Goal: Task Accomplishment & Management: Manage account settings

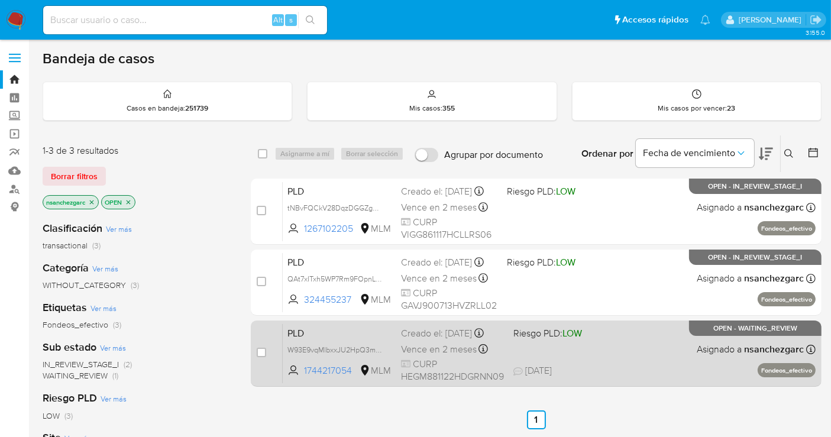
click at [432, 344] on span "Vence en 2 meses" at bounding box center [439, 349] width 76 height 13
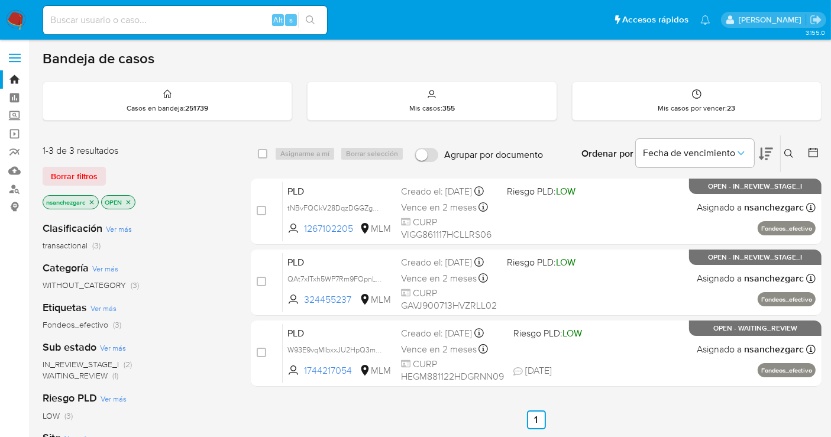
click at [785, 151] on icon at bounding box center [788, 153] width 9 height 9
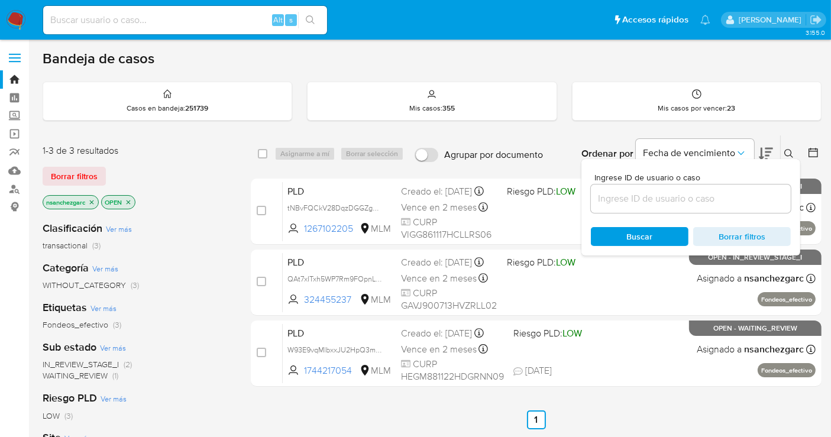
click at [610, 205] on div at bounding box center [691, 199] width 200 height 28
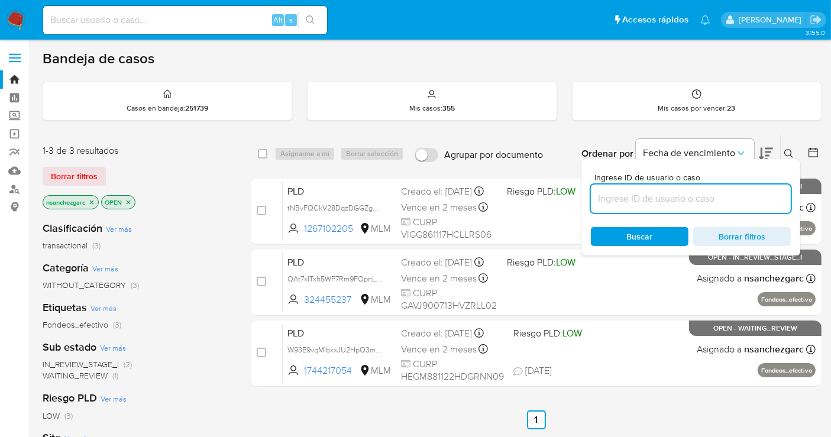
click at [610, 198] on input at bounding box center [691, 198] width 200 height 15
paste input "504312224"
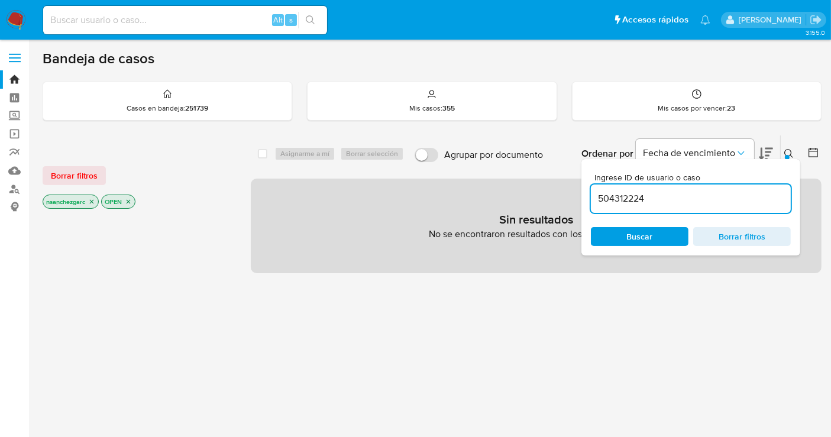
click at [96, 200] on p "nsanchezgarc" at bounding box center [70, 201] width 55 height 13
click at [93, 200] on icon "close-filter" at bounding box center [92, 202] width 4 height 4
click at [674, 189] on div "504312224" at bounding box center [691, 199] width 200 height 28
click at [669, 194] on input "504312224" at bounding box center [691, 198] width 200 height 15
type input "504312224"
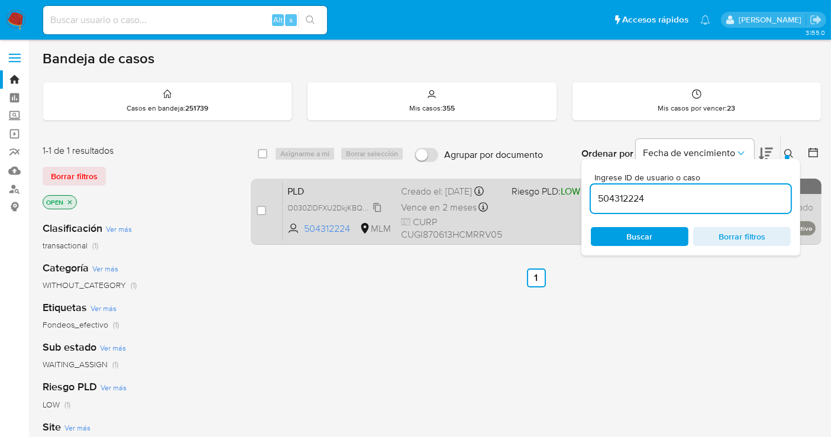
click at [380, 214] on span "O030ZlDFXU2DkjKBQmJUeA0Z" at bounding box center [341, 206] width 108 height 13
click at [264, 208] on input "checkbox" at bounding box center [261, 210] width 9 height 9
checkbox input "true"
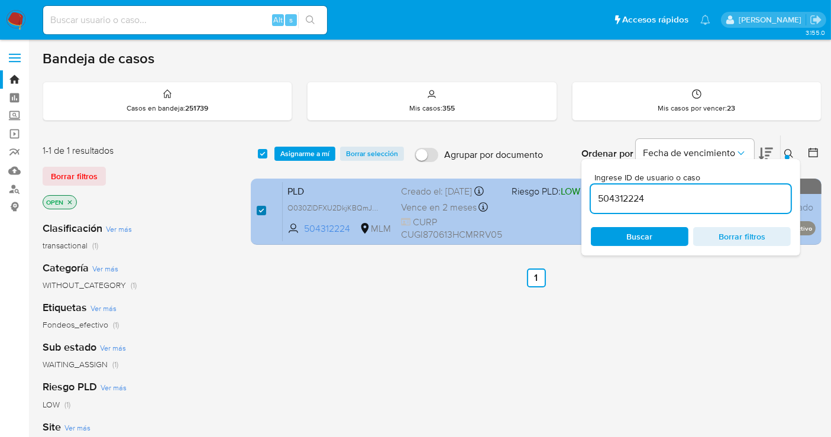
checkbox input "true"
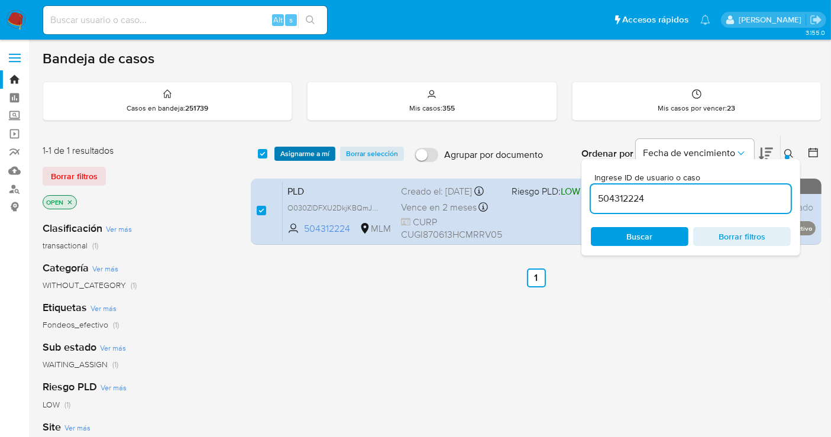
click at [301, 156] on span "Asignarme a mí" at bounding box center [304, 154] width 49 height 12
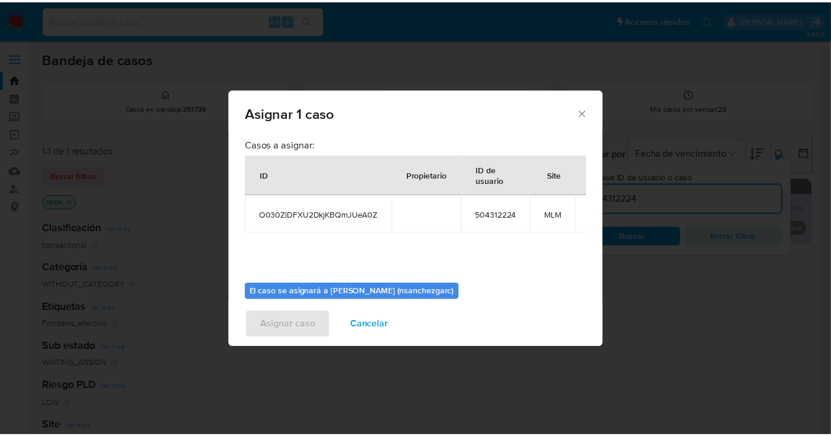
scroll to position [60, 0]
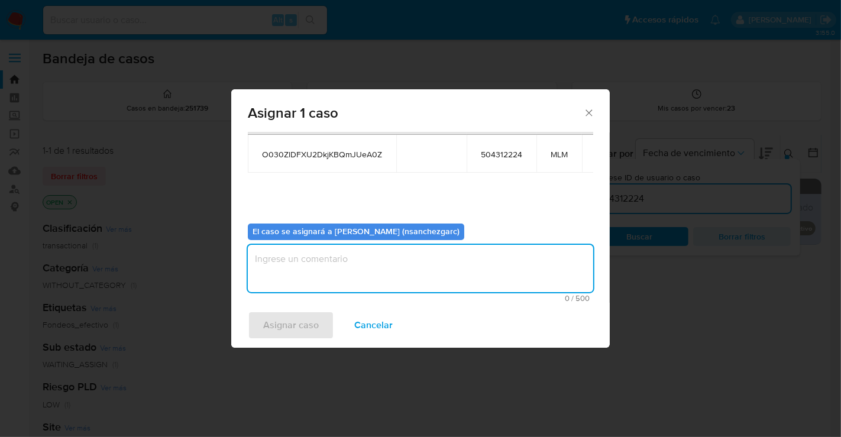
click at [285, 267] on textarea "assign-modal" at bounding box center [420, 268] width 345 height 47
type textarea "nesg"
click at [282, 326] on span "Asignar caso" at bounding box center [291, 325] width 56 height 26
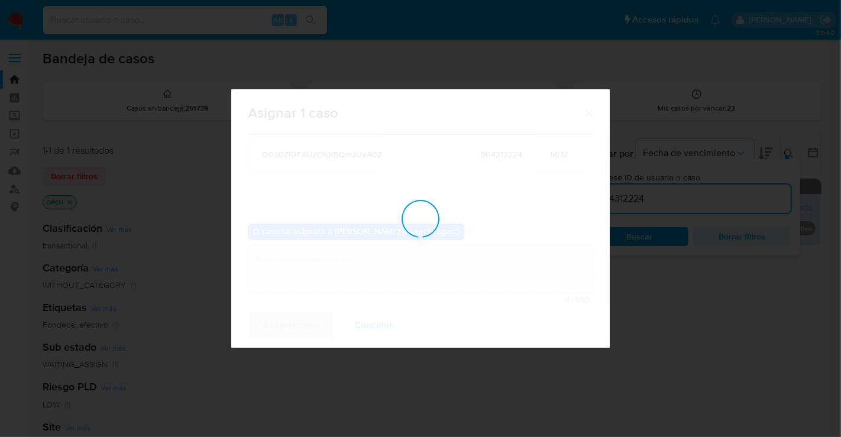
checkbox input "false"
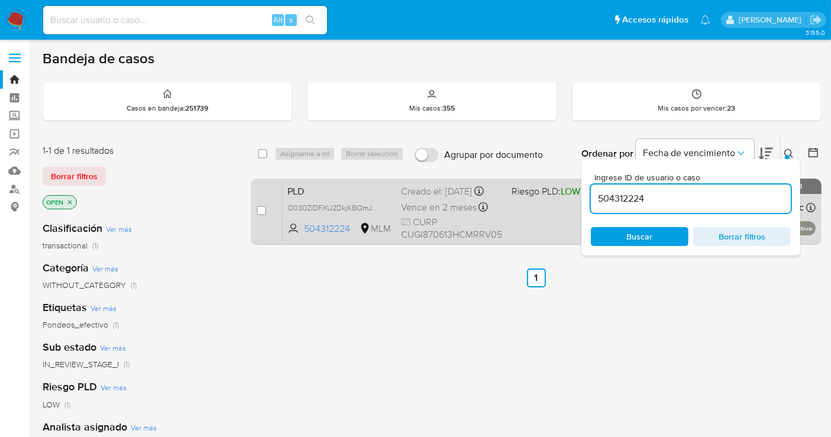
click at [403, 198] on div "Creado el: 12/08/2025 Creado el: 12/08/2025 02:11:02" at bounding box center [451, 191] width 101 height 13
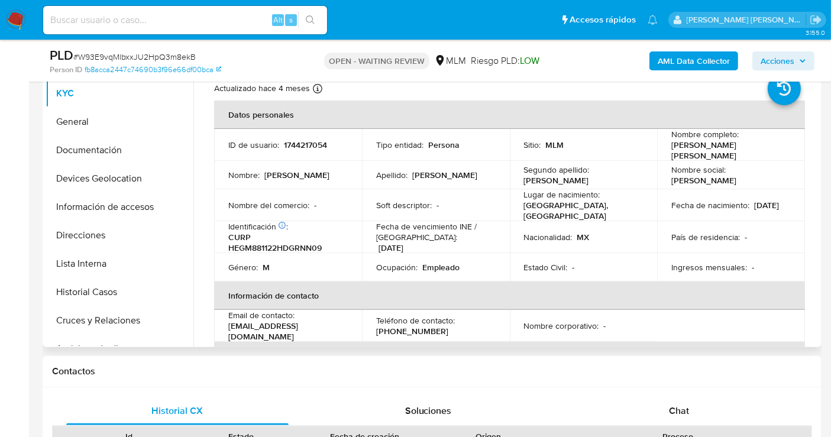
select select "10"
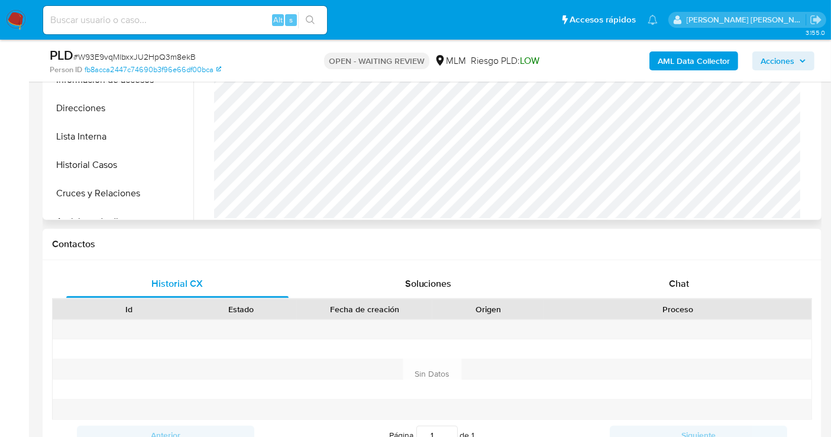
scroll to position [394, 0]
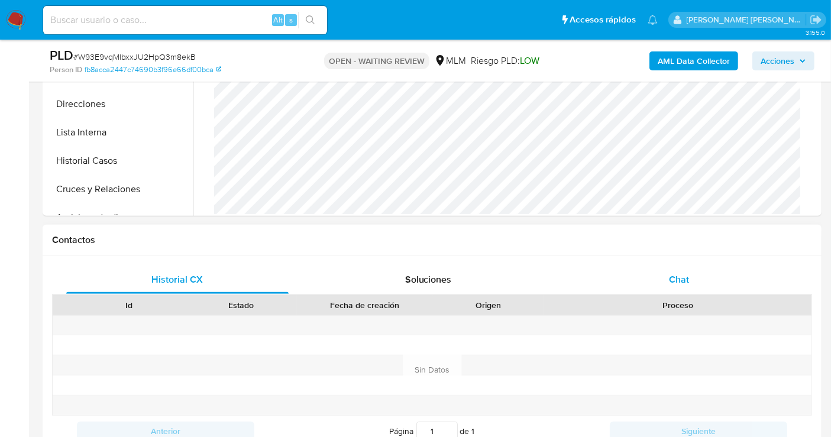
click at [687, 282] on span "Chat" at bounding box center [679, 280] width 20 height 14
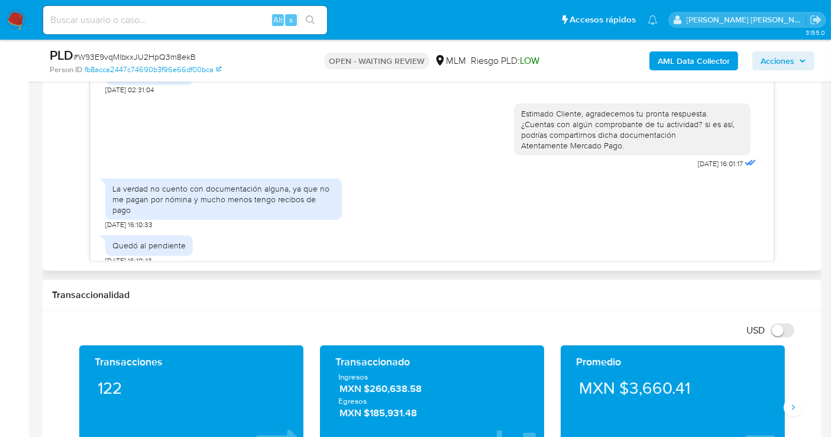
scroll to position [290, 0]
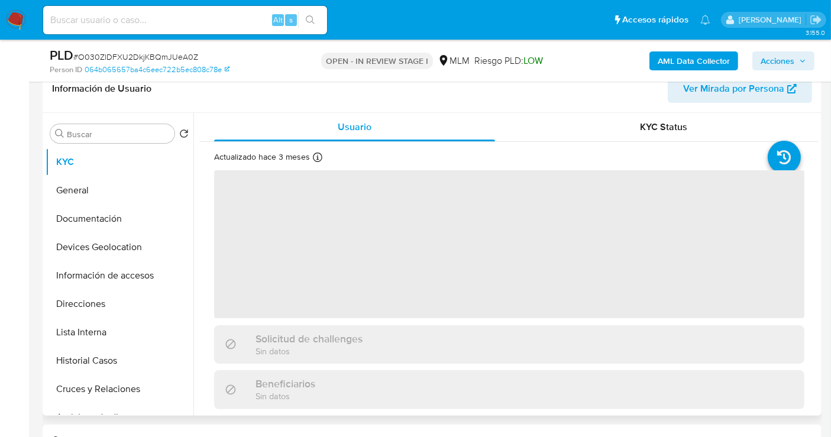
scroll to position [197, 0]
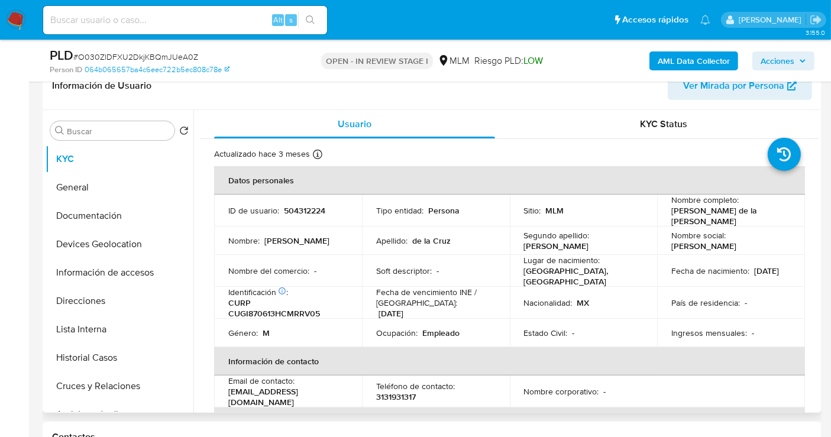
select select "10"
click at [58, 189] on button "General" at bounding box center [115, 187] width 138 height 28
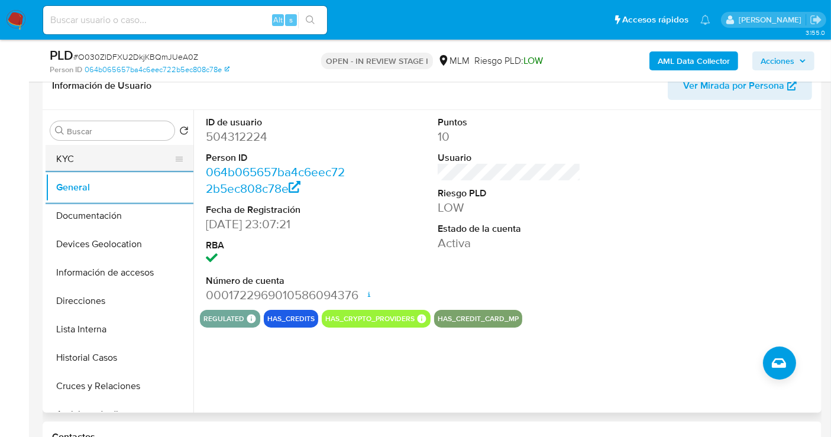
click at [87, 154] on button "KYC" at bounding box center [115, 159] width 138 height 28
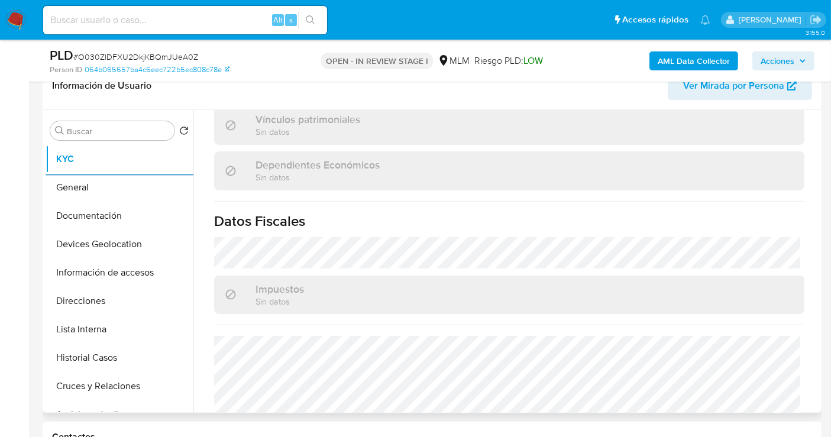
scroll to position [746, 0]
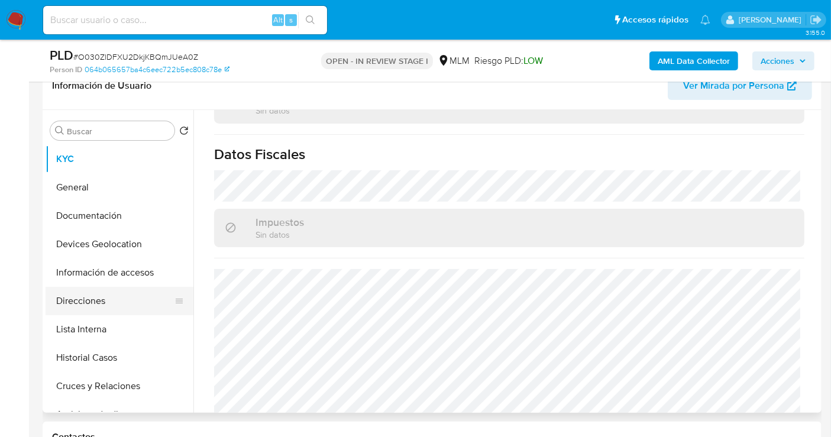
click at [82, 300] on button "Direcciones" at bounding box center [115, 301] width 138 height 28
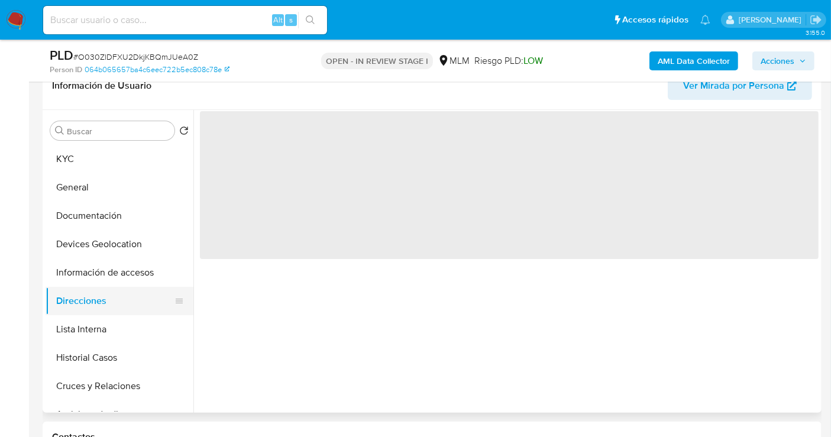
scroll to position [0, 0]
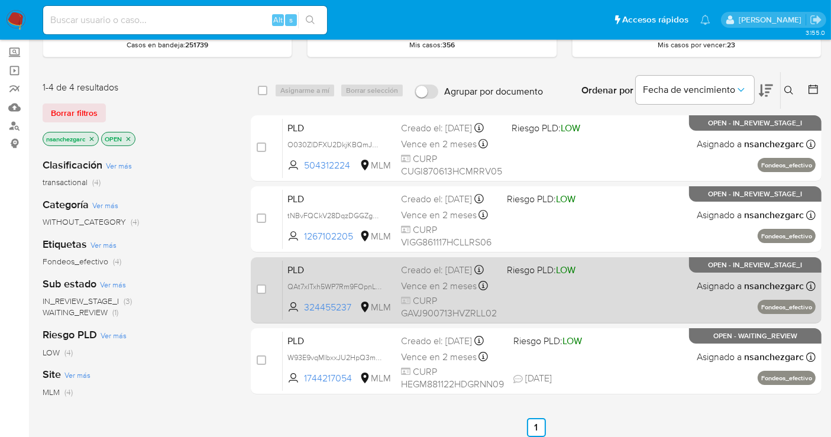
scroll to position [42, 0]
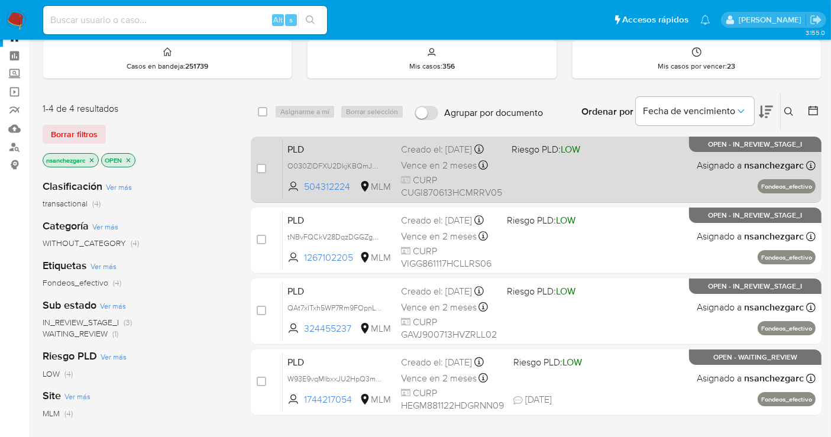
click at [411, 156] on div "Creado el: 12/08/2025 Creado el: 12/08/2025 02:11:02" at bounding box center [451, 149] width 101 height 13
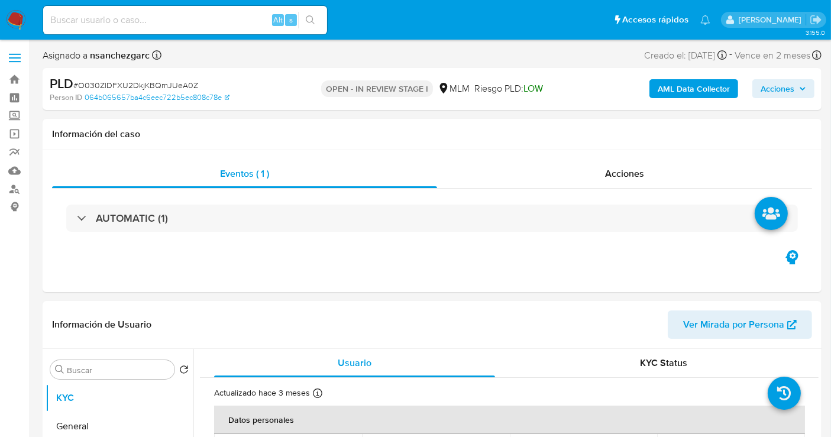
select select "10"
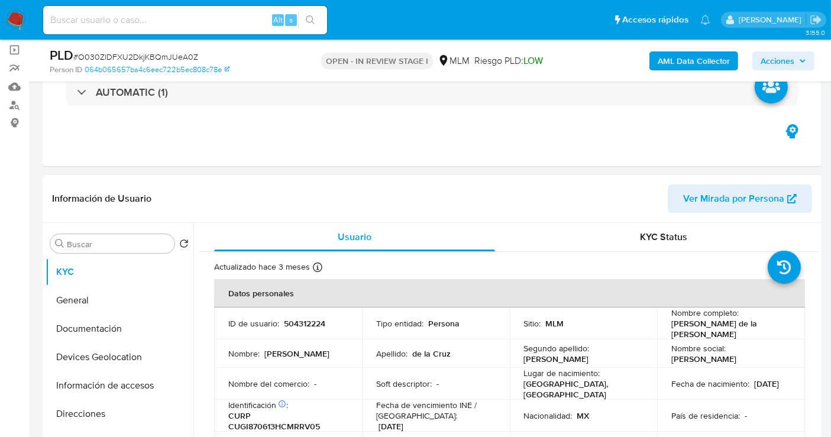
scroll to position [131, 0]
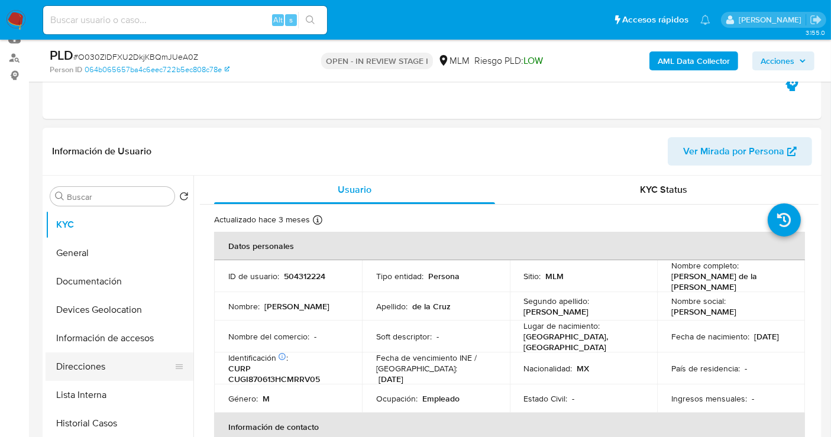
click at [90, 359] on button "Direcciones" at bounding box center [115, 366] width 138 height 28
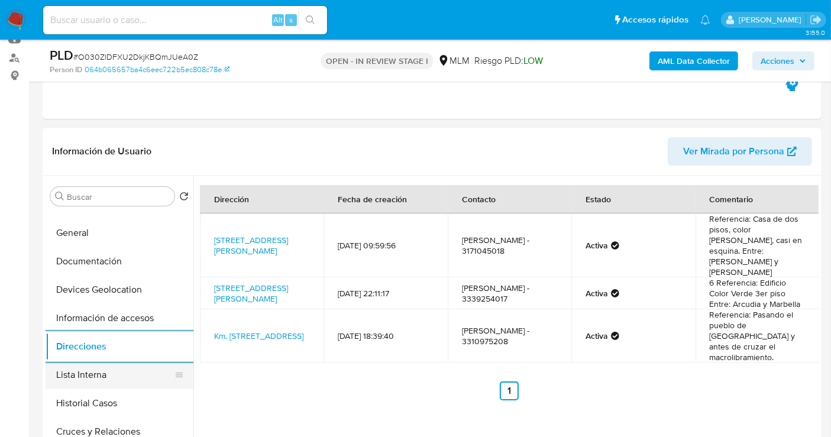
scroll to position [0, 0]
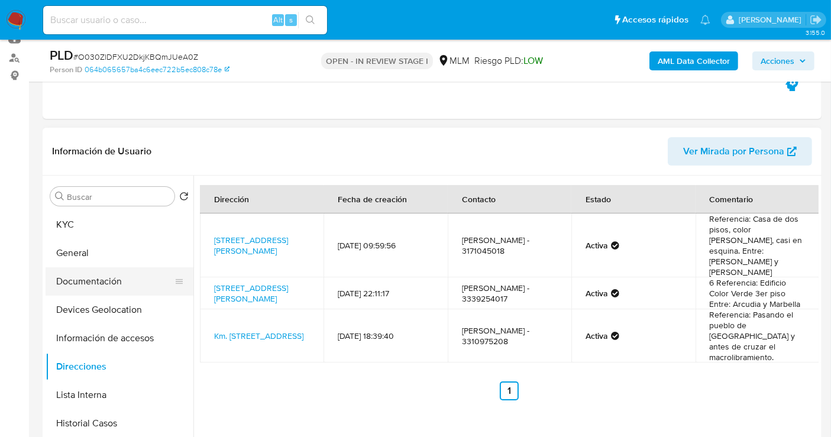
click at [102, 283] on button "Documentación" at bounding box center [115, 281] width 138 height 28
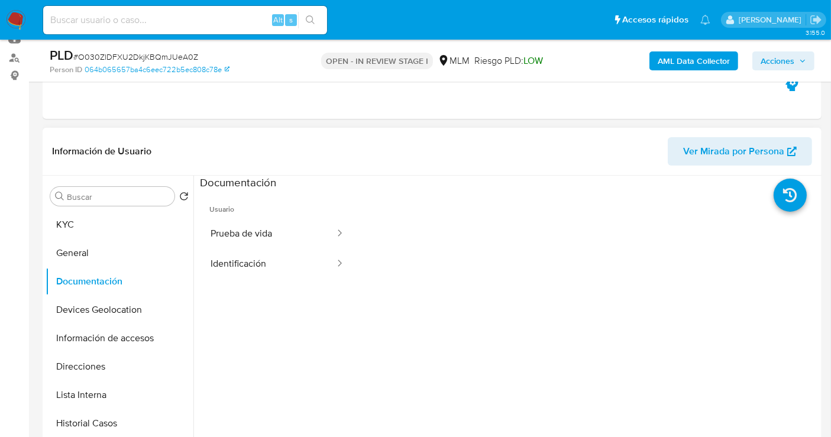
click at [800, 319] on div at bounding box center [587, 379] width 464 height 379
click at [277, 262] on button "Identificación" at bounding box center [268, 264] width 136 height 30
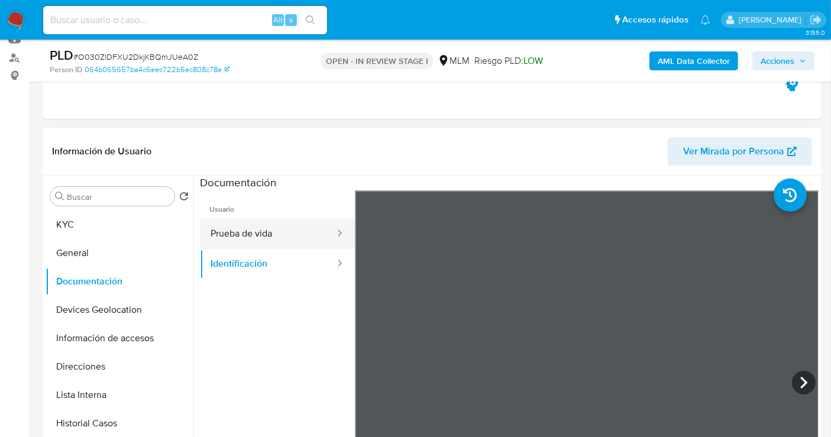
click at [260, 232] on button "Prueba de vida" at bounding box center [268, 234] width 136 height 30
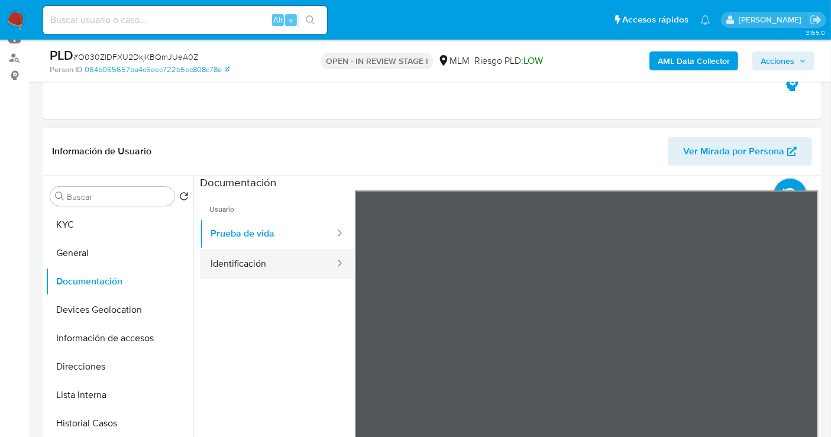
click at [280, 263] on button "Identificación" at bounding box center [268, 264] width 136 height 30
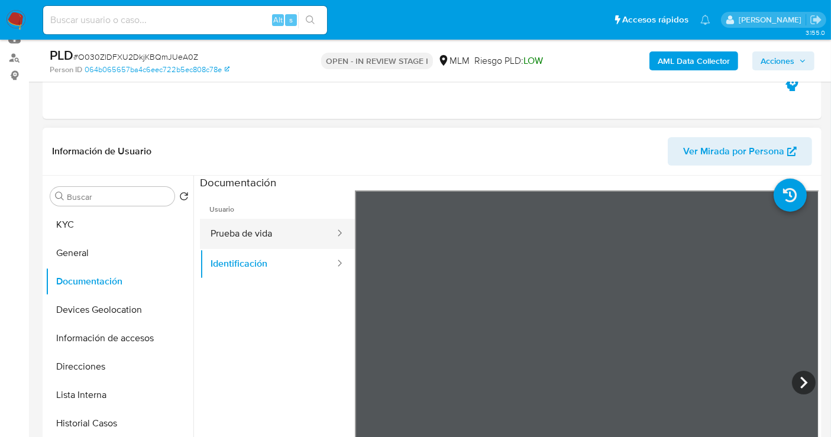
click at [249, 237] on button "Prueba de vida" at bounding box center [268, 234] width 136 height 30
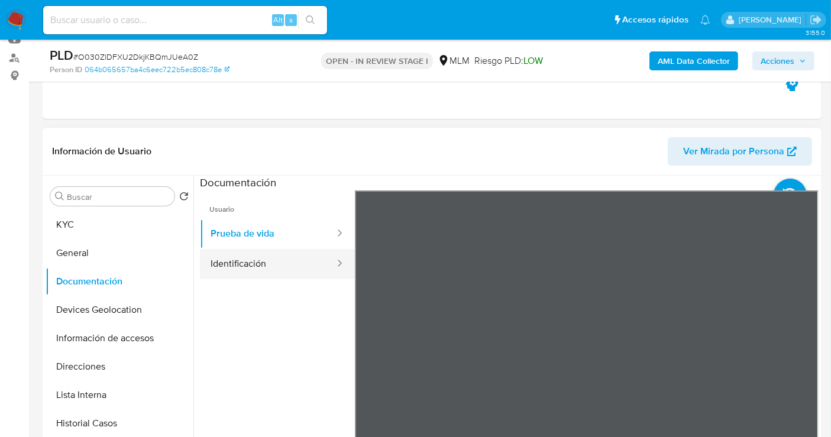
scroll to position [99, 0]
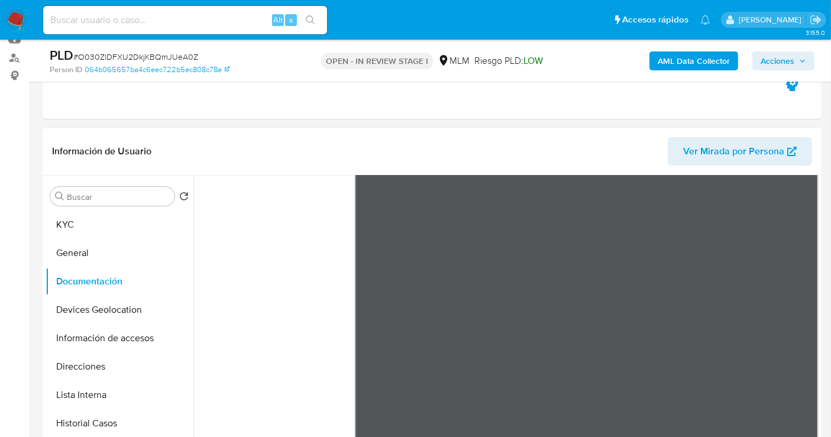
drag, startPoint x: 342, startPoint y: 268, endPoint x: 348, endPoint y: 373, distance: 104.8
click at [348, 373] on ul "Usuario Prueba de vida Identificación" at bounding box center [277, 261] width 155 height 341
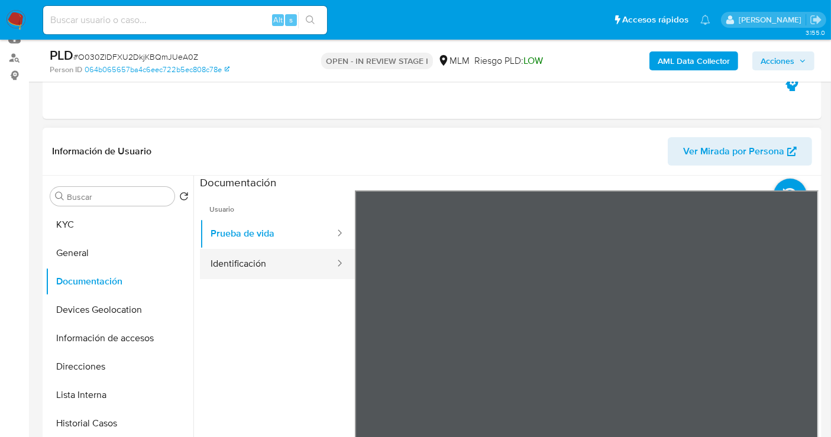
click at [267, 261] on button "Identificación" at bounding box center [268, 264] width 136 height 30
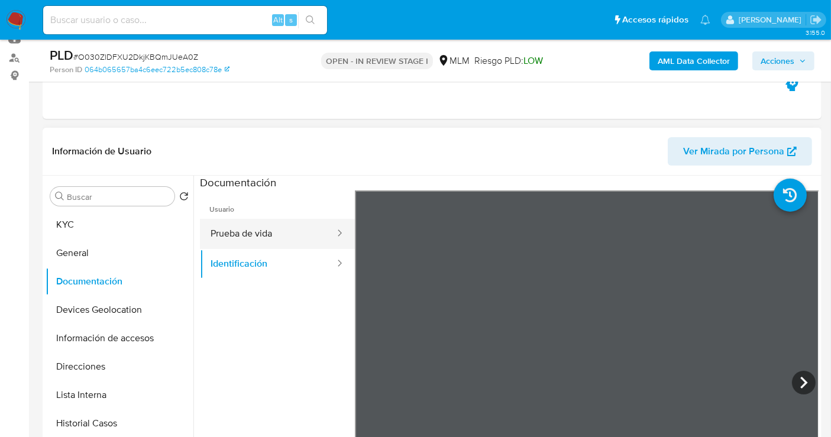
click at [270, 232] on button "Prueba de vida" at bounding box center [268, 234] width 136 height 30
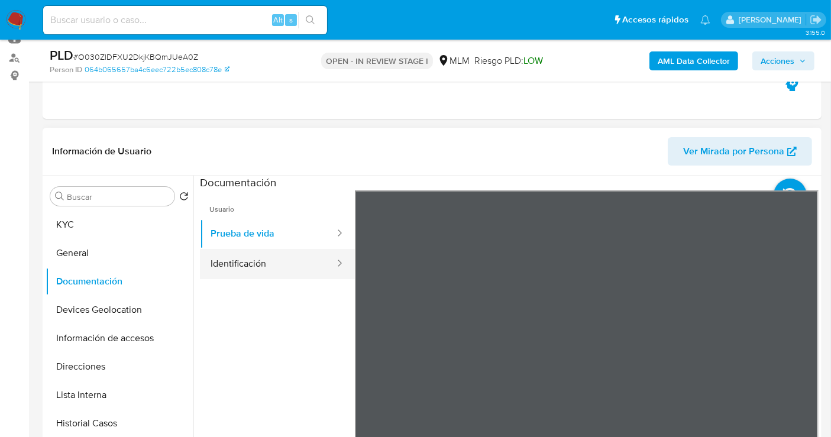
click at [260, 269] on button "Identificación" at bounding box center [268, 264] width 136 height 30
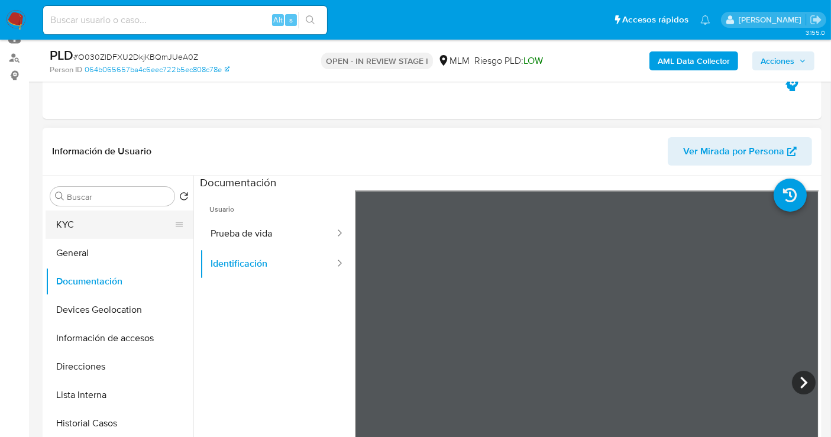
click at [71, 227] on button "KYC" at bounding box center [115, 225] width 138 height 28
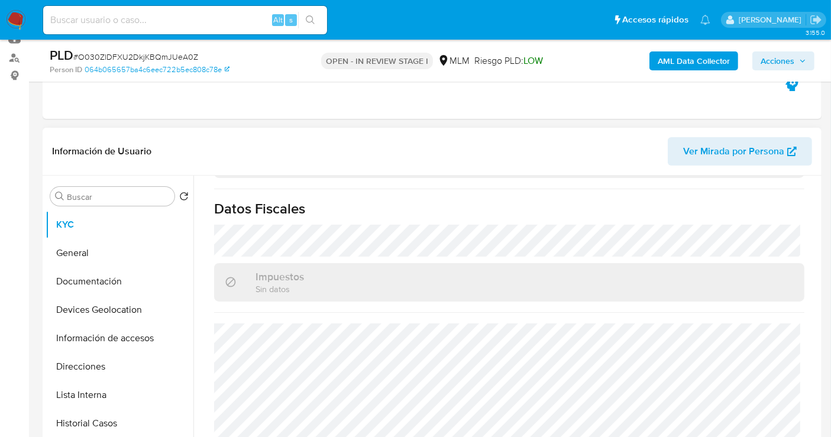
scroll to position [746, 0]
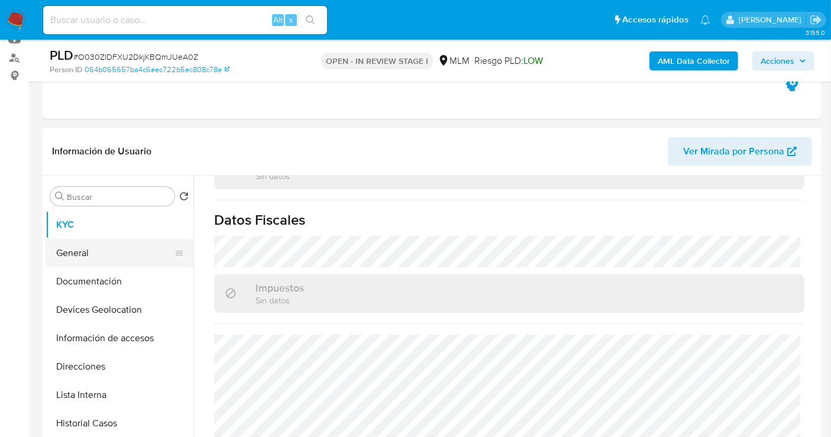
click at [91, 257] on button "General" at bounding box center [115, 253] width 138 height 28
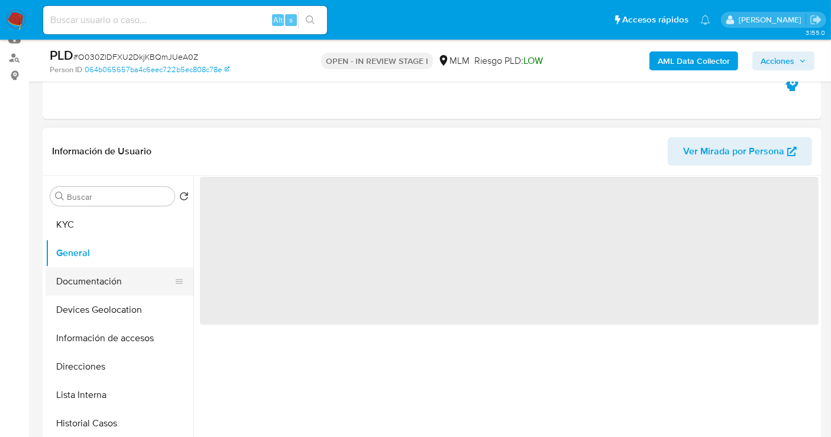
click at [108, 284] on button "Documentación" at bounding box center [115, 281] width 138 height 28
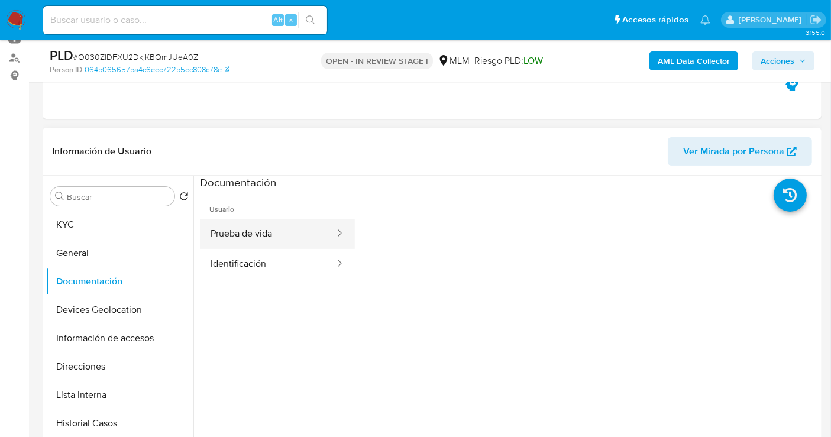
click at [241, 235] on button "Prueba de vida" at bounding box center [268, 234] width 136 height 30
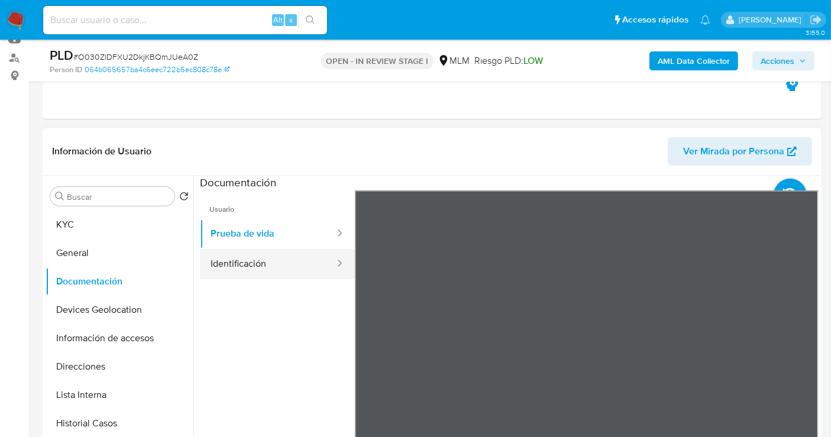
click at [258, 274] on button "Identificación" at bounding box center [268, 264] width 136 height 30
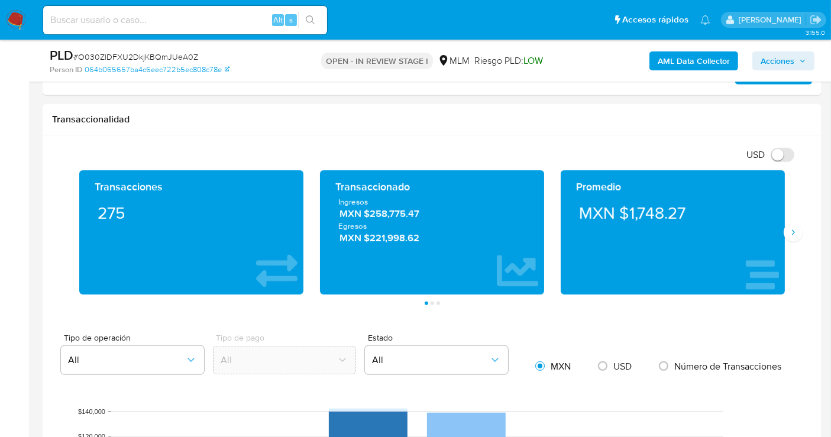
scroll to position [723, 0]
click at [789, 225] on button "Siguiente" at bounding box center [793, 232] width 19 height 19
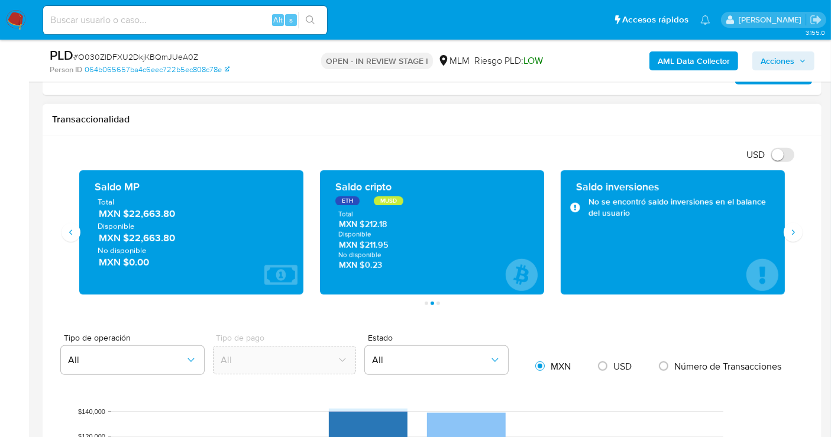
click at [151, 215] on span "MXN $22,663.80" at bounding box center [192, 214] width 186 height 14
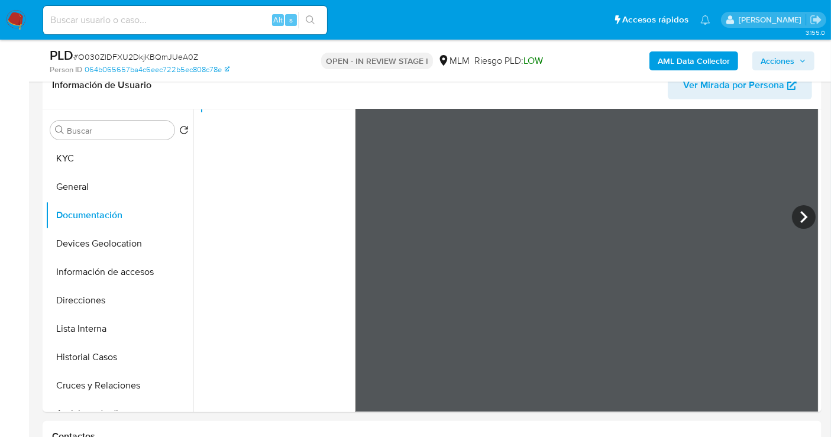
scroll to position [263, 0]
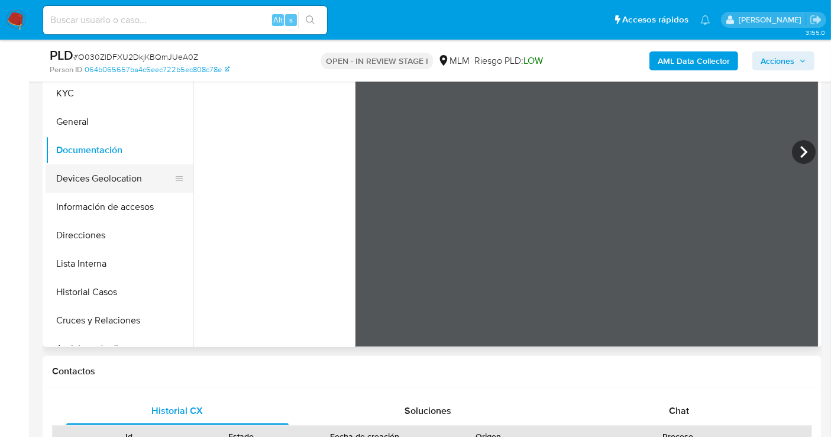
click at [102, 179] on button "Devices Geolocation" at bounding box center [115, 178] width 138 height 28
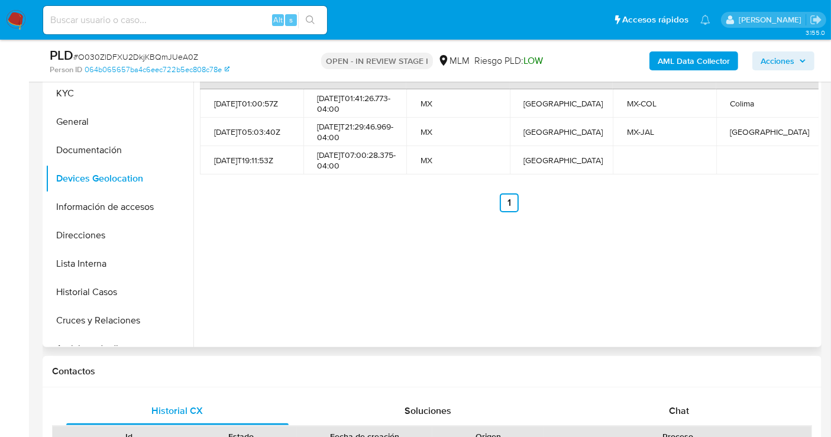
scroll to position [197, 0]
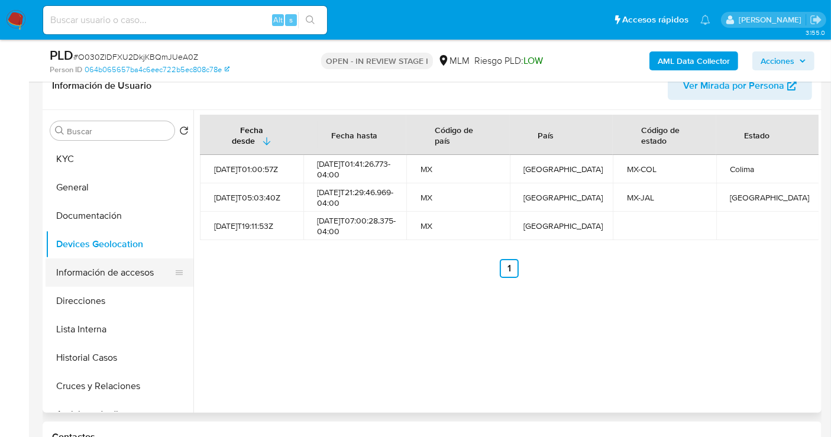
click at [131, 276] on button "Información de accesos" at bounding box center [115, 272] width 138 height 28
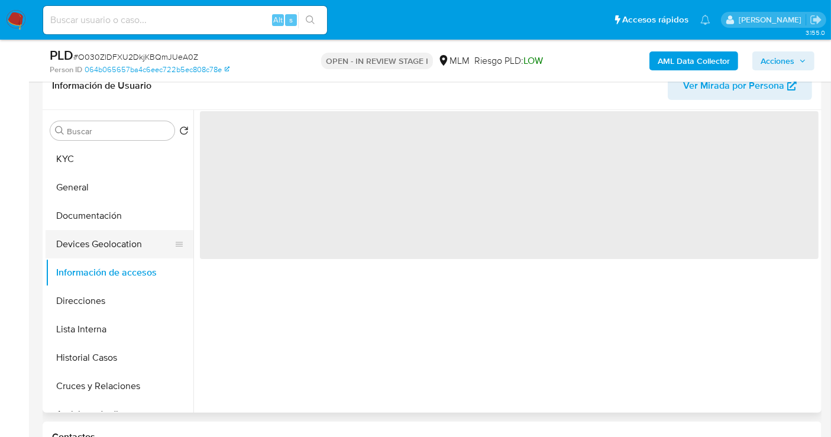
click at [84, 254] on button "Devices Geolocation" at bounding box center [115, 244] width 138 height 28
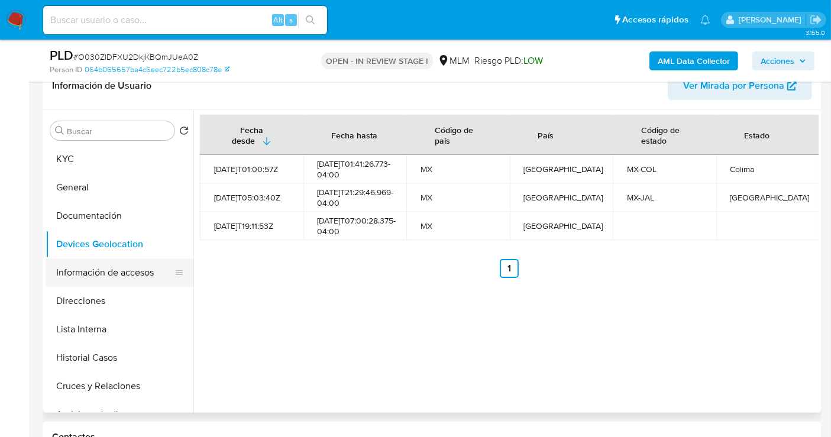
click at [80, 275] on button "Información de accesos" at bounding box center [115, 272] width 138 height 28
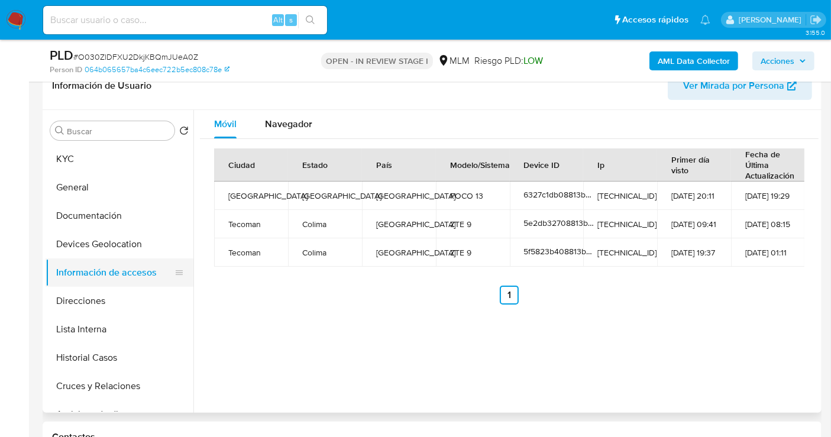
click at [80, 275] on button "Información de accesos" at bounding box center [115, 272] width 138 height 28
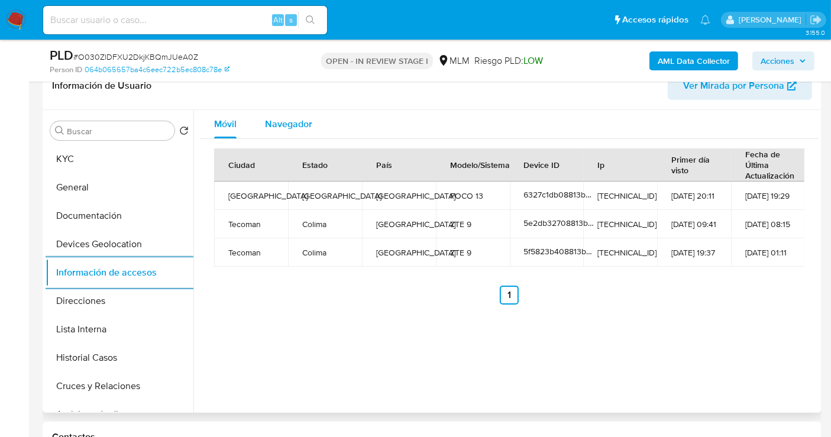
click at [287, 124] on span "Navegador" at bounding box center [288, 124] width 47 height 14
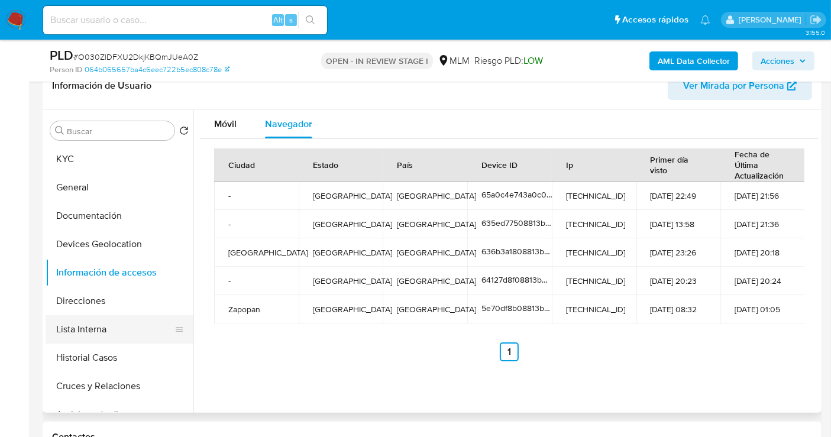
click at [93, 326] on button "Lista Interna" at bounding box center [115, 329] width 138 height 28
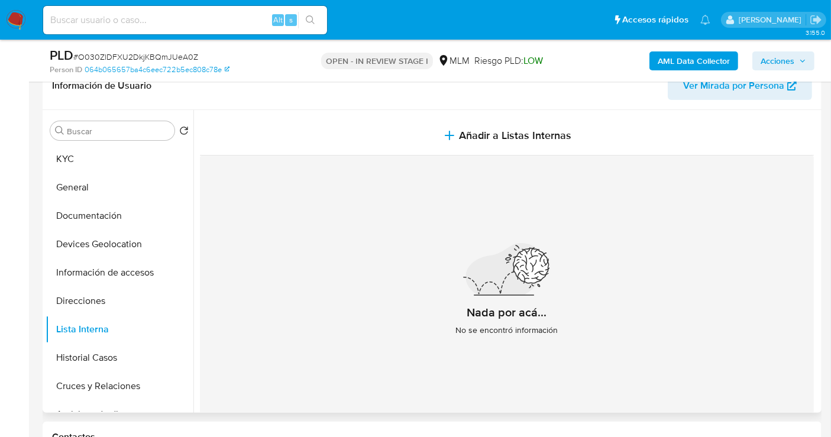
click at [304, 283] on div "Nada por acá... No se encontró información" at bounding box center [507, 295] width 614 height 278
click at [124, 387] on button "Cruces y Relaciones" at bounding box center [115, 386] width 138 height 28
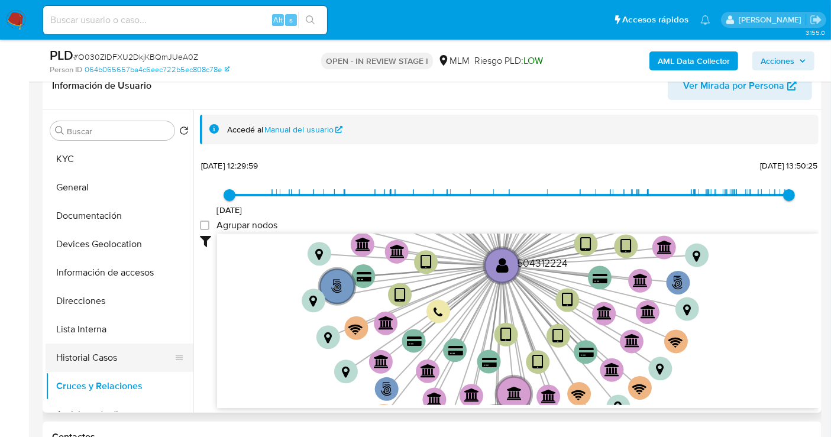
click at [85, 359] on button "Historial Casos" at bounding box center [115, 358] width 138 height 28
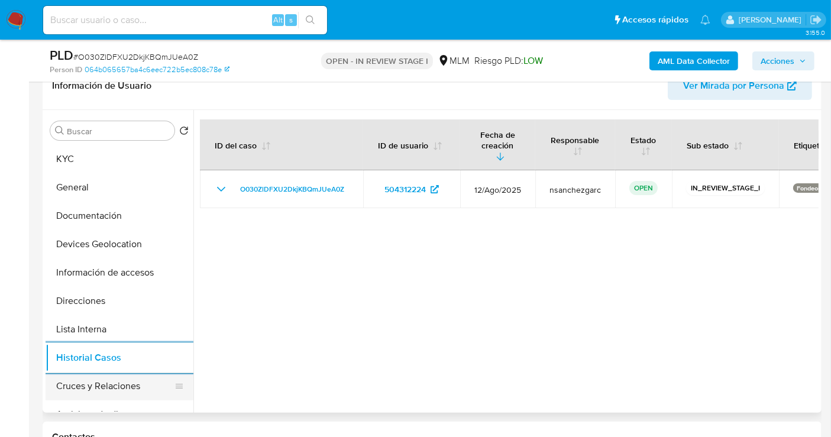
click at [98, 390] on button "Cruces y Relaciones" at bounding box center [115, 386] width 138 height 28
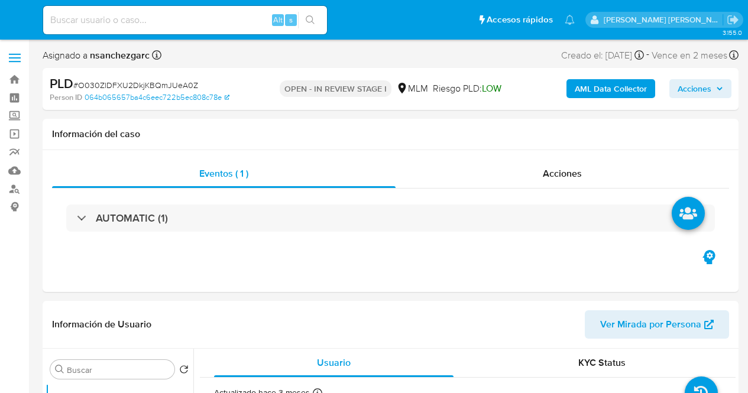
select select "10"
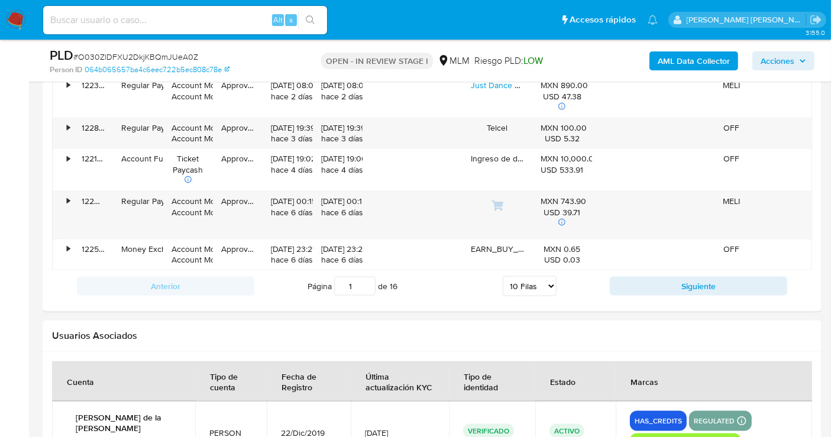
scroll to position [1577, 0]
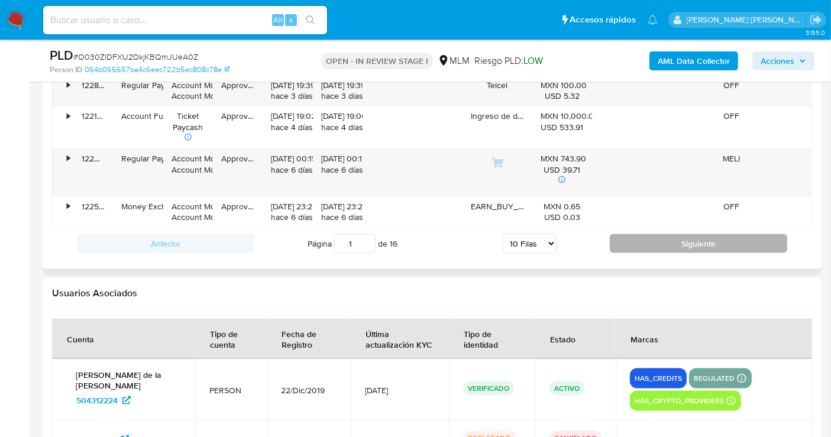
click at [687, 244] on button "Siguiente" at bounding box center [698, 243] width 177 height 19
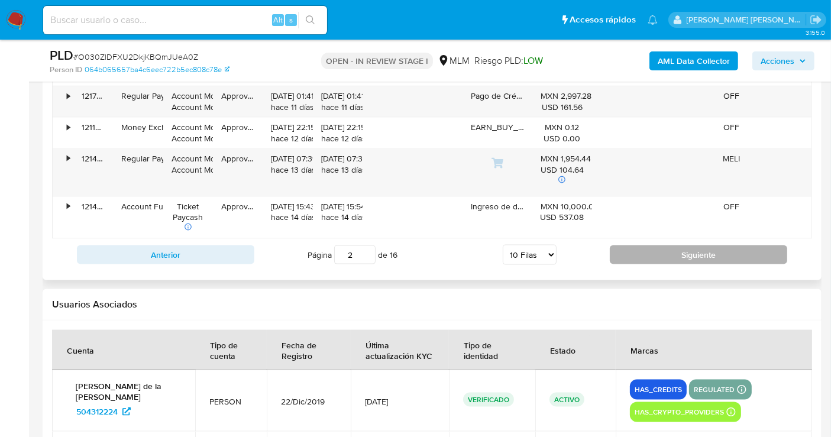
click at [680, 246] on button "Siguiente" at bounding box center [698, 254] width 177 height 19
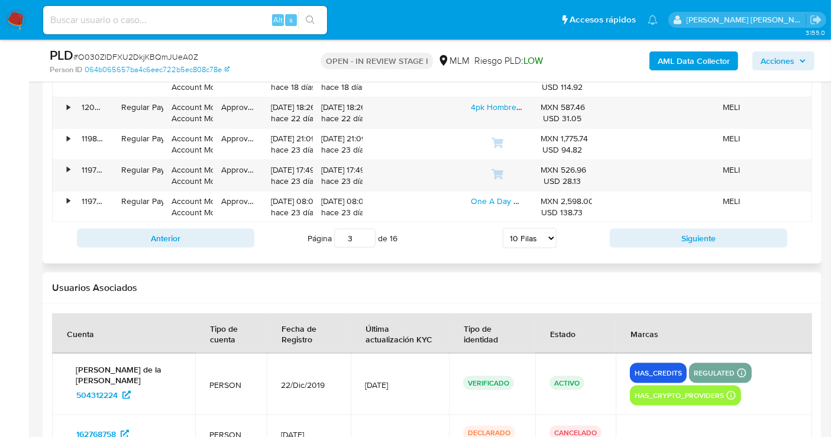
click at [675, 248] on div "Anterior Página 3 de 16 5 [PERSON_NAME] 10 [PERSON_NAME] 20 [PERSON_NAME] 25 [P…" at bounding box center [432, 238] width 760 height 32
click at [669, 244] on button "Siguiente" at bounding box center [698, 238] width 177 height 19
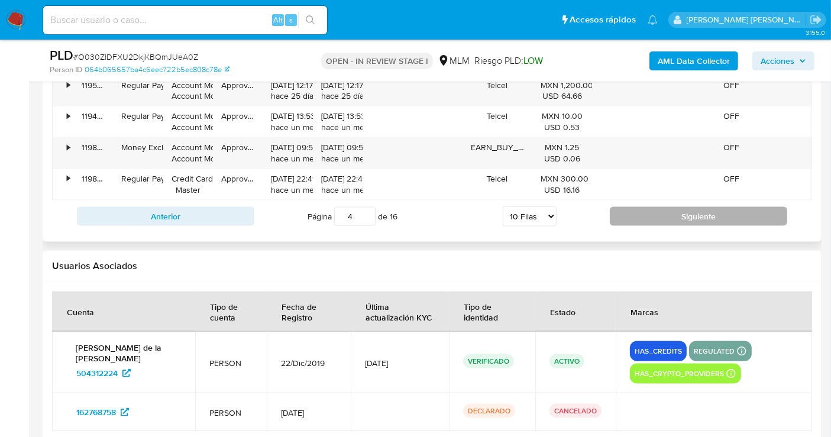
click at [669, 212] on button "Siguiente" at bounding box center [698, 216] width 177 height 19
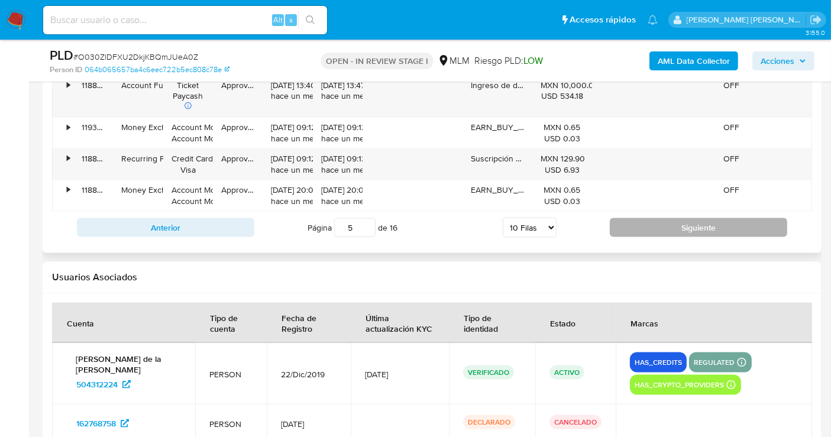
click at [664, 224] on button "Siguiente" at bounding box center [698, 227] width 177 height 19
type input "6"
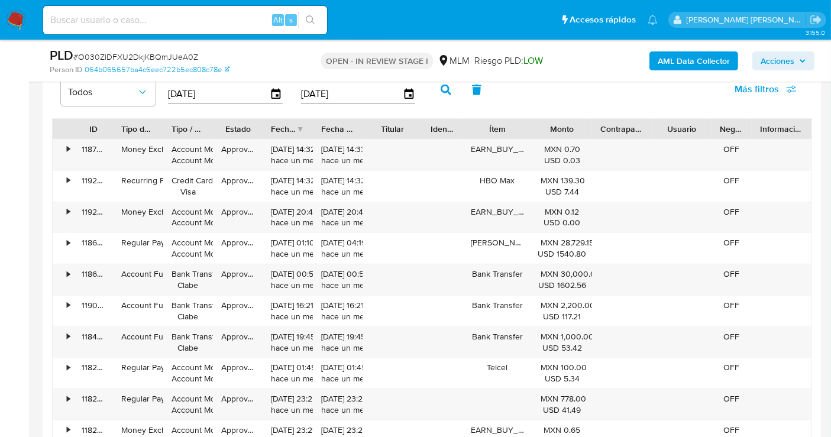
scroll to position [1314, 0]
click at [65, 271] on div "•" at bounding box center [63, 279] width 21 height 31
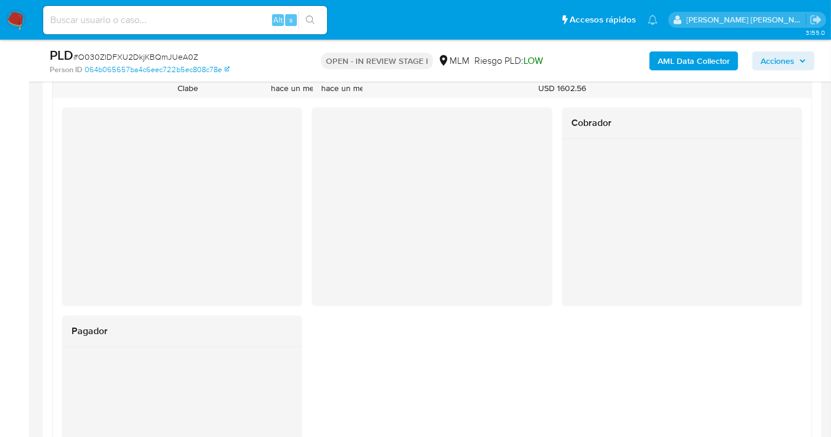
scroll to position [1445, 0]
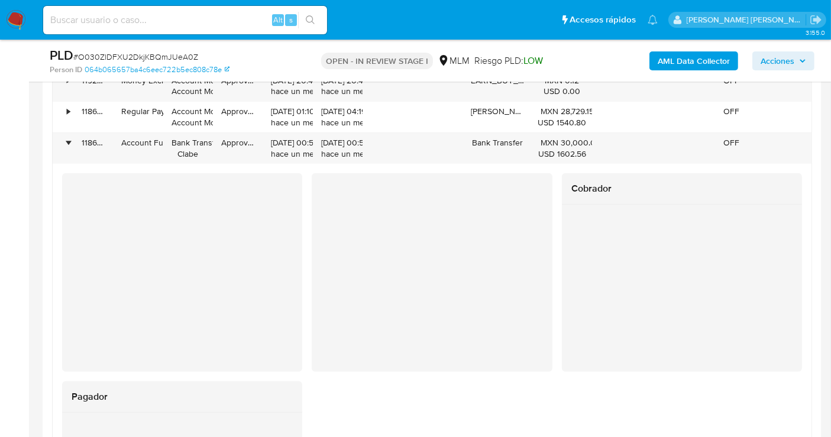
click at [9, 21] on img at bounding box center [16, 20] width 20 height 20
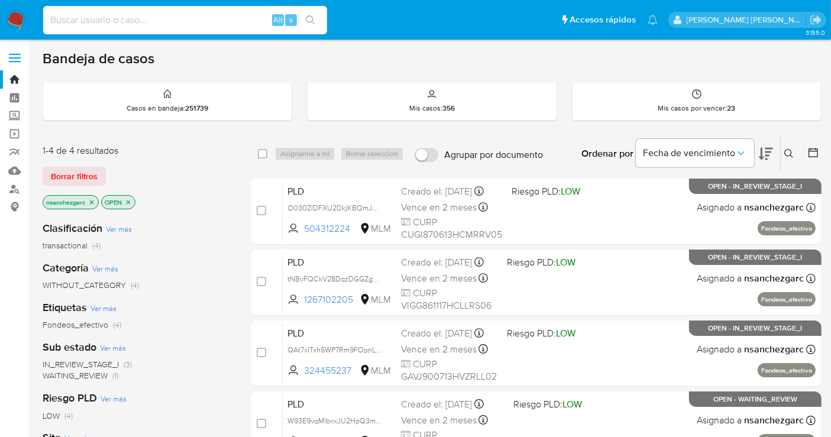
click at [77, 21] on input at bounding box center [185, 19] width 284 height 15
paste input "574451595"
type input "574451595"
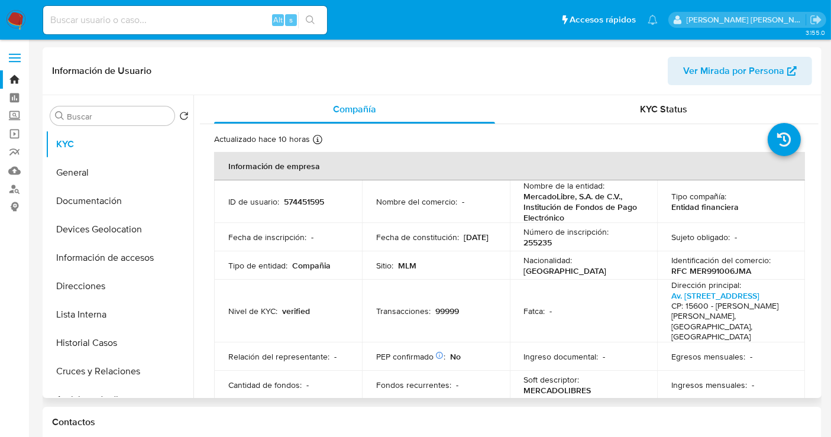
select select "10"
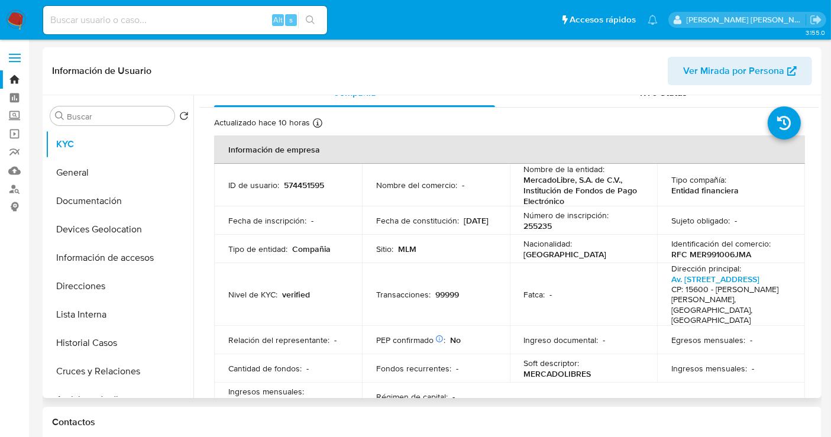
scroll to position [12, 0]
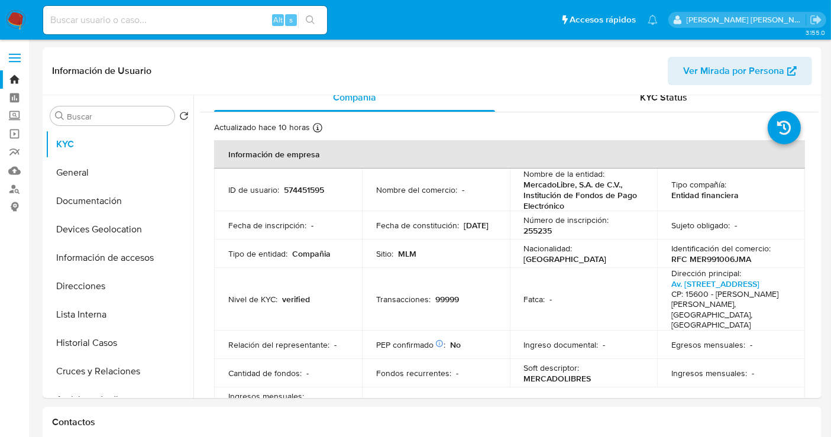
click at [12, 24] on img at bounding box center [16, 20] width 20 height 20
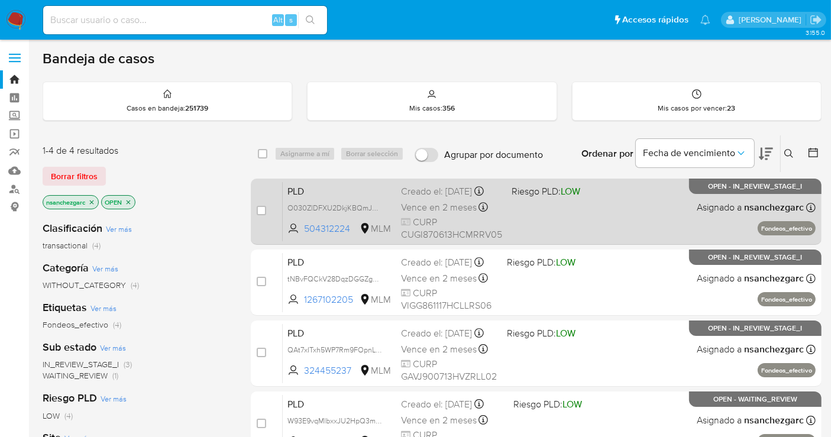
click at [414, 198] on div "Creado el: [DATE] Creado el: [DATE] 02:11:02" at bounding box center [451, 191] width 101 height 13
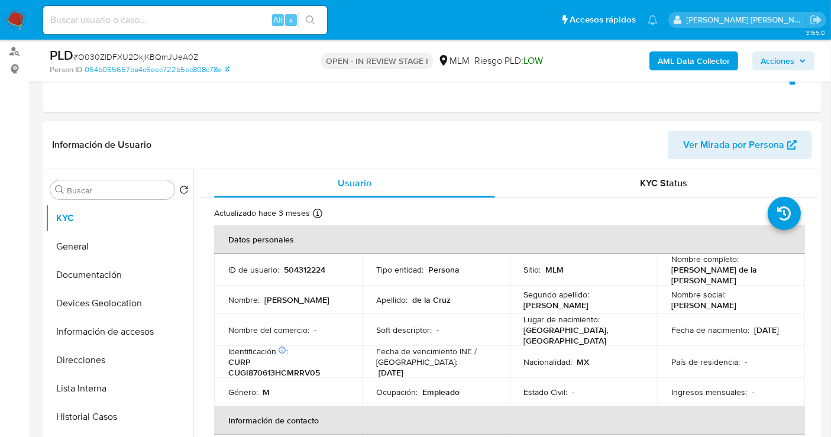
select select "10"
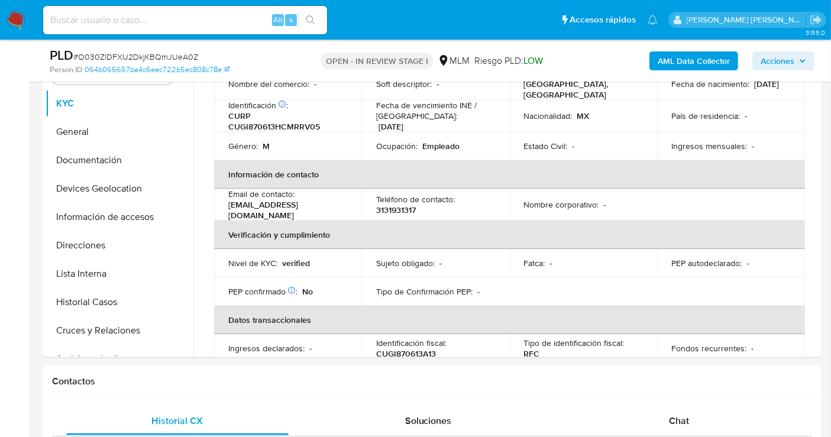
scroll to position [394, 0]
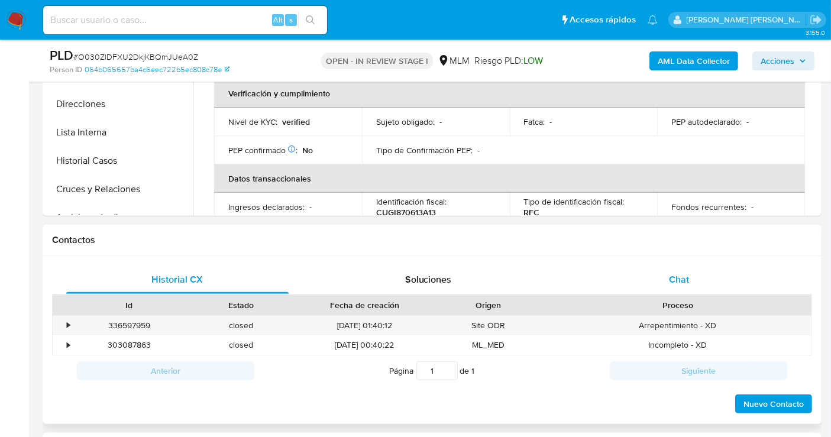
click at [675, 280] on span "Chat" at bounding box center [679, 280] width 20 height 14
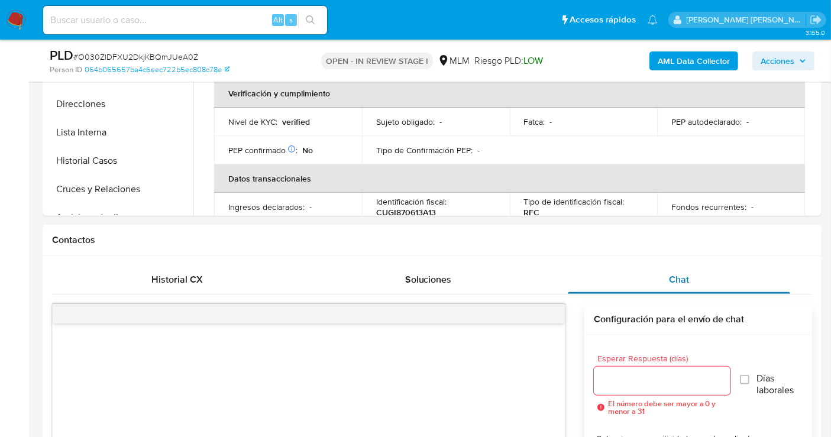
click at [675, 277] on span "Chat" at bounding box center [679, 280] width 20 height 14
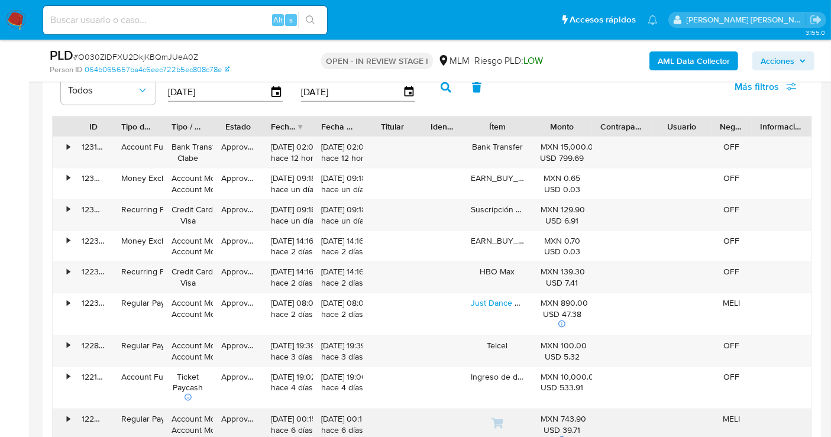
scroll to position [1445, 0]
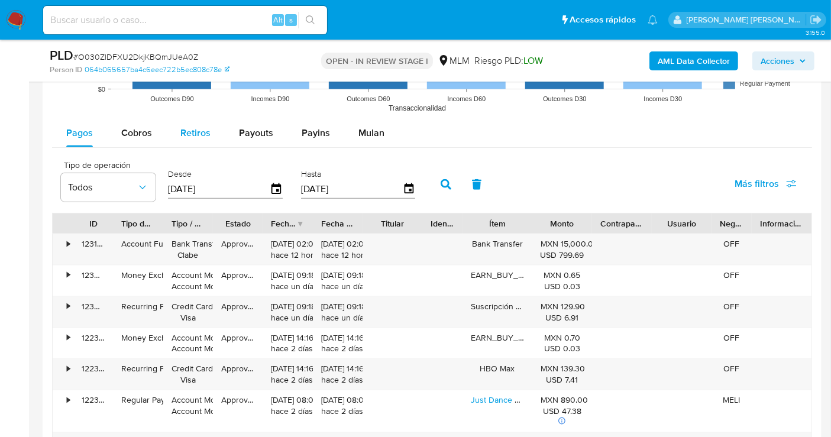
click at [186, 128] on span "Retiros" at bounding box center [195, 133] width 30 height 14
select select "10"
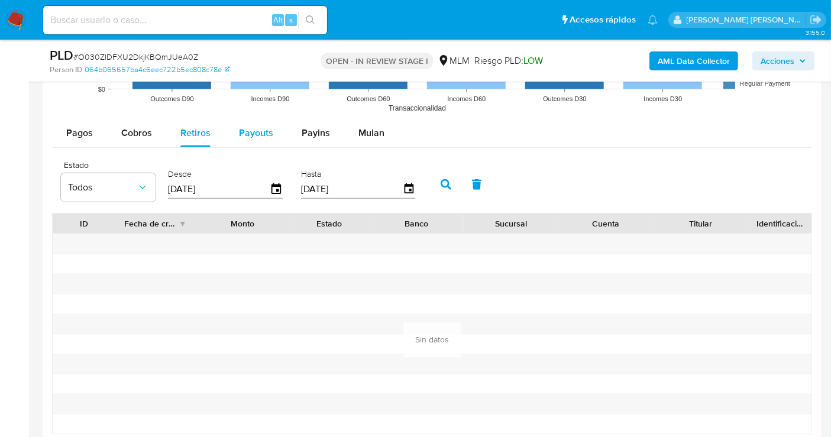
click at [255, 136] on span "Payouts" at bounding box center [256, 133] width 34 height 14
select select "10"
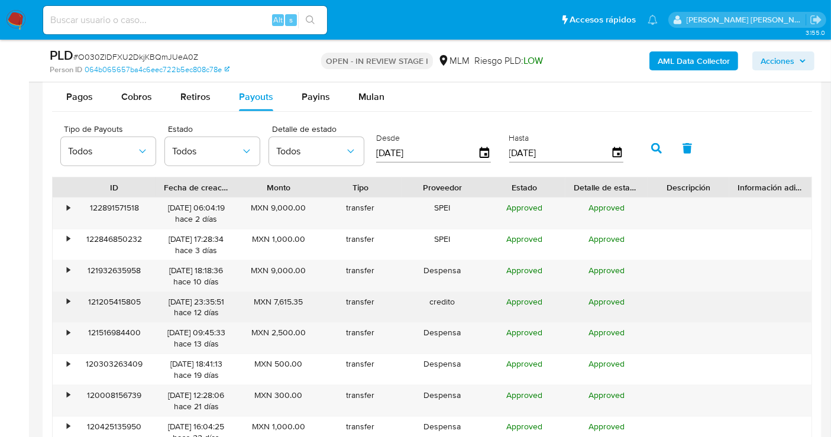
scroll to position [1511, 0]
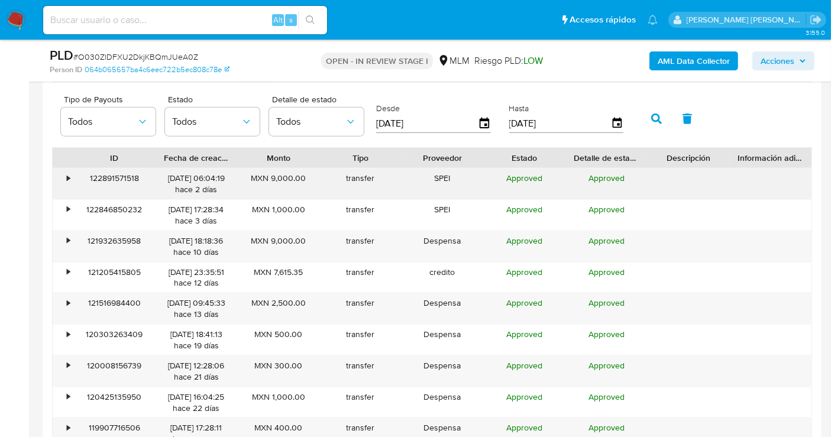
click at [62, 178] on div "•" at bounding box center [63, 184] width 21 height 31
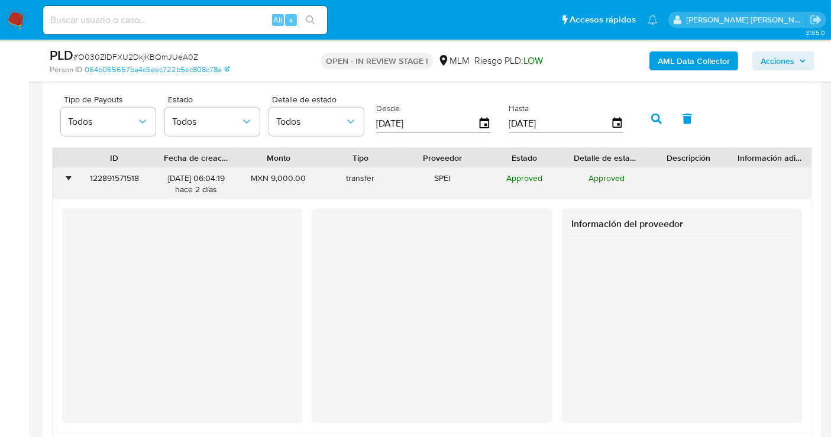
click at [62, 178] on div "•" at bounding box center [63, 184] width 21 height 31
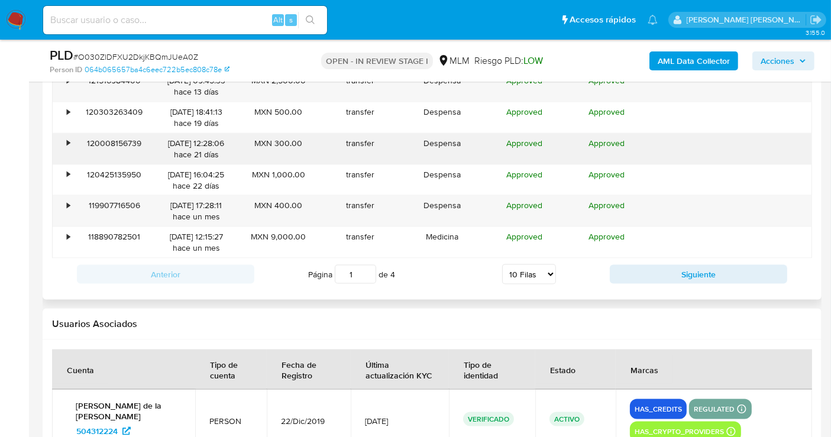
scroll to position [1774, 0]
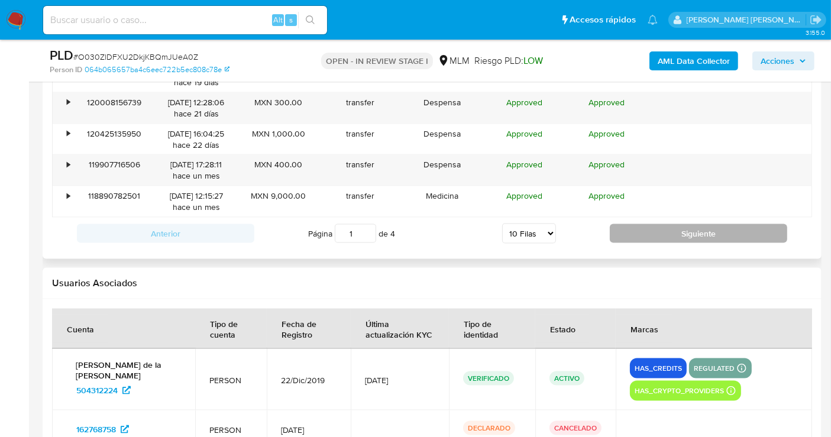
click at [639, 224] on button "Siguiente" at bounding box center [698, 233] width 177 height 19
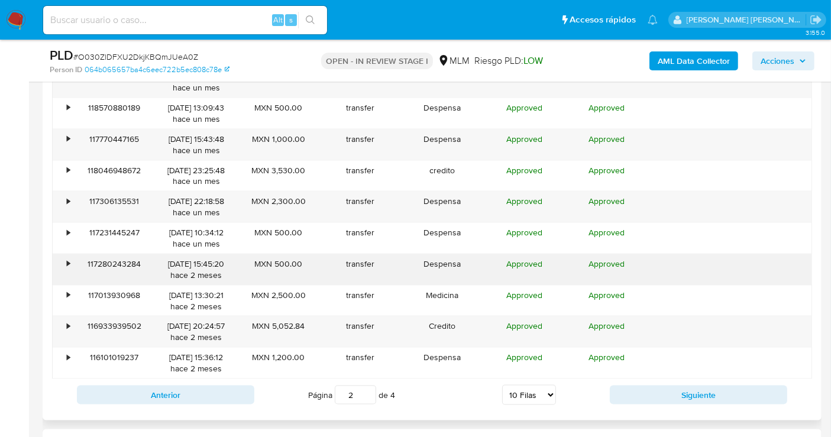
scroll to position [1708, 0]
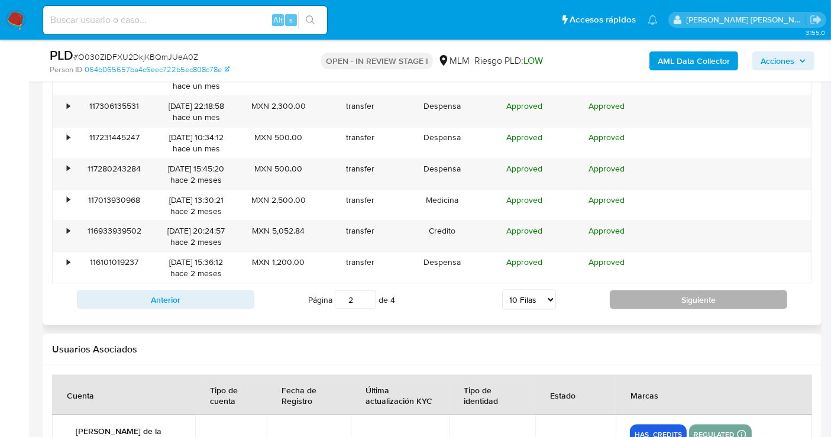
click at [662, 302] on button "Siguiente" at bounding box center [698, 299] width 177 height 19
click at [642, 290] on button "Siguiente" at bounding box center [698, 299] width 177 height 19
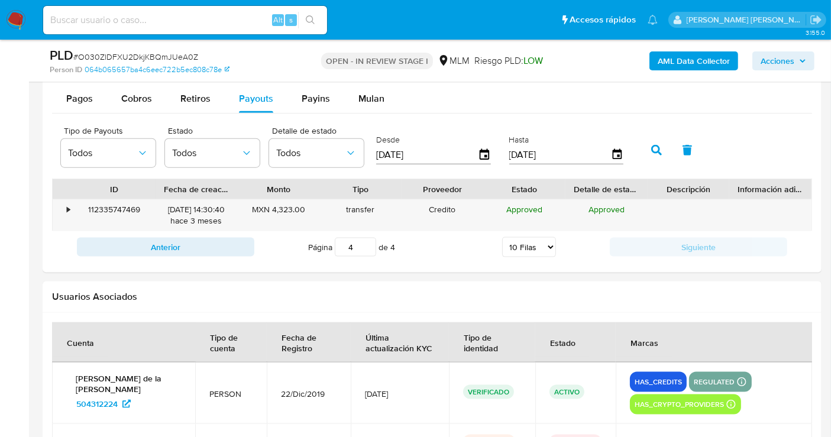
scroll to position [1445, 0]
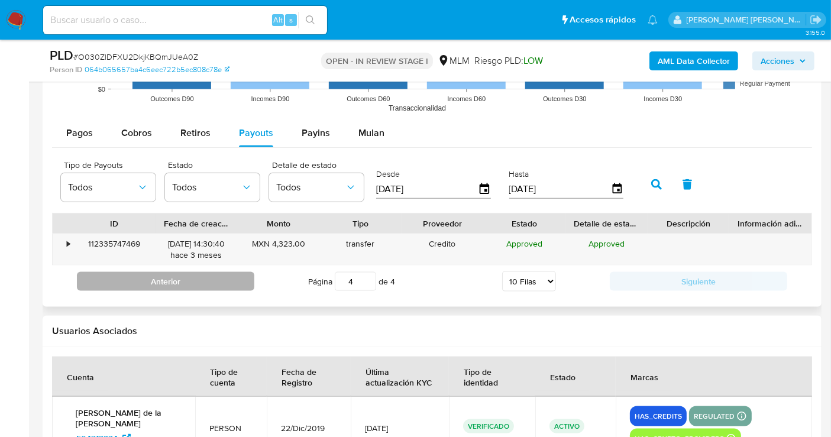
click at [166, 280] on button "Anterior" at bounding box center [165, 281] width 177 height 19
type input "3"
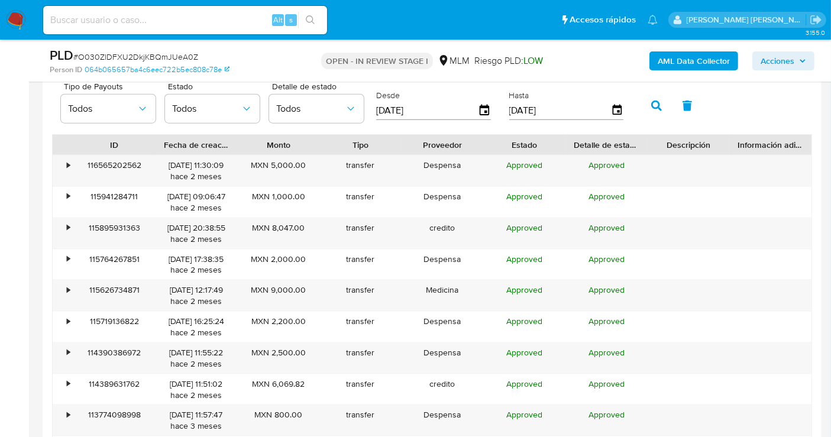
scroll to position [1511, 0]
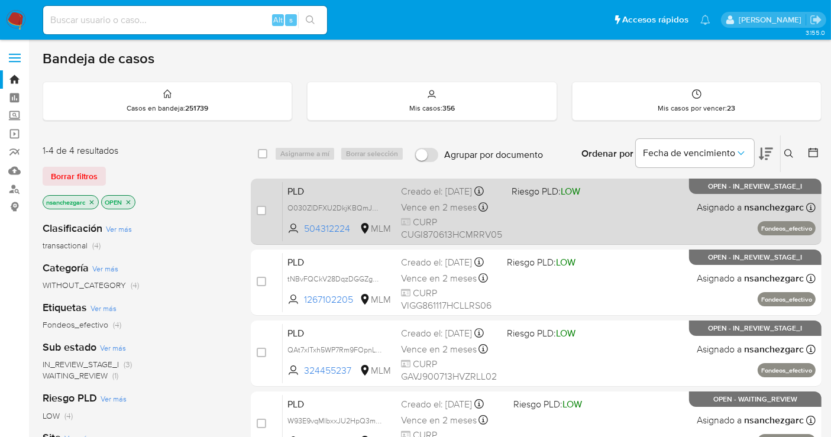
click at [443, 195] on div "Creado el: [DATE] Creado el: [DATE] 02:11:02" at bounding box center [451, 191] width 101 height 13
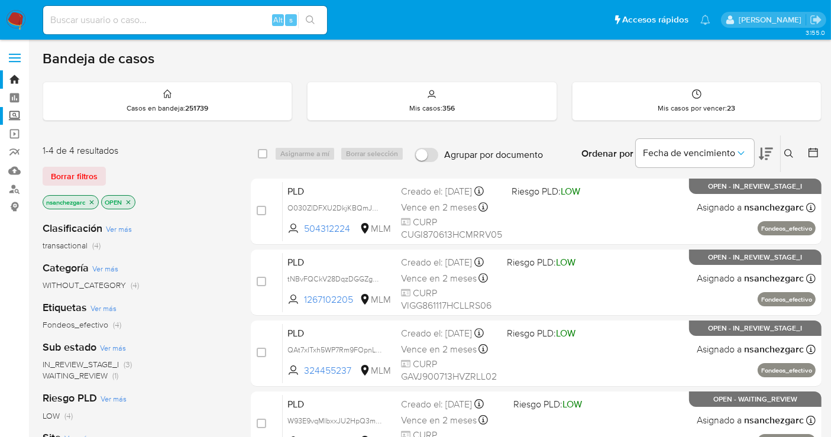
click at [15, 118] on label "Screening" at bounding box center [70, 116] width 141 height 18
click at [0, 0] on input "Screening" at bounding box center [0, 0] width 0 height 0
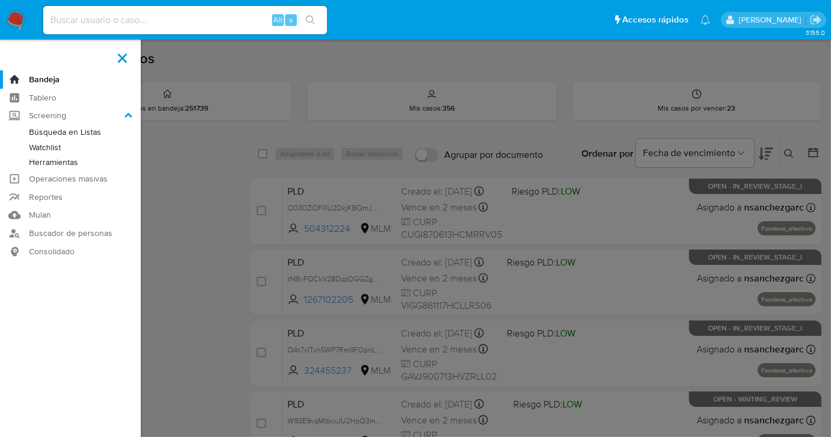
click at [53, 161] on link "Herramientas" at bounding box center [70, 162] width 141 height 15
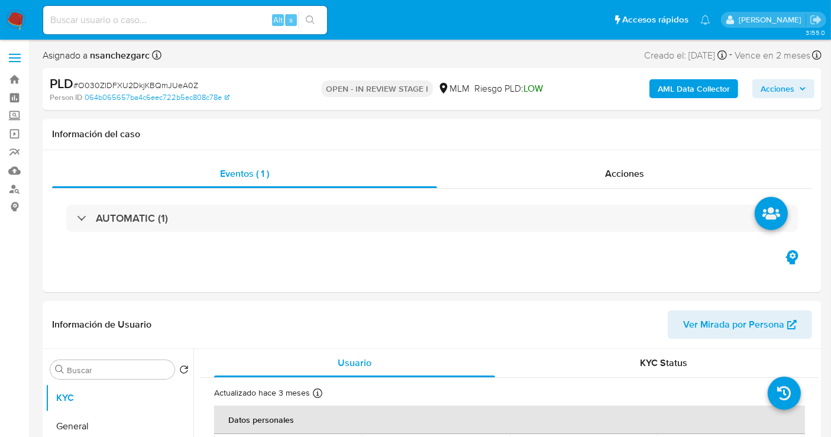
select select "10"
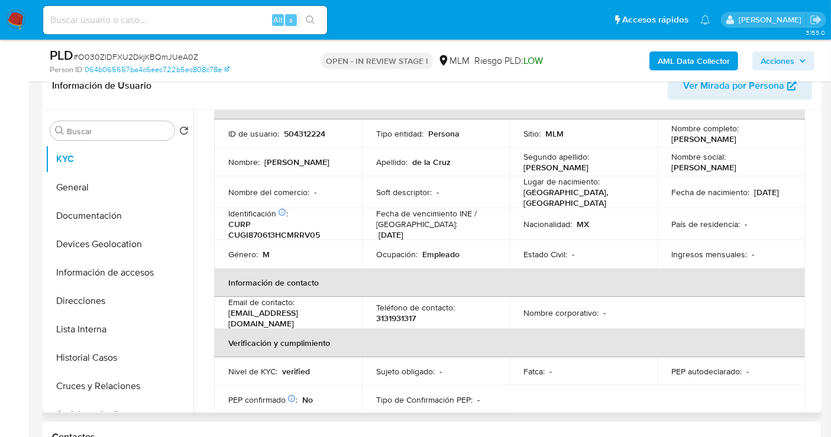
scroll to position [131, 0]
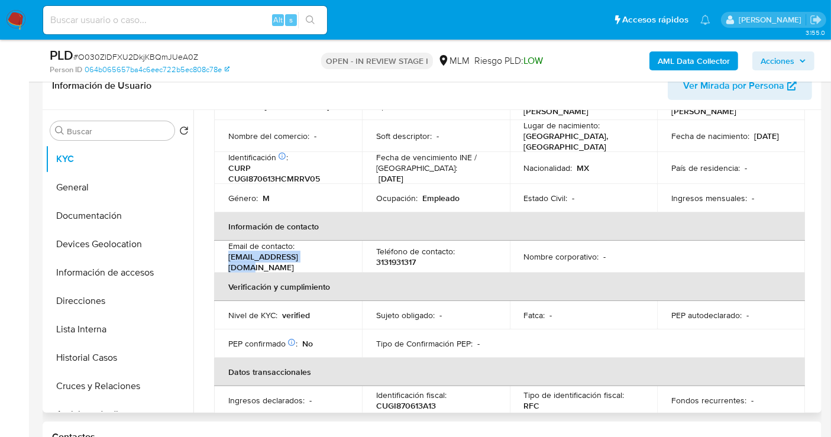
drag, startPoint x: 323, startPoint y: 255, endPoint x: 224, endPoint y: 259, distance: 98.8
click at [224, 259] on td "Email de contacto : necrom_0@hotmail.com" at bounding box center [288, 260] width 148 height 32
copy p "necrom_0@hotmail.com"
click at [405, 260] on p "3131931317" at bounding box center [396, 265] width 40 height 11
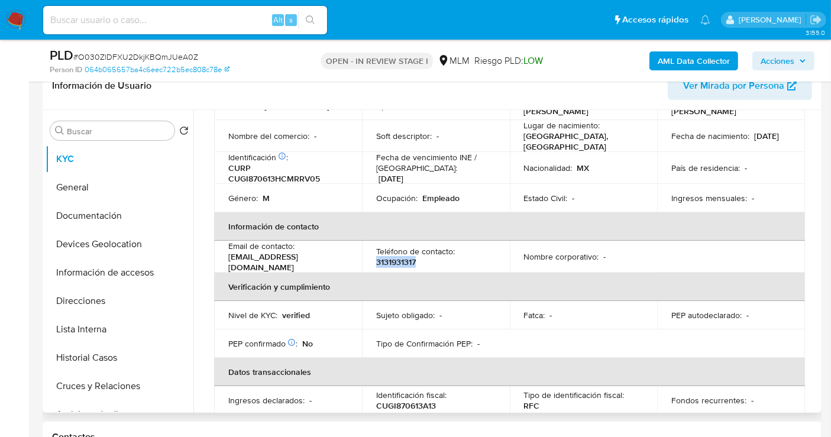
copy p "3131931317"
click at [88, 300] on button "Direcciones" at bounding box center [115, 301] width 138 height 28
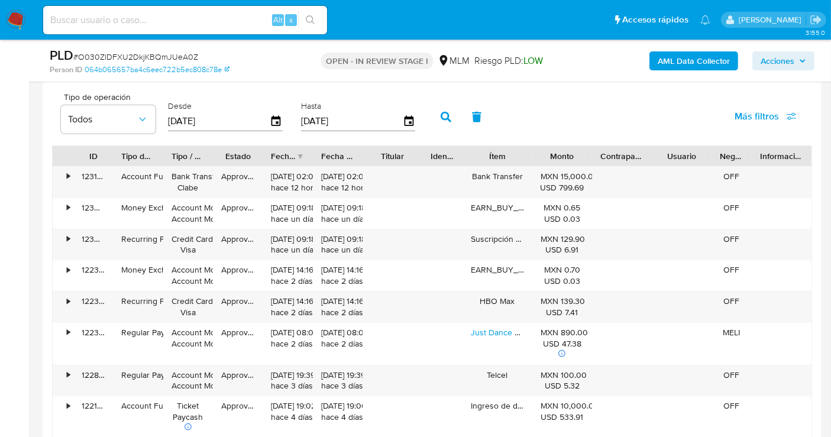
scroll to position [1248, 0]
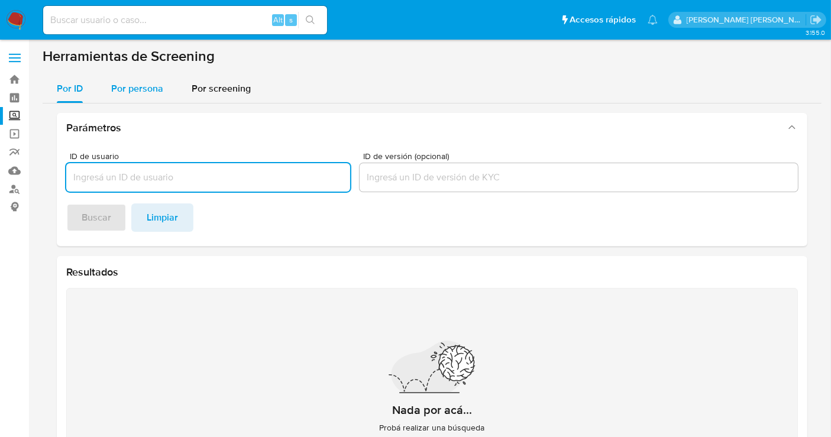
click at [151, 89] on span "Por persona" at bounding box center [137, 89] width 52 height 14
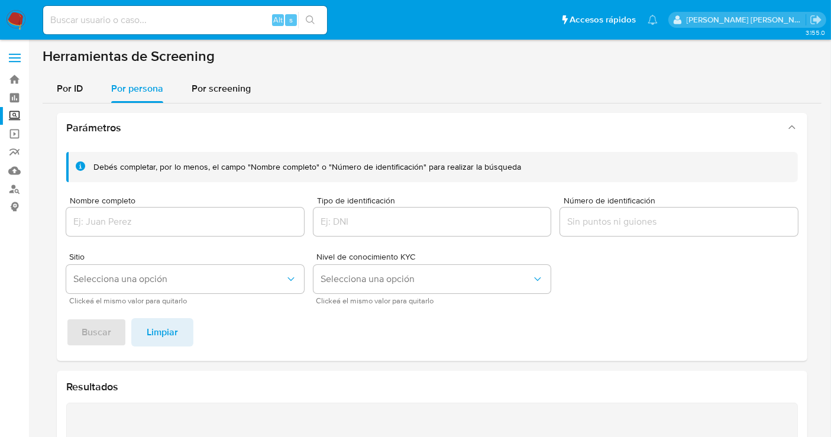
click at [133, 213] on div at bounding box center [185, 222] width 238 height 28
click at [121, 225] on input "Nombre completo" at bounding box center [185, 221] width 238 height 15
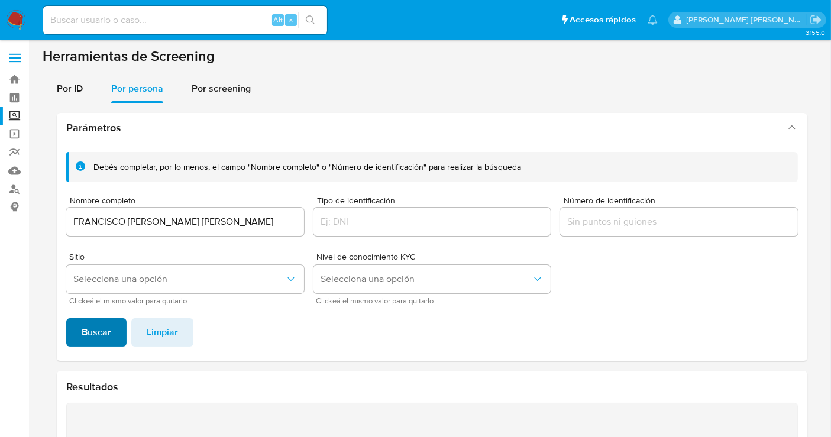
click at [89, 339] on span "Buscar" at bounding box center [97, 332] width 30 height 26
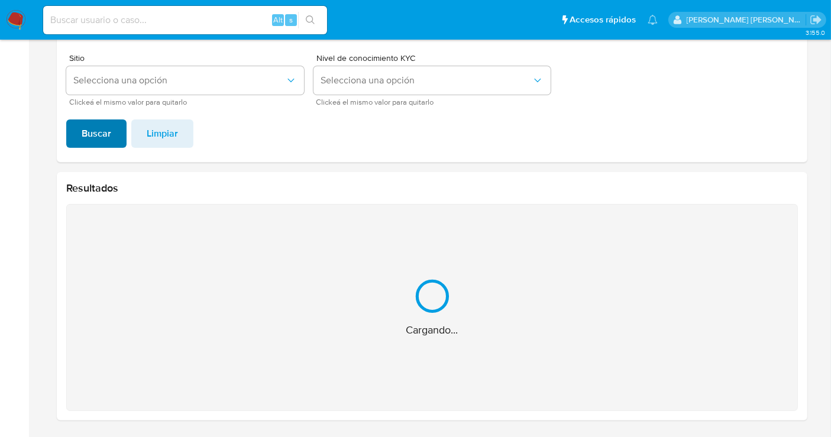
scroll to position [10, 0]
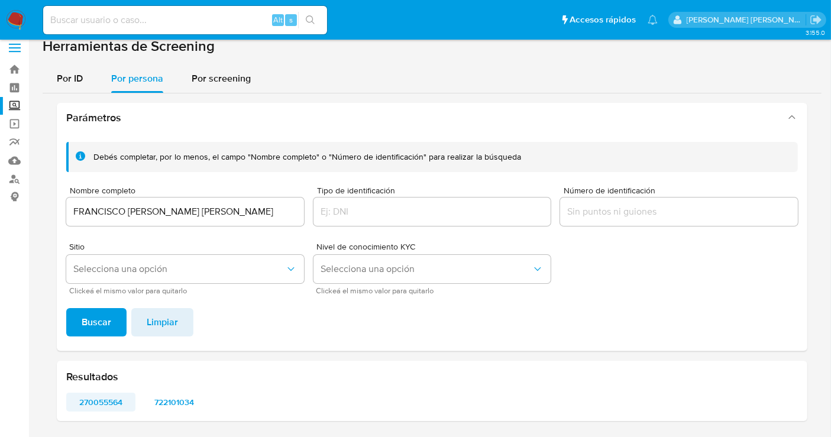
click at [105, 397] on span "270055564" at bounding box center [101, 402] width 53 height 17
click at [173, 405] on span "722101034" at bounding box center [174, 402] width 53 height 17
click at [173, 208] on input "FRANCISCO EFRAIN GARCIA REYES" at bounding box center [185, 211] width 238 height 15
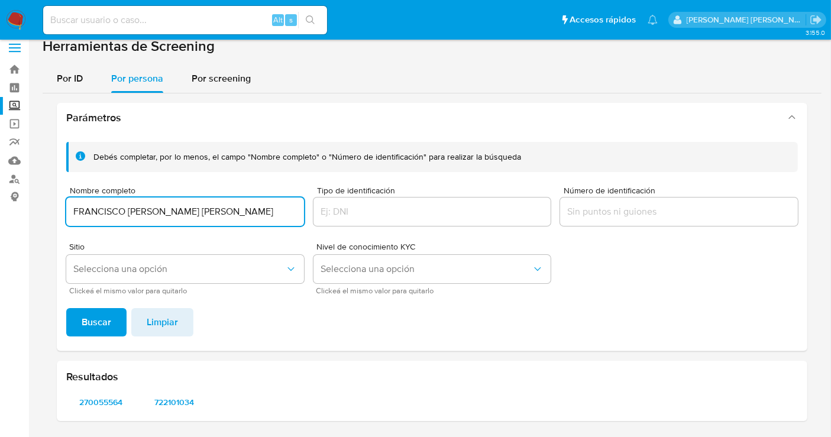
click at [173, 208] on input "FRANCISCO EFRAIN GARCIA REYES" at bounding box center [185, 211] width 238 height 15
type input "CELINA GARCIA MENDOZA"
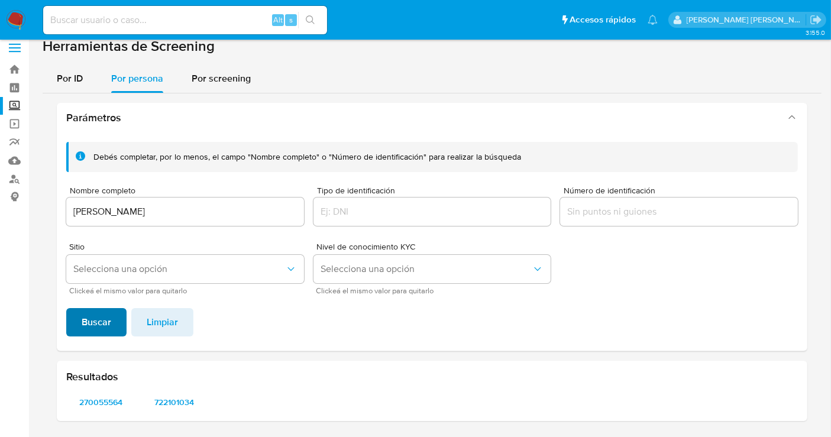
click at [89, 319] on span "Buscar" at bounding box center [97, 322] width 30 height 26
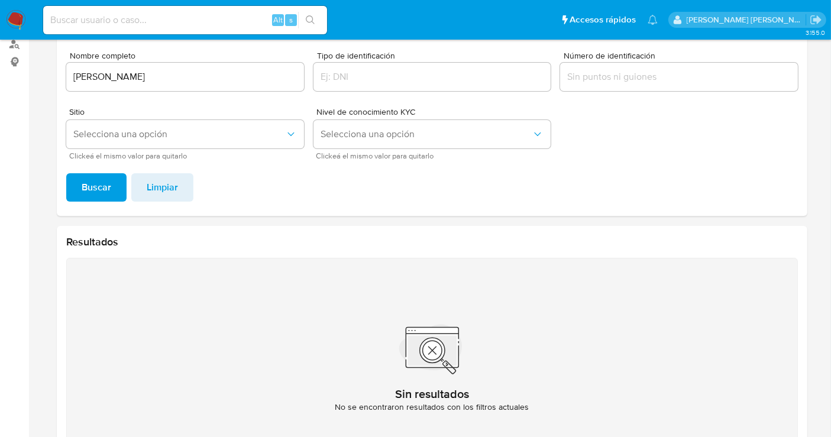
scroll to position [1, 0]
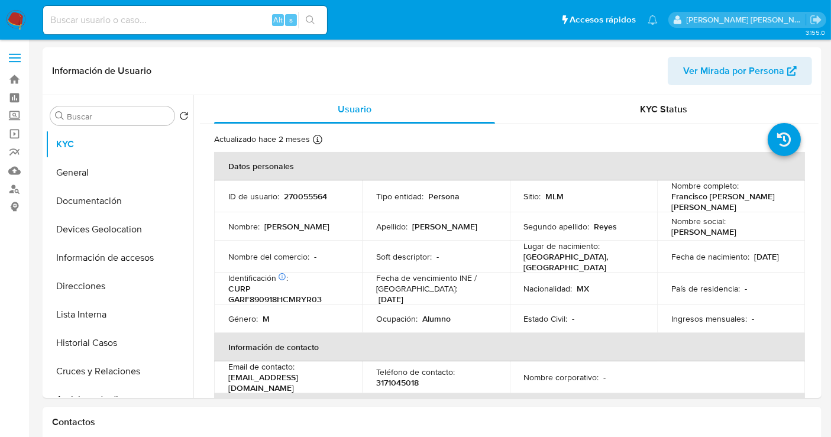
select select "10"
click at [81, 170] on button "General" at bounding box center [115, 173] width 138 height 28
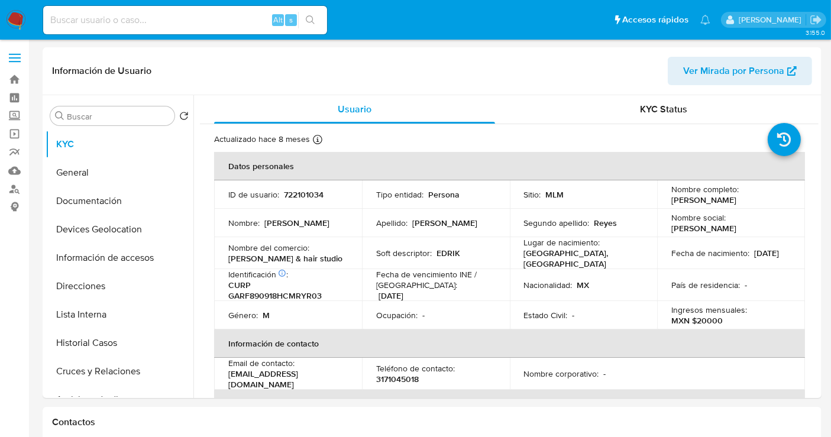
select select "10"
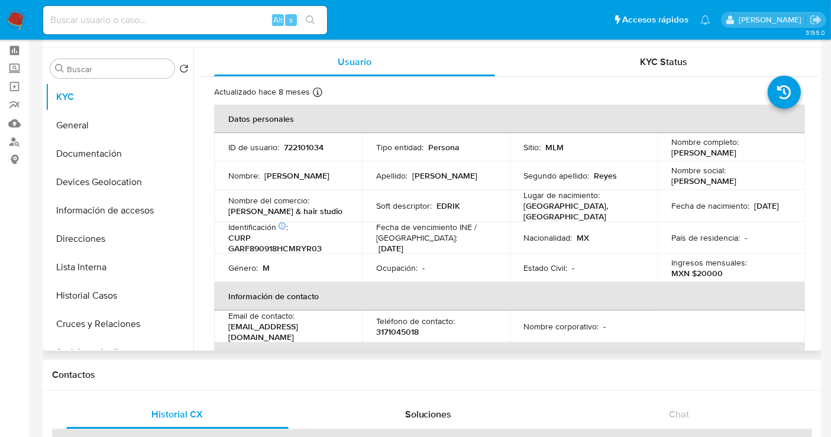
click at [300, 147] on p "722101034" at bounding box center [304, 147] width 40 height 11
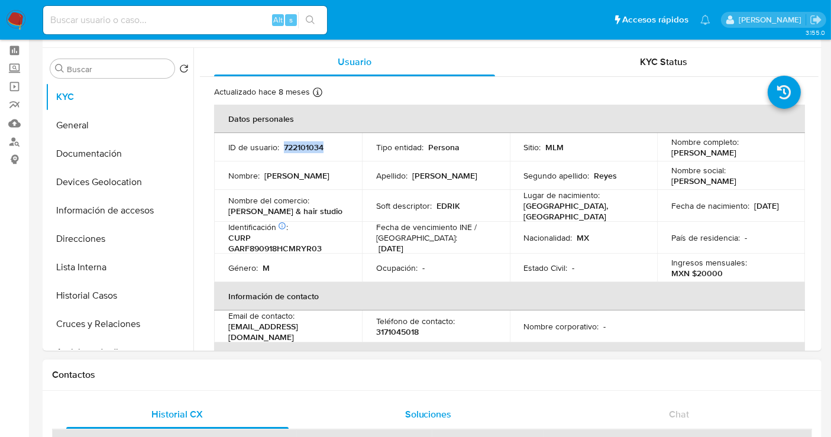
copy p "722101034"
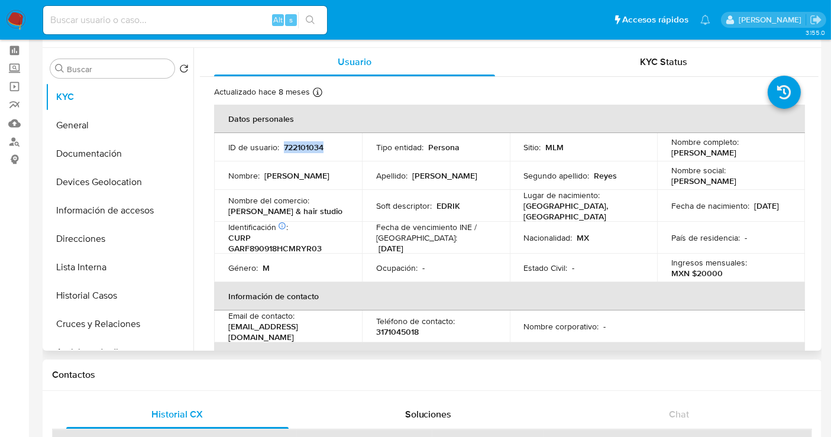
drag, startPoint x: 331, startPoint y: 212, endPoint x: 214, endPoint y: 216, distance: 117.2
click at [214, 216] on td "Nombre del comercio : [PERSON_NAME] & hair studio" at bounding box center [288, 206] width 148 height 32
copy p "[PERSON_NAME] & hair studio"
click at [79, 237] on button "Direcciones" at bounding box center [115, 239] width 138 height 28
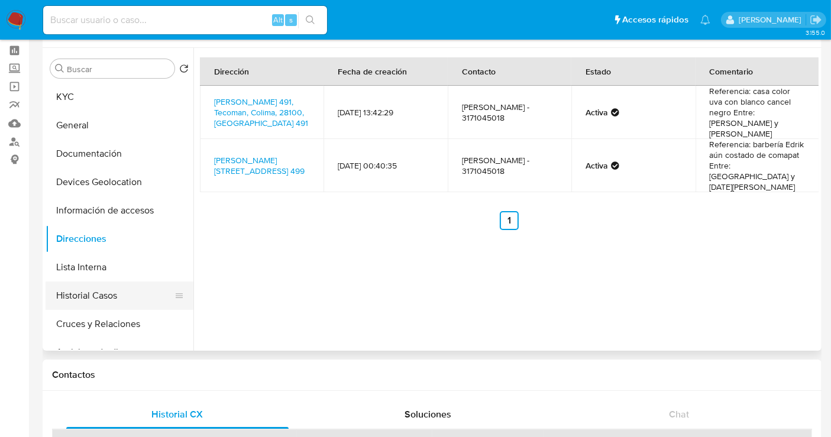
click at [87, 294] on button "Historial Casos" at bounding box center [115, 296] width 138 height 28
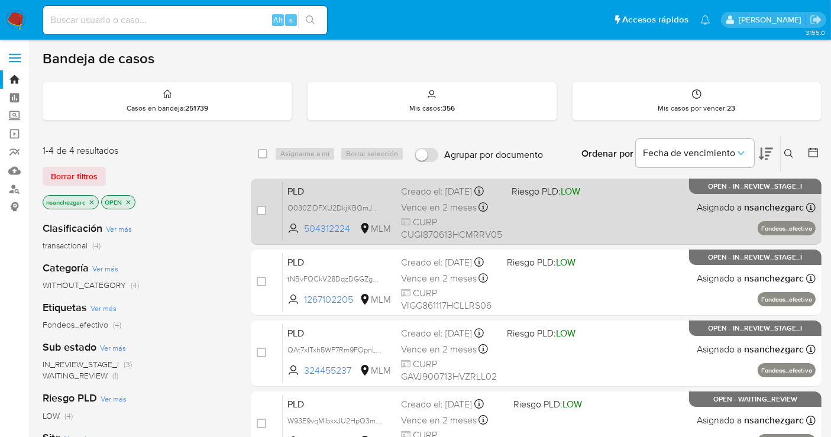
click at [442, 198] on div "Creado el: [DATE] Creado el: [DATE] 02:11:02" at bounding box center [451, 191] width 101 height 13
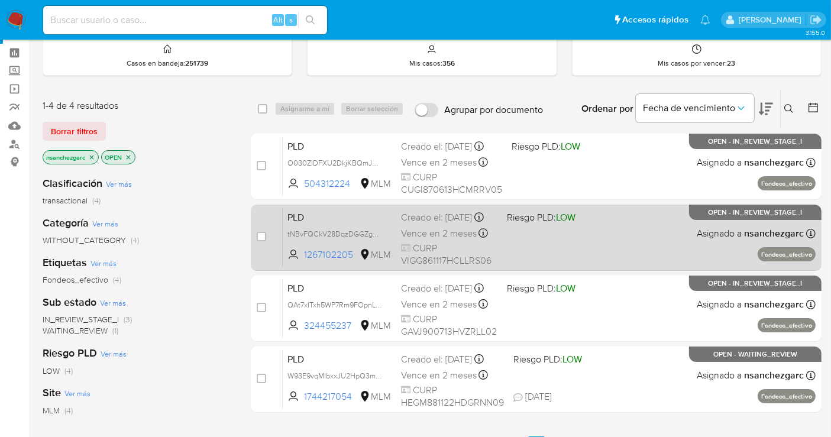
scroll to position [66, 0]
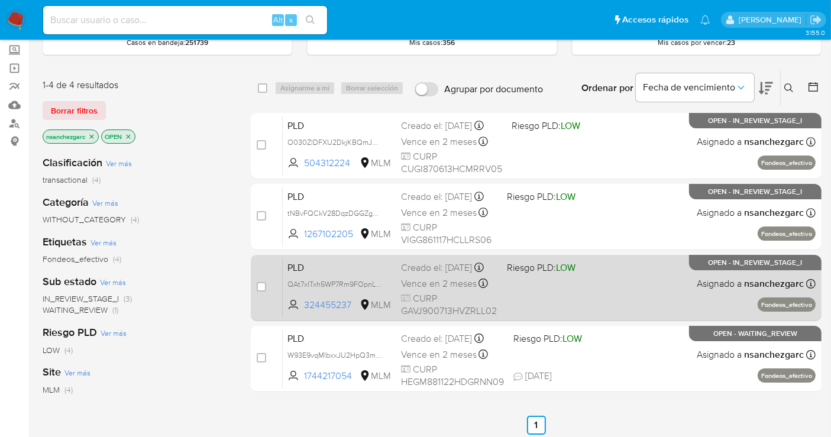
click at [425, 274] on div "Creado el: [DATE] Creado el: [DATE] 02:04:48" at bounding box center [449, 267] width 96 height 13
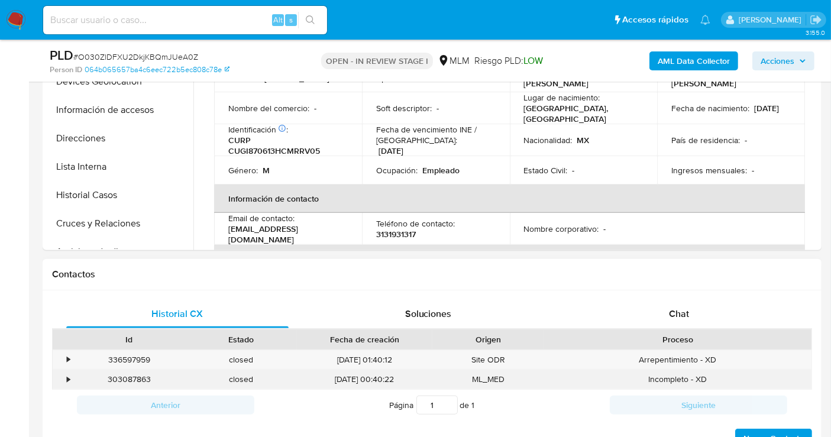
scroll to position [460, 0]
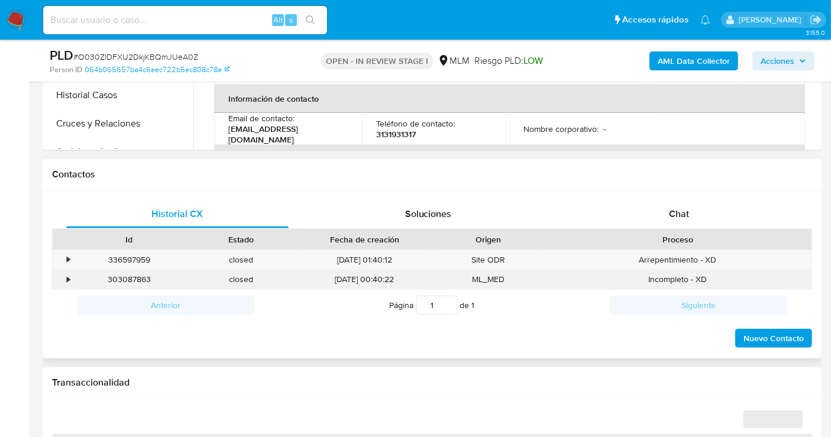
select select "10"
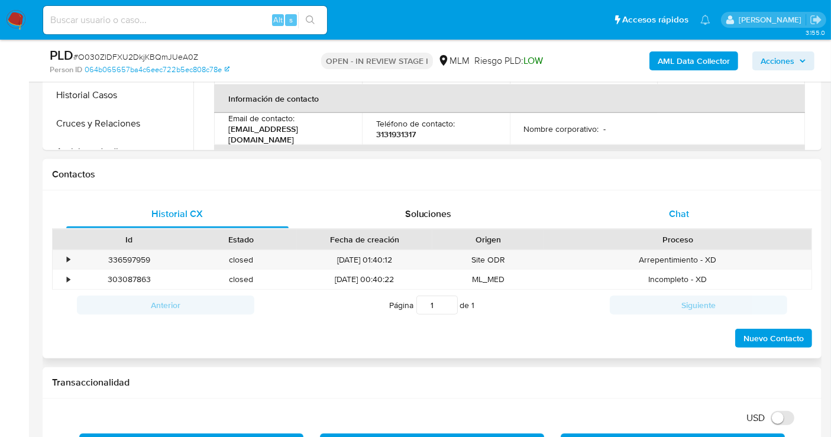
click at [677, 215] on span "Chat" at bounding box center [679, 214] width 20 height 14
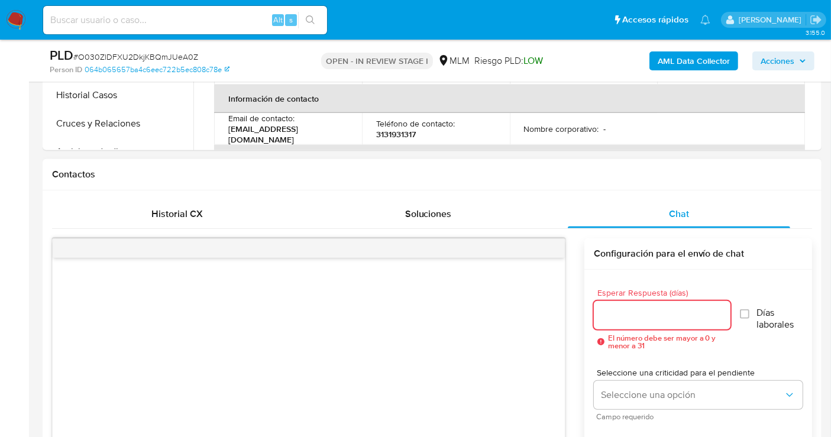
click at [623, 311] on input "Esperar Respuesta (días)" at bounding box center [662, 315] width 137 height 15
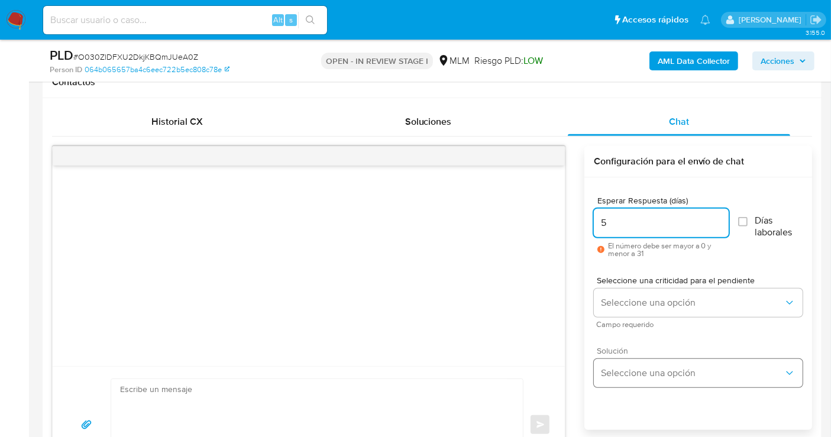
scroll to position [591, 0]
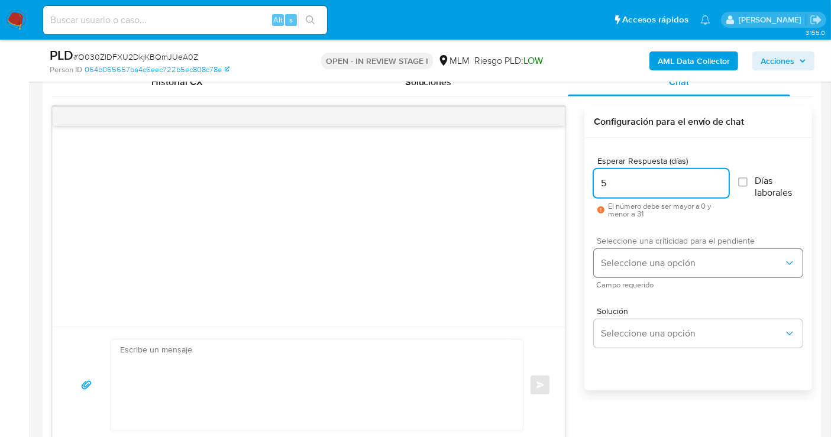
type input "5"
click at [637, 265] on span "Seleccione una opción" at bounding box center [692, 263] width 183 height 12
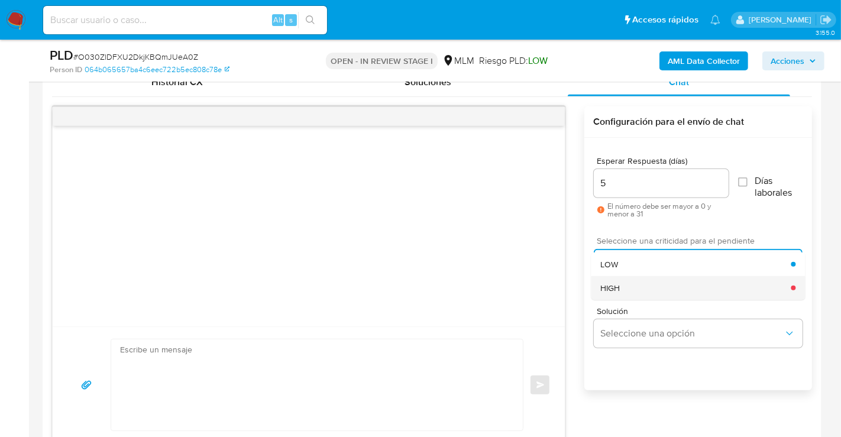
click at [612, 283] on span "HIGH" at bounding box center [610, 288] width 20 height 11
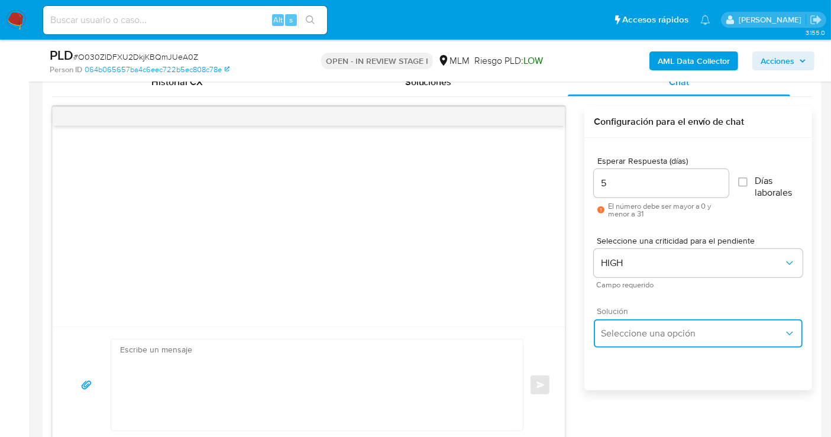
click at [637, 332] on span "Seleccione una opción" at bounding box center [692, 334] width 183 height 12
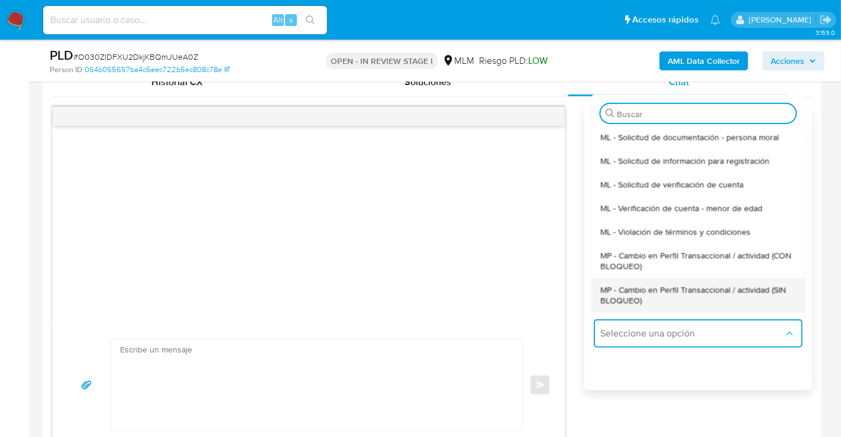
click at [618, 299] on span "MP - Cambio en Perfil Transaccional / actividad (SIN BLOQUEO)" at bounding box center [697, 294] width 195 height 21
type textarea "Estimado ,Te comunicamos que se ha identificado un cambio en el uso habitual de…"
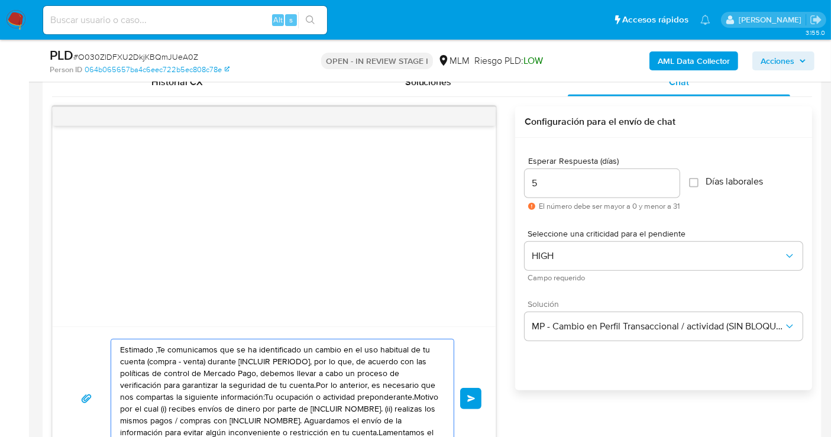
click at [255, 375] on textarea "Estimado ,Te comunicamos que se ha identificado un cambio en el uso habitual de…" at bounding box center [279, 398] width 319 height 118
paste textarea "cliente se ha identificado un cambio en el uso habitual de tu cuenta para garan…"
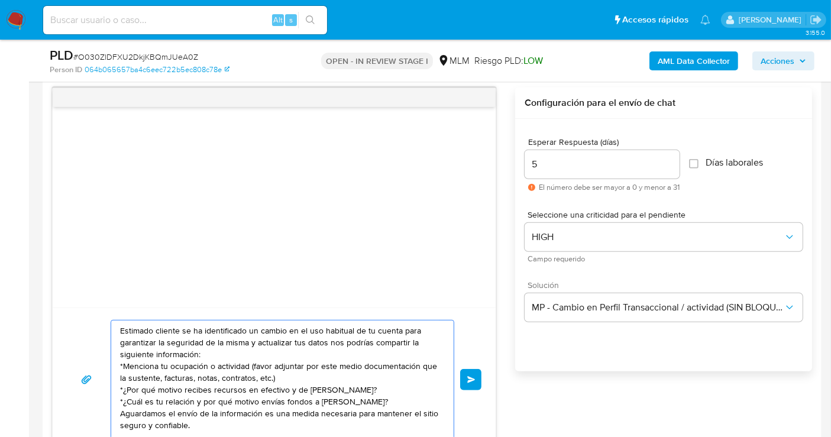
scroll to position [8, 0]
type textarea "Estimado cliente se ha identificado un cambio en el uso habitual de tu cuenta p…"
drag, startPoint x: 464, startPoint y: 374, endPoint x: 454, endPoint y: 242, distance: 132.3
click at [655, 371] on div "Estimado cliente se ha identificado un cambio en el uso habitual de tu cuenta p…" at bounding box center [432, 270] width 760 height 364
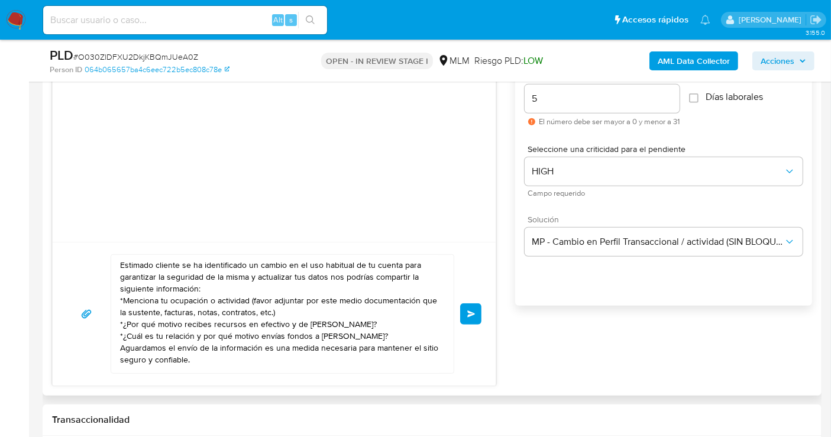
scroll to position [0, 0]
click at [461, 310] on button "Enviar" at bounding box center [470, 313] width 21 height 21
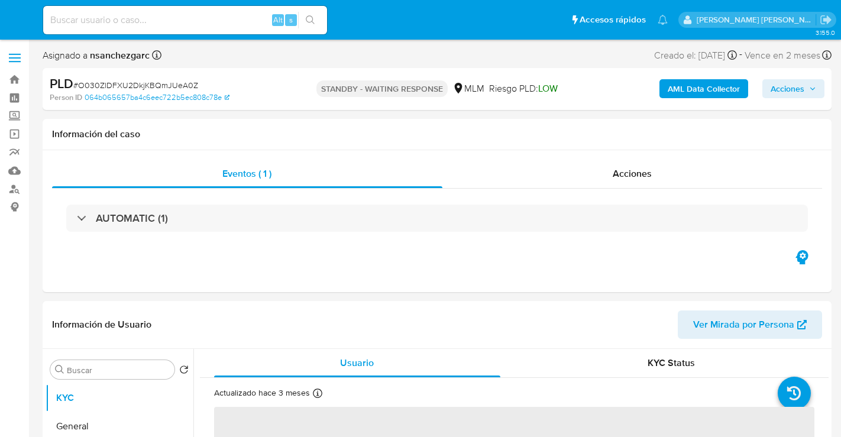
select select "10"
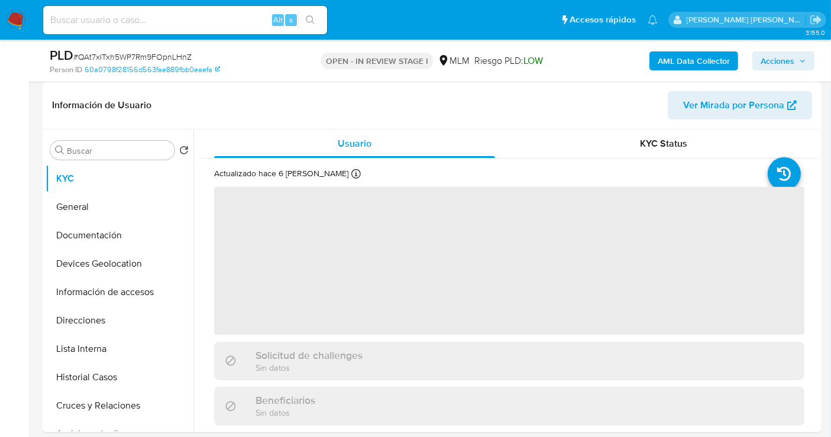
scroll to position [197, 0]
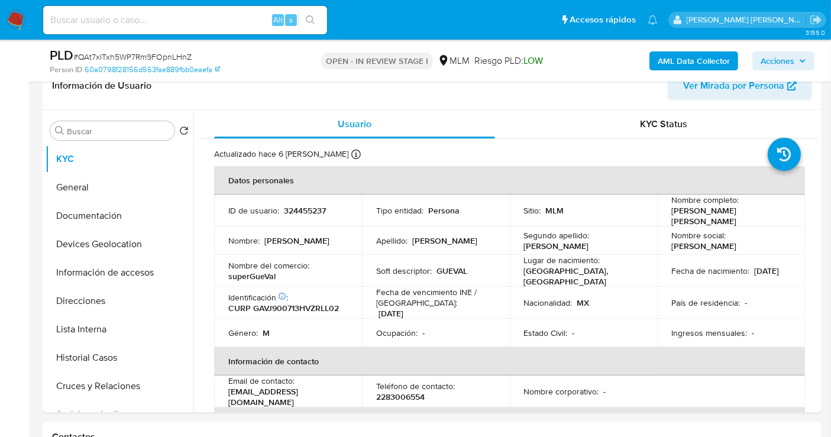
select select "10"
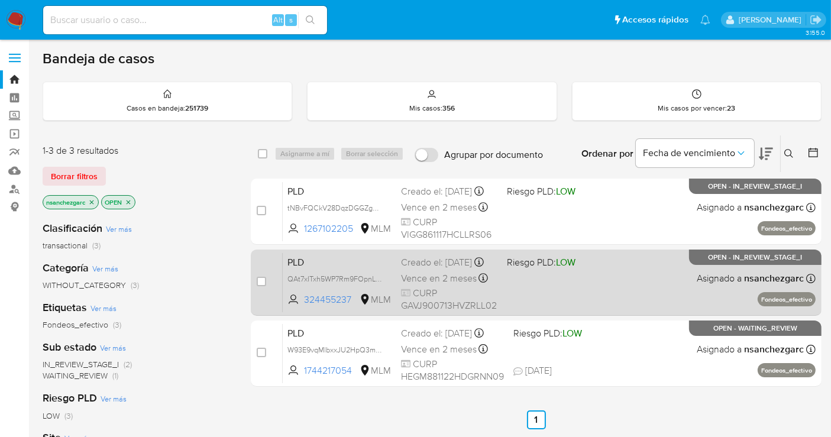
click at [423, 269] on div "Creado el: [DATE] Creado el: [DATE] 02:04:48" at bounding box center [449, 262] width 96 height 13
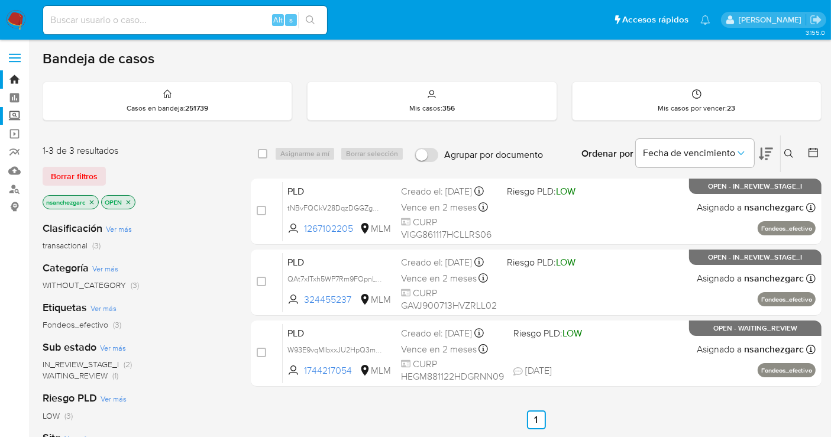
click at [11, 118] on label "Screening" at bounding box center [70, 116] width 141 height 18
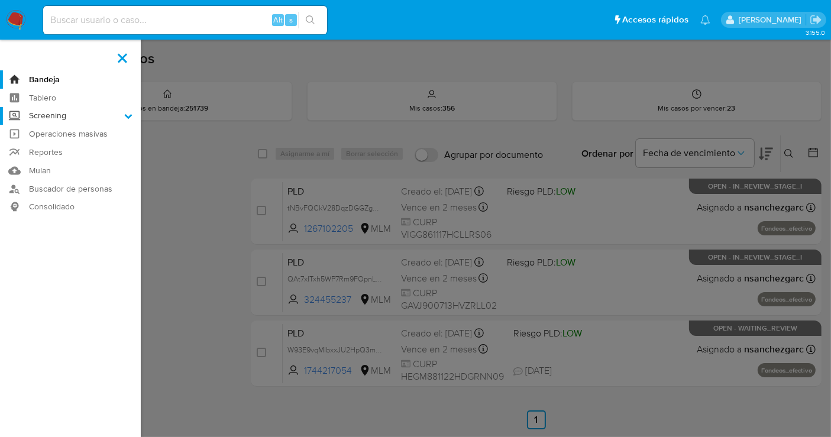
click at [0, 0] on input "Screening" at bounding box center [0, 0] width 0 height 0
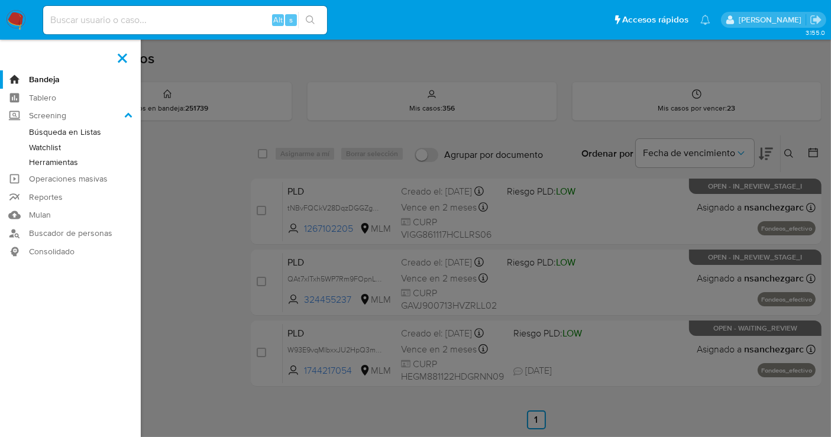
click at [40, 160] on link "Herramientas" at bounding box center [70, 162] width 141 height 15
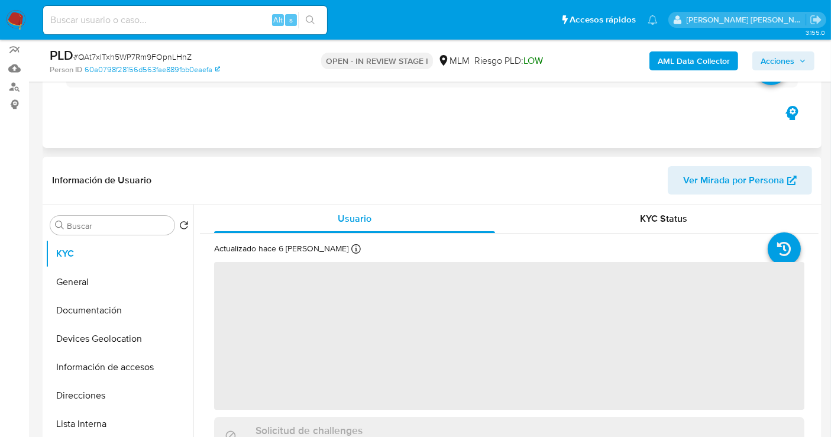
scroll to position [131, 0]
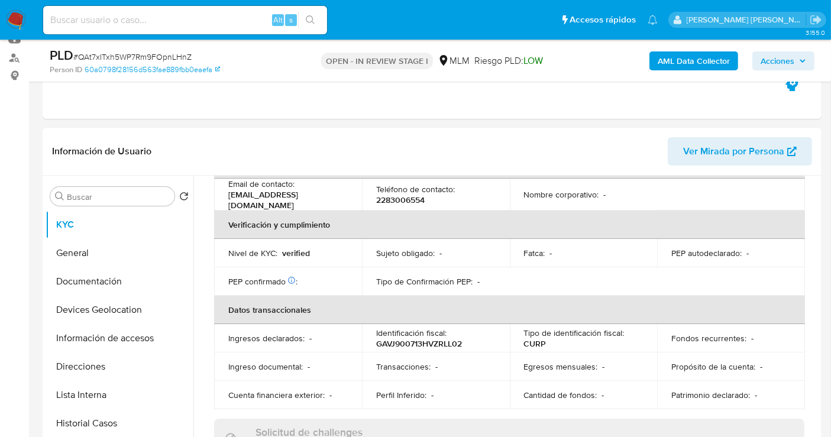
select select "10"
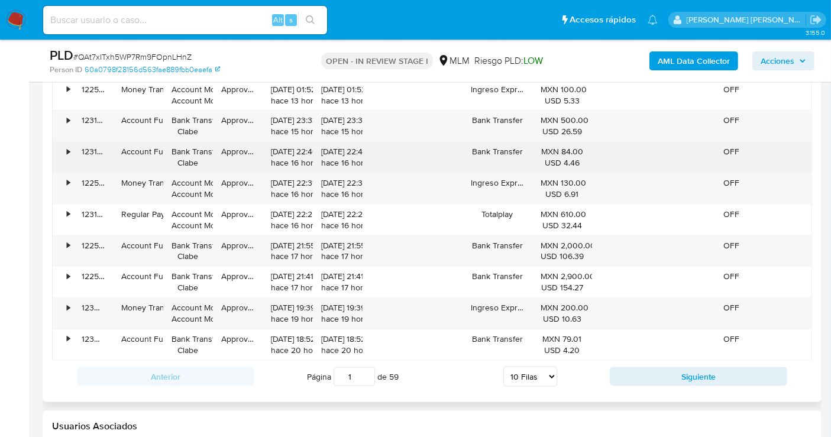
scroll to position [1445, 0]
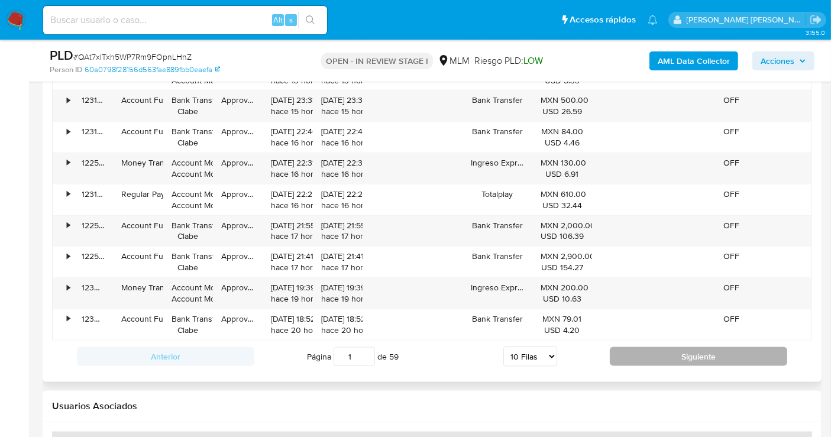
click at [679, 351] on button "Siguiente" at bounding box center [698, 356] width 177 height 19
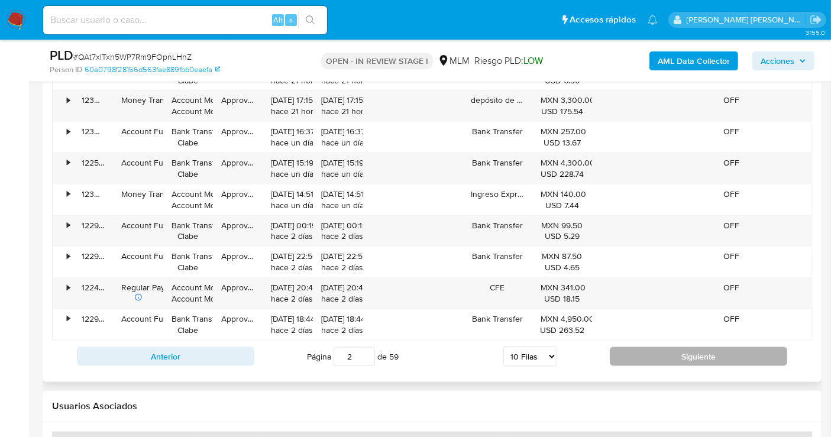
click at [627, 349] on button "Siguiente" at bounding box center [698, 356] width 177 height 19
click at [635, 347] on button "Siguiente" at bounding box center [698, 356] width 177 height 19
click at [683, 354] on button "Siguiente" at bounding box center [698, 356] width 177 height 19
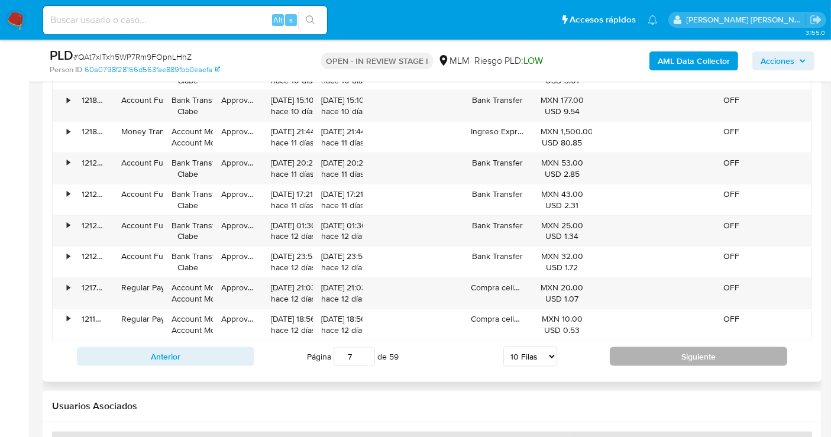
click at [683, 354] on button "Siguiente" at bounding box center [698, 356] width 177 height 19
click at [683, 353] on button "Siguiente" at bounding box center [698, 356] width 177 height 19
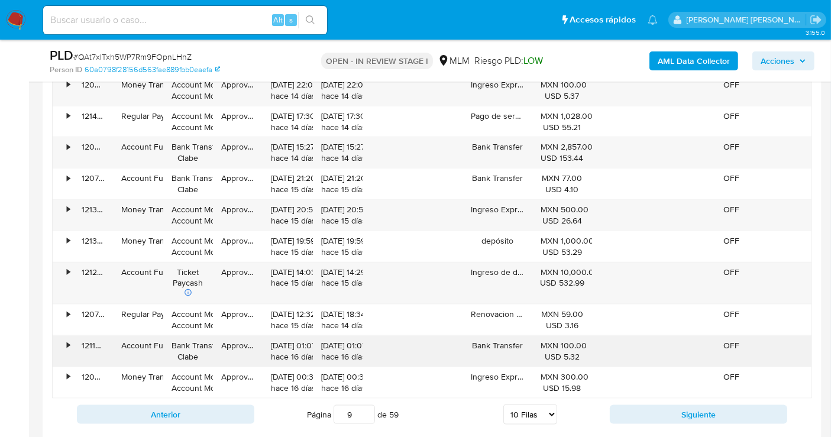
scroll to position [1511, 0]
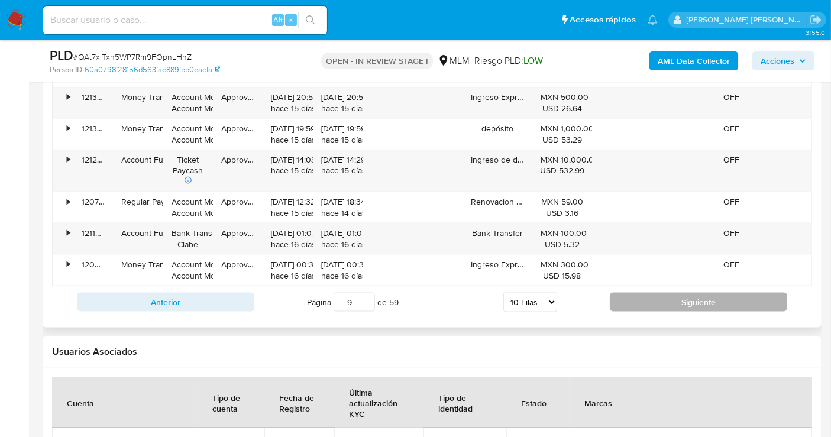
click at [638, 293] on button "Siguiente" at bounding box center [698, 302] width 177 height 19
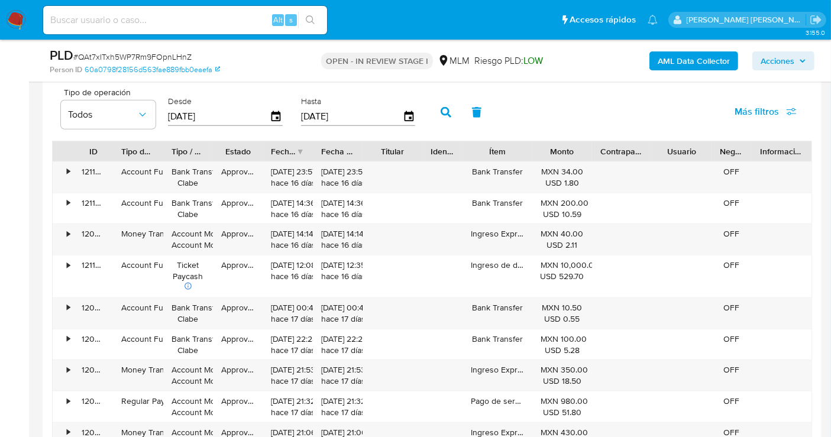
scroll to position [1445, 0]
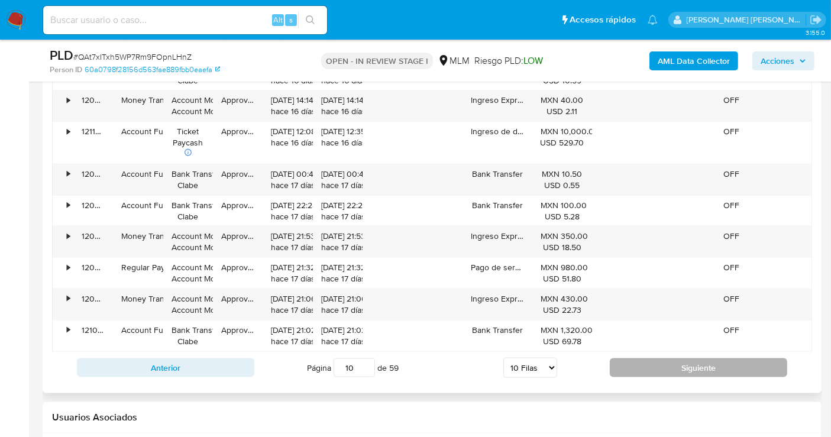
click at [639, 361] on button "Siguiente" at bounding box center [698, 367] width 177 height 19
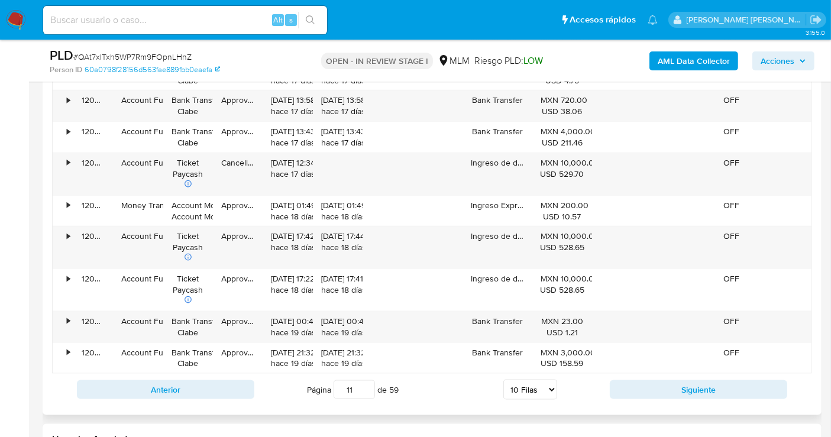
click at [647, 374] on div "Anterior Página 11 de 59 5 Filas 10 Filas 20 Filas 25 Filas 50 Filas 100 Filas …" at bounding box center [432, 390] width 760 height 32
click at [647, 381] on button "Siguiente" at bounding box center [698, 389] width 177 height 19
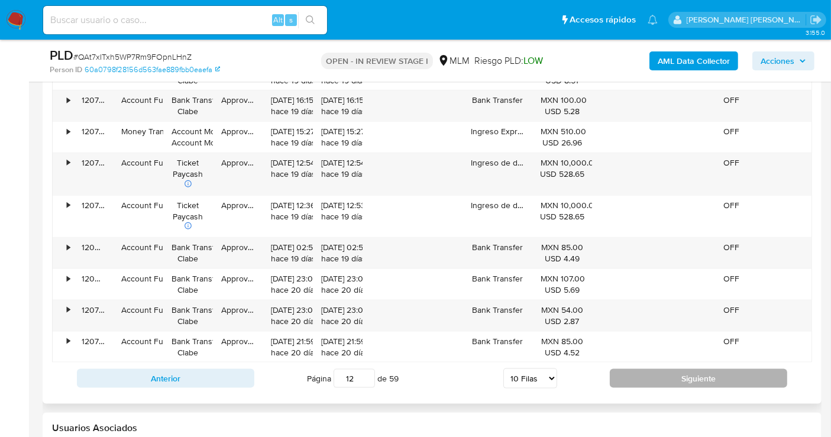
click at [647, 381] on button "Siguiente" at bounding box center [698, 378] width 177 height 19
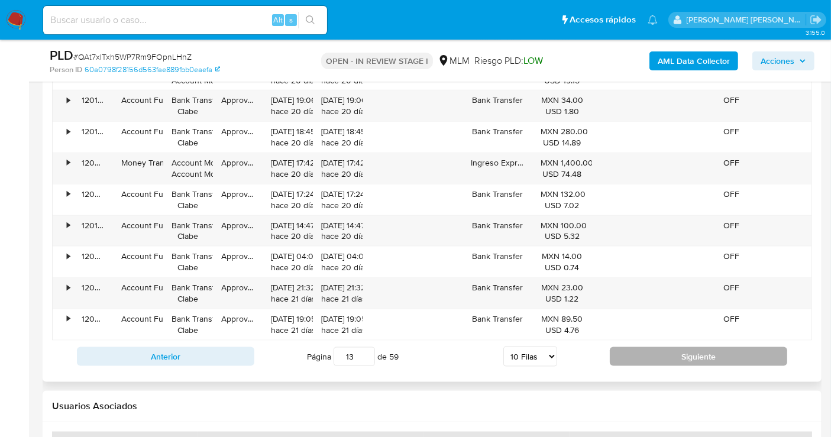
click at [662, 347] on button "Siguiente" at bounding box center [698, 356] width 177 height 19
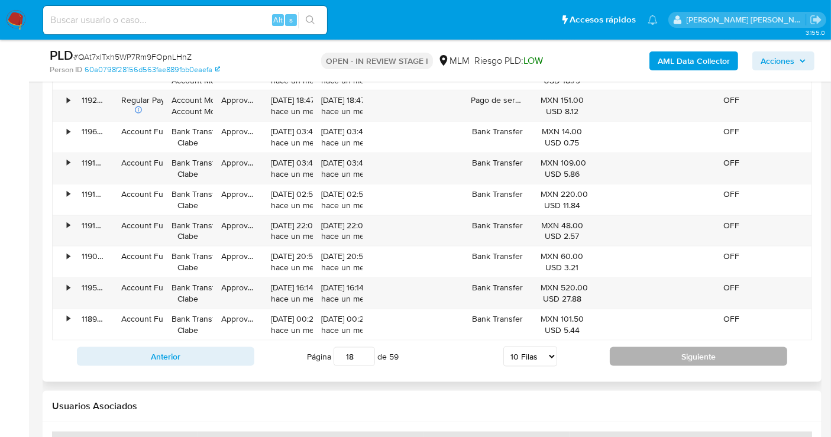
click at [662, 347] on button "Siguiente" at bounding box center [698, 356] width 177 height 19
click at [641, 350] on button "Siguiente" at bounding box center [698, 356] width 177 height 19
click at [636, 354] on button "Siguiente" at bounding box center [698, 356] width 177 height 19
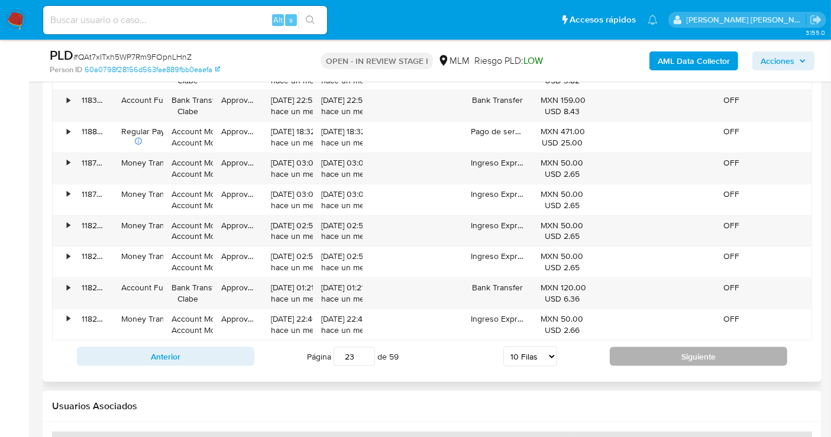
click at [636, 354] on button "Siguiente" at bounding box center [698, 356] width 177 height 19
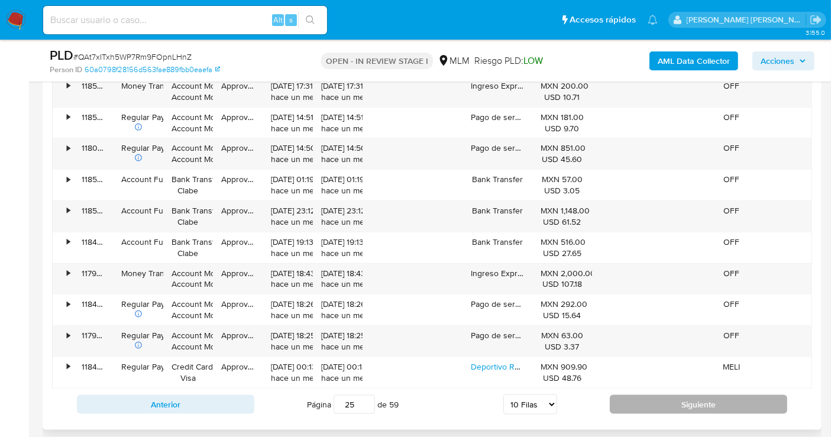
scroll to position [1380, 0]
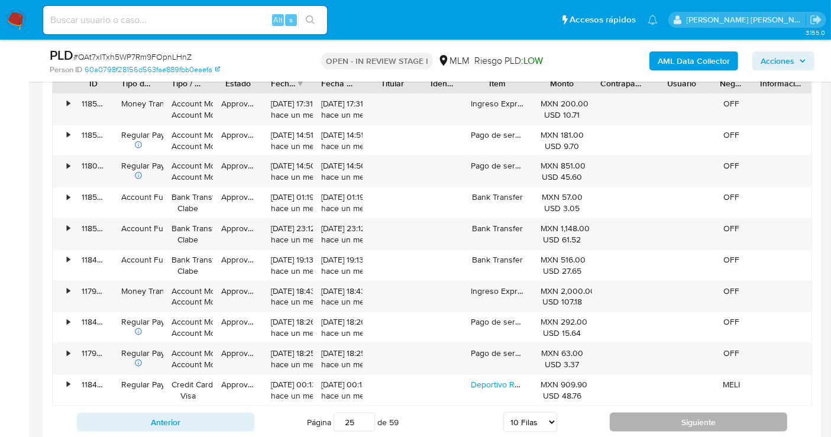
click at [646, 413] on button "Siguiente" at bounding box center [698, 422] width 177 height 19
click at [662, 413] on button "Siguiente" at bounding box center [698, 422] width 177 height 19
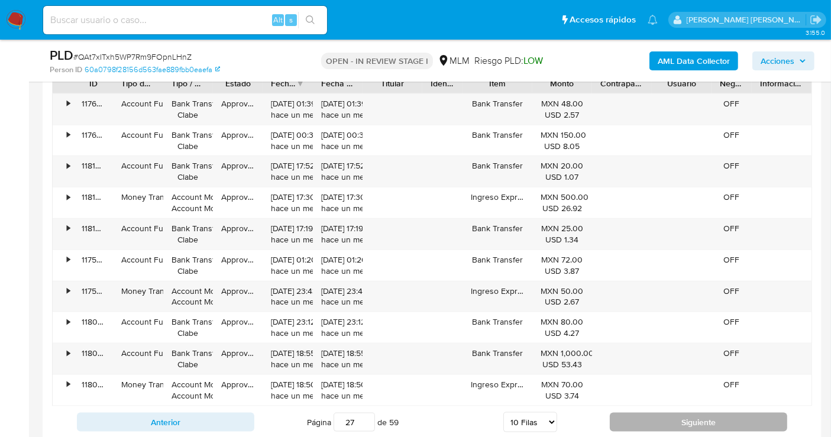
click at [641, 413] on button "Siguiente" at bounding box center [698, 422] width 177 height 19
click at [650, 416] on button "Siguiente" at bounding box center [698, 422] width 177 height 19
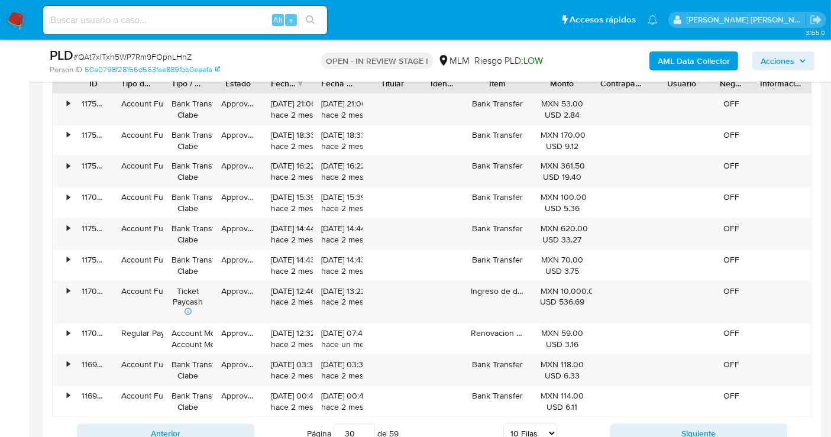
click at [651, 418] on div "Anterior Página 30 de 59 5 Filas 10 Filas 20 Filas 25 Filas 50 Filas 100 Filas …" at bounding box center [432, 434] width 760 height 32
click at [643, 429] on button "Siguiente" at bounding box center [698, 433] width 177 height 19
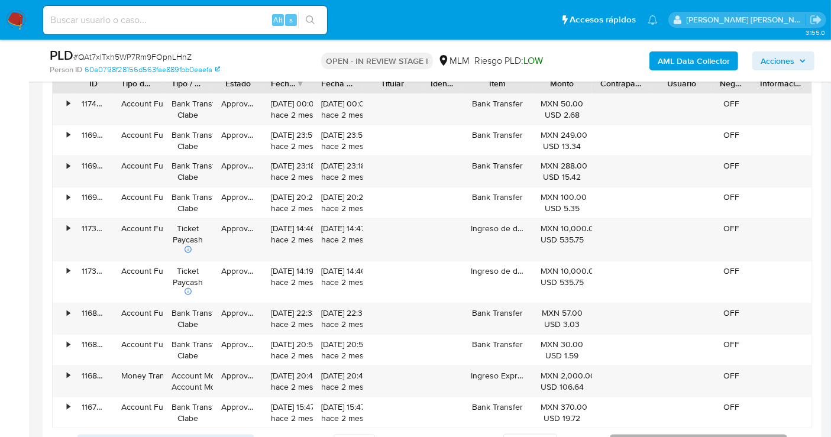
click at [645, 435] on button "Siguiente" at bounding box center [698, 444] width 177 height 19
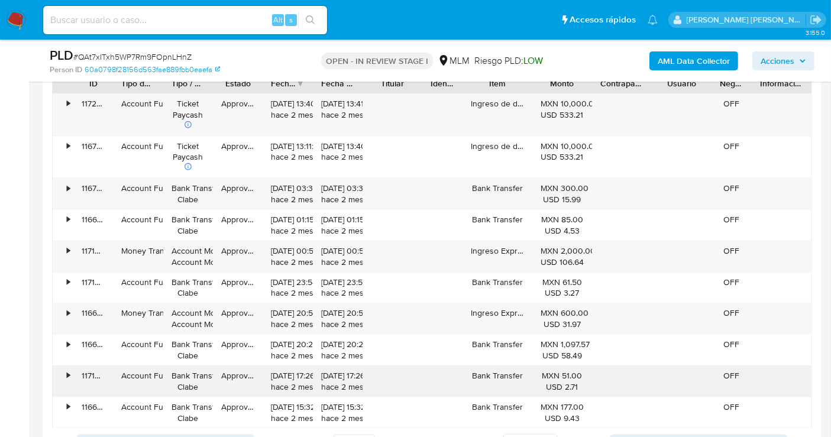
scroll to position [1445, 0]
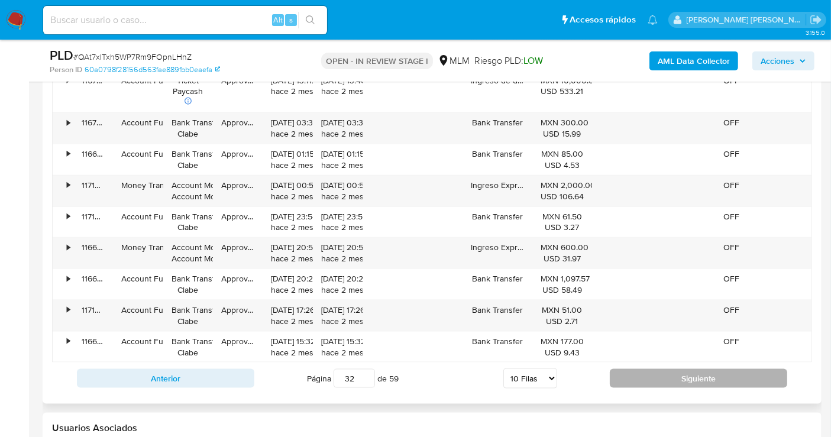
click at [642, 377] on button "Siguiente" at bounding box center [698, 378] width 177 height 19
click at [628, 369] on button "Siguiente" at bounding box center [698, 378] width 177 height 19
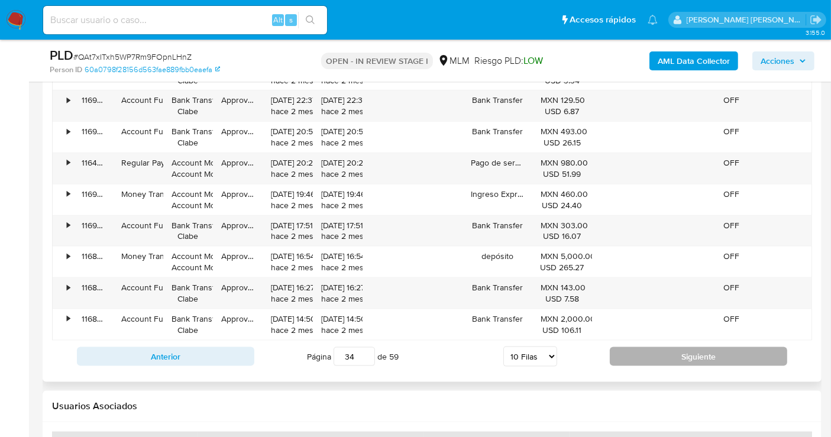
click at [645, 350] on button "Siguiente" at bounding box center [698, 356] width 177 height 19
click at [641, 349] on button "Siguiente" at bounding box center [698, 356] width 177 height 19
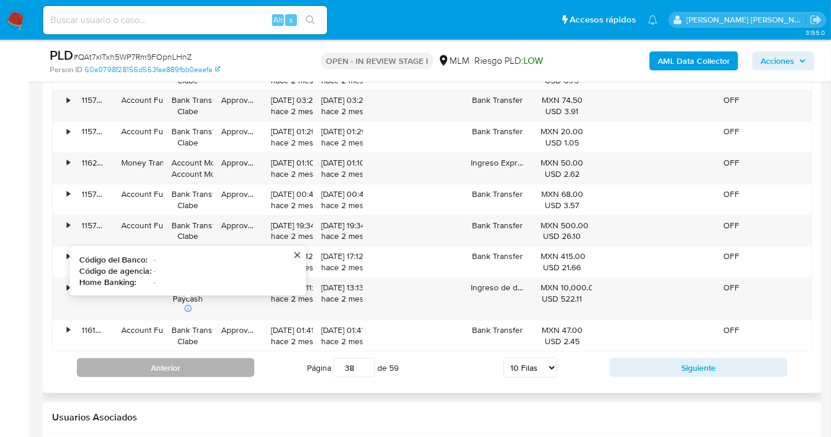
click at [172, 368] on button "Anterior" at bounding box center [165, 367] width 177 height 19
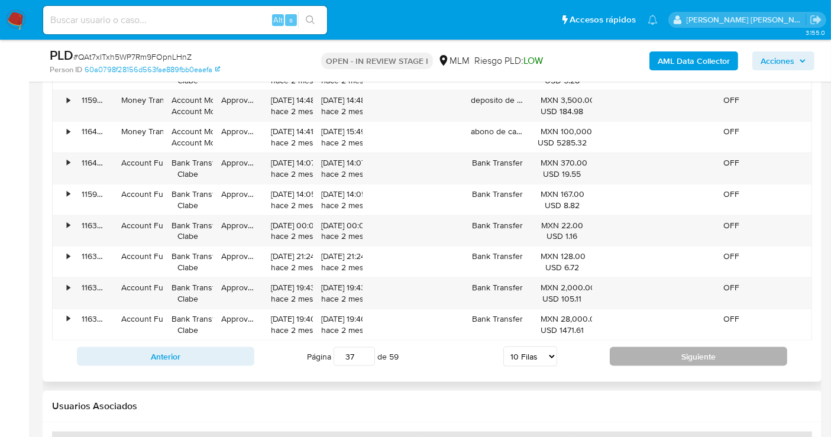
click at [655, 358] on button "Siguiente" at bounding box center [698, 356] width 177 height 19
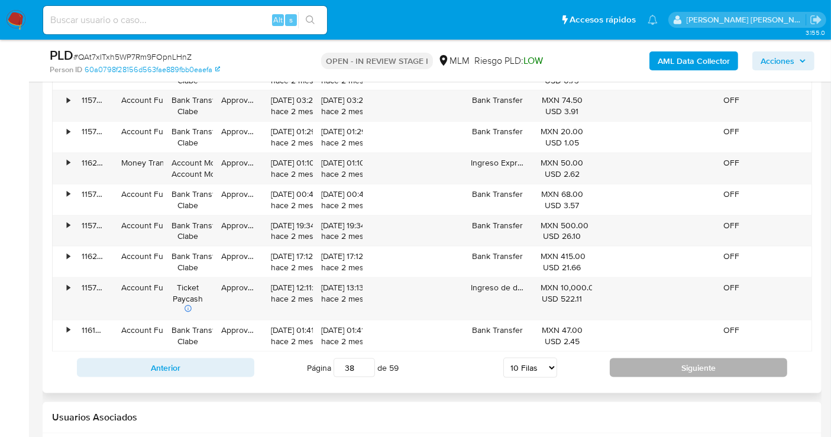
click at [647, 367] on button "Siguiente" at bounding box center [698, 367] width 177 height 19
type input "39"
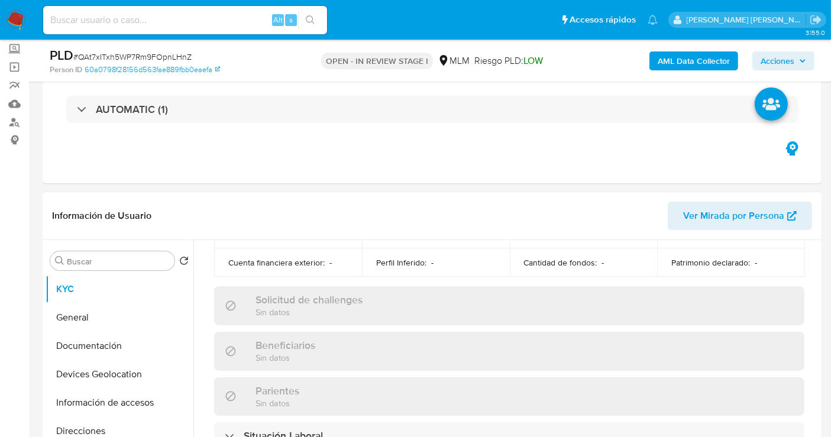
scroll to position [131, 0]
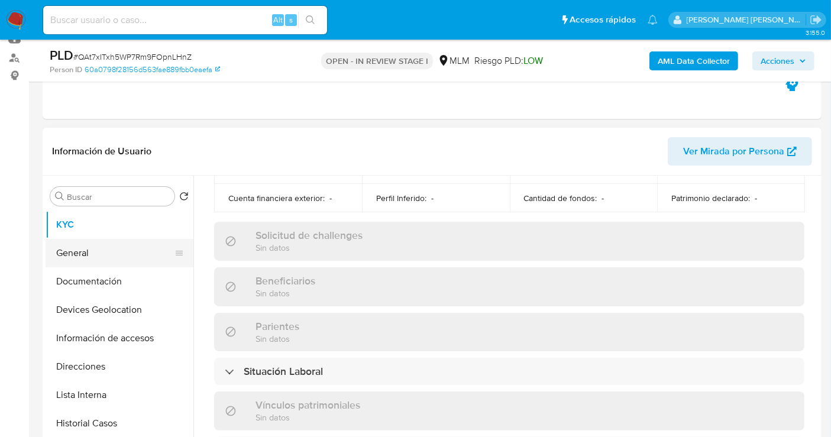
click at [74, 249] on button "General" at bounding box center [115, 253] width 138 height 28
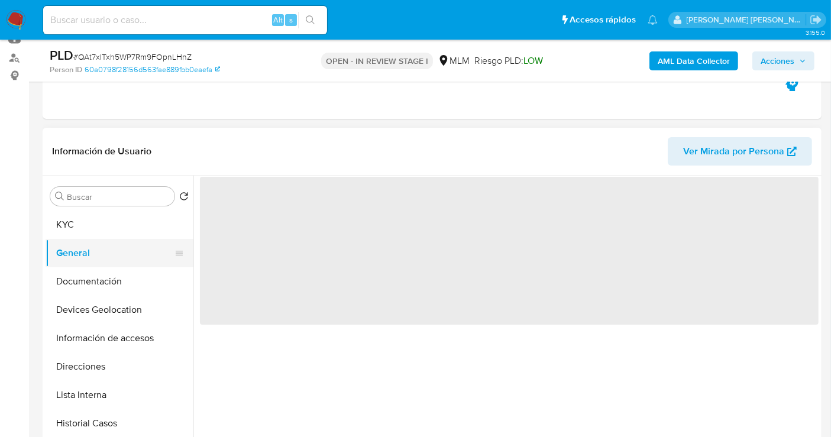
scroll to position [0, 0]
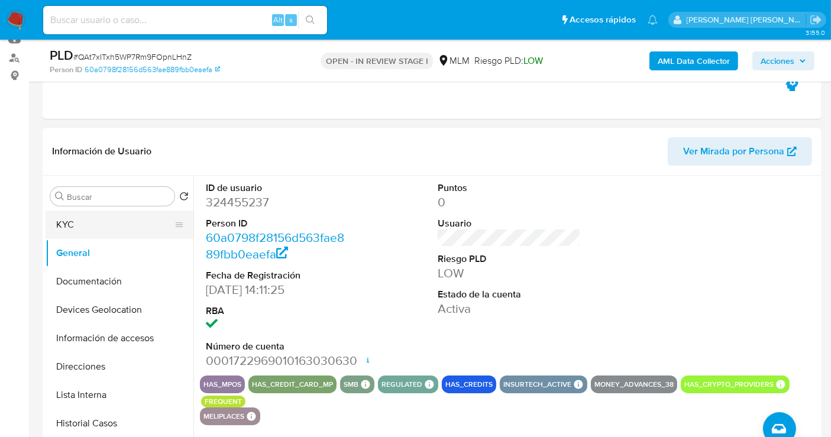
click at [70, 216] on button "KYC" at bounding box center [115, 225] width 138 height 28
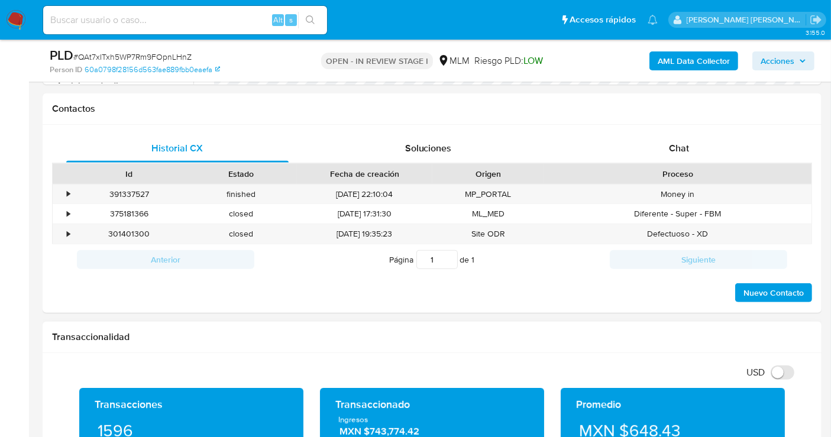
scroll to position [788, 0]
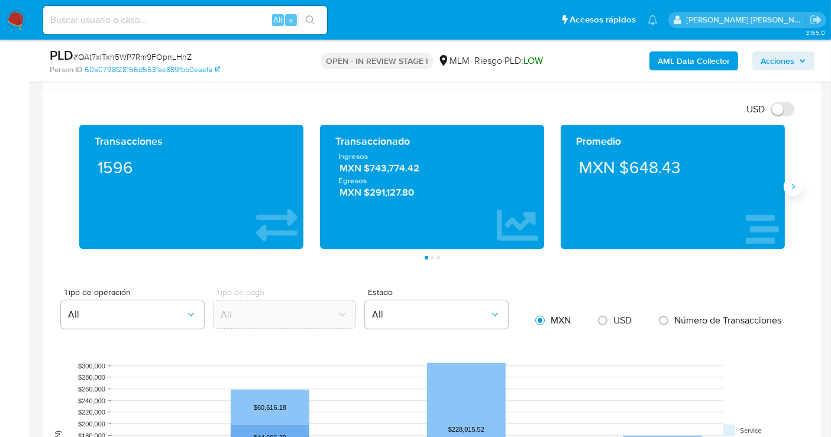
click at [791, 179] on button "Siguiente" at bounding box center [793, 186] width 19 height 19
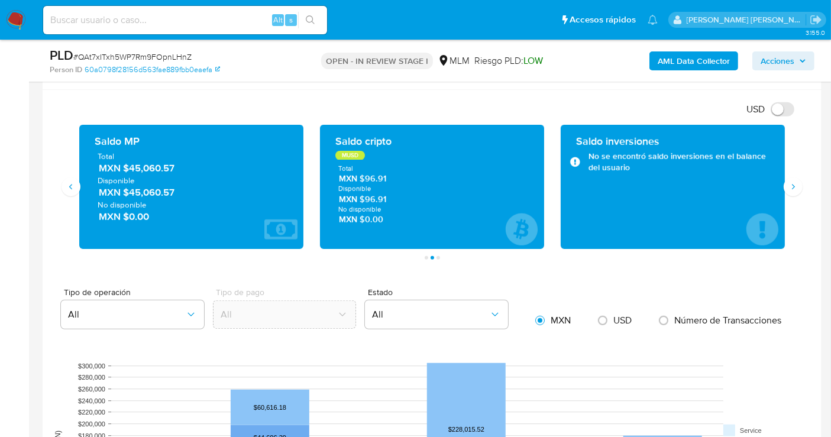
click at [147, 171] on span "MXN $45,060.57" at bounding box center [192, 168] width 186 height 14
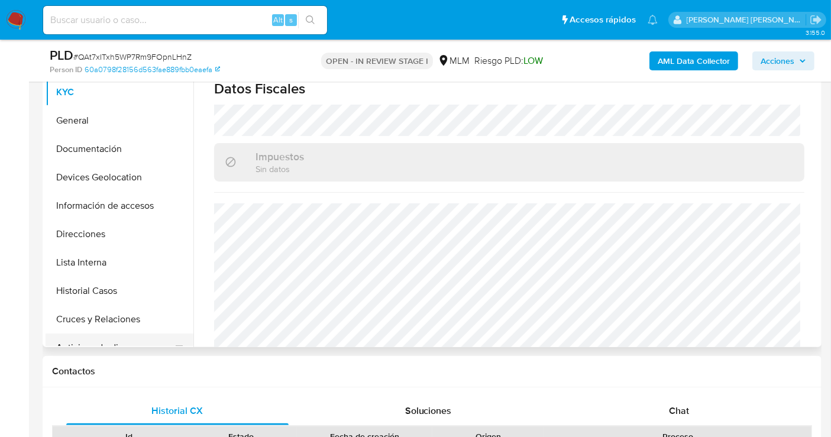
scroll to position [0, 0]
click at [92, 156] on button "Documentación" at bounding box center [115, 150] width 138 height 28
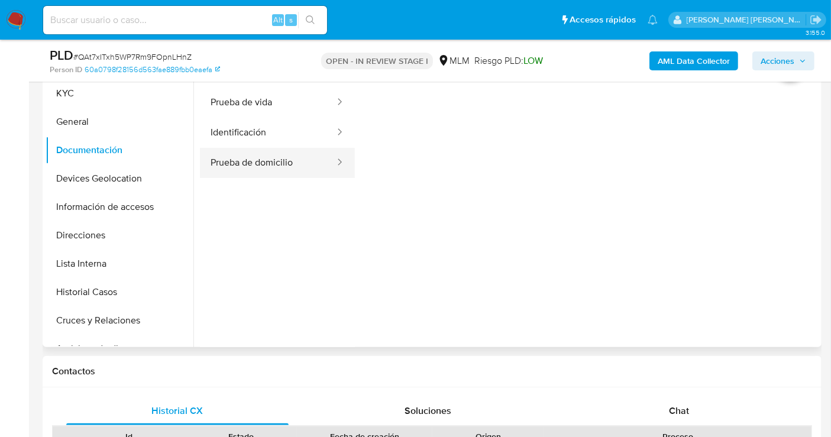
click at [280, 166] on button "Prueba de domicilio" at bounding box center [268, 163] width 136 height 30
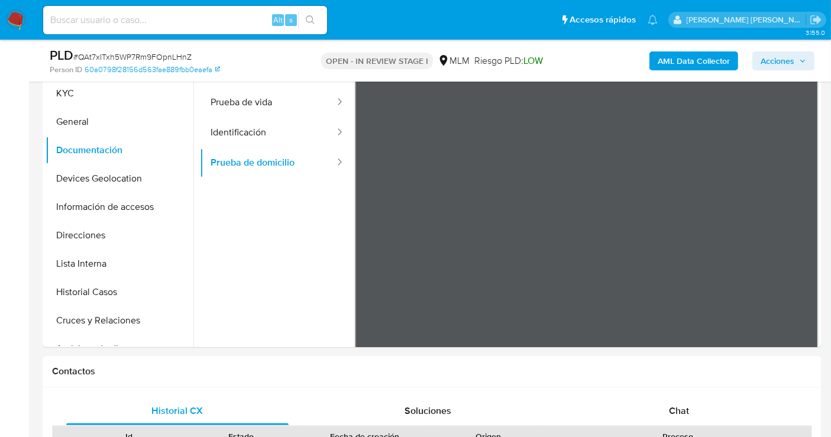
click at [241, 125] on button "Identificación" at bounding box center [268, 133] width 136 height 30
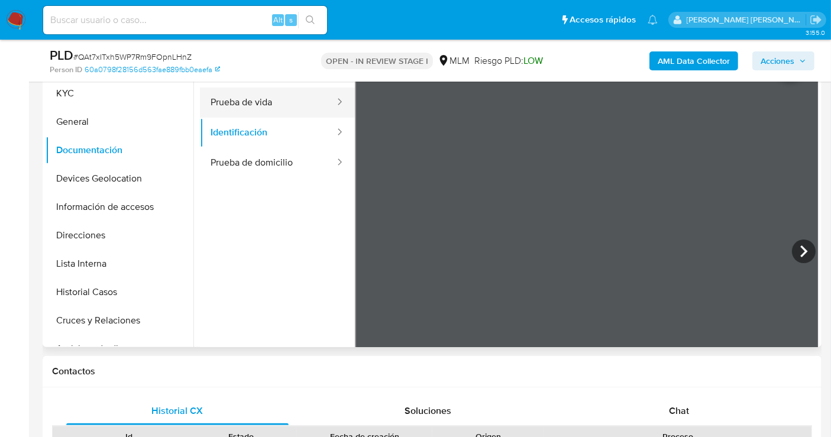
click at [244, 102] on button "Prueba de vida" at bounding box center [268, 103] width 136 height 30
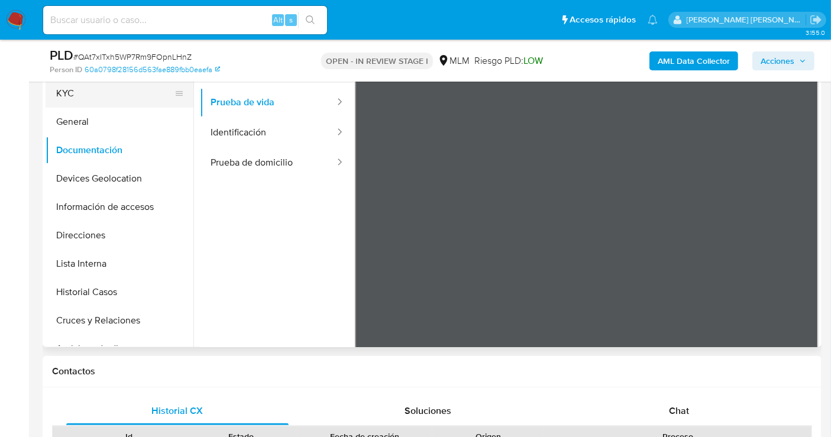
click at [79, 94] on button "KYC" at bounding box center [115, 93] width 138 height 28
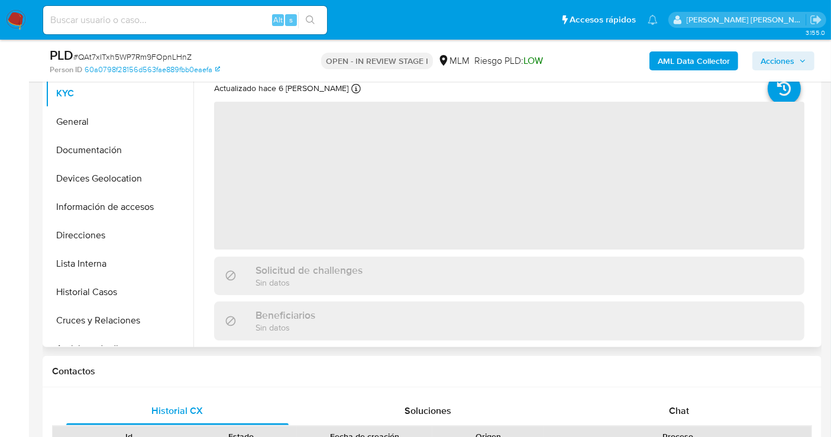
scroll to position [197, 0]
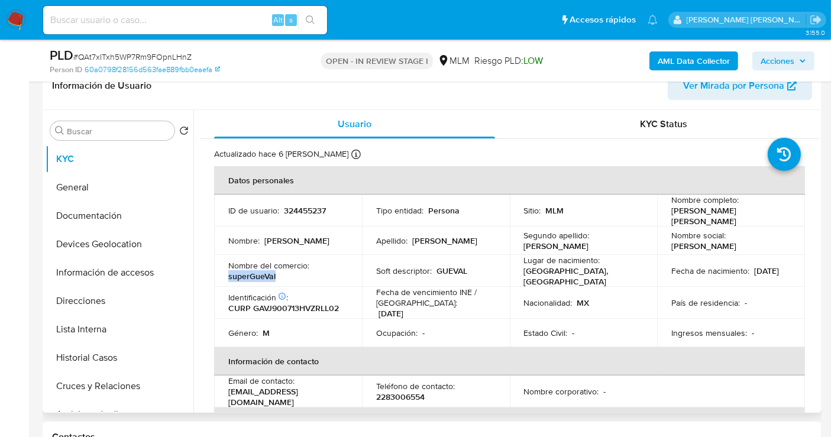
drag, startPoint x: 289, startPoint y: 271, endPoint x: 226, endPoint y: 273, distance: 62.7
click at [226, 273] on td "Nombre del comercio : superGueVal" at bounding box center [288, 271] width 148 height 32
copy p "superGueVal"
click at [85, 241] on button "Devices Geolocation" at bounding box center [115, 244] width 138 height 28
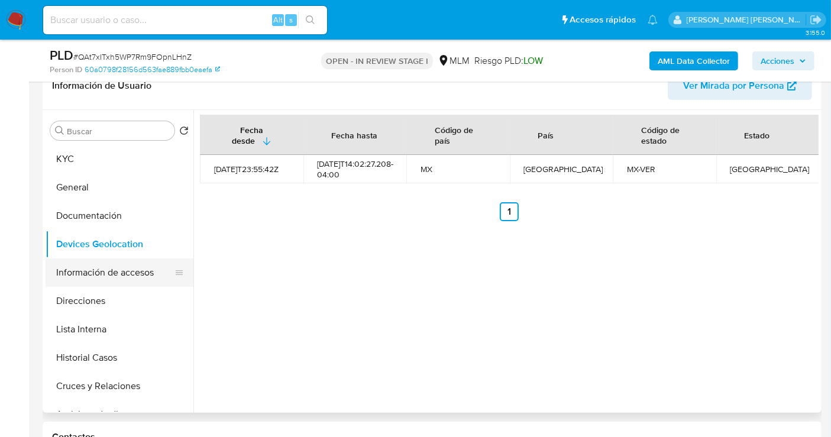
click at [75, 276] on button "Información de accesos" at bounding box center [115, 272] width 138 height 28
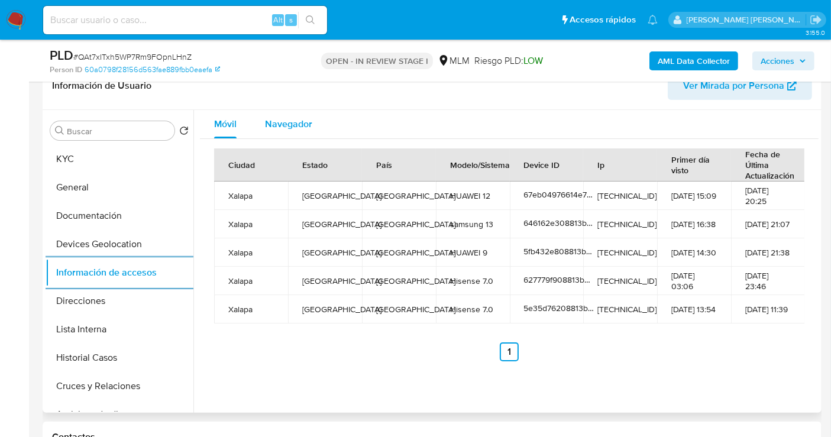
click at [284, 122] on span "Navegador" at bounding box center [288, 124] width 47 height 14
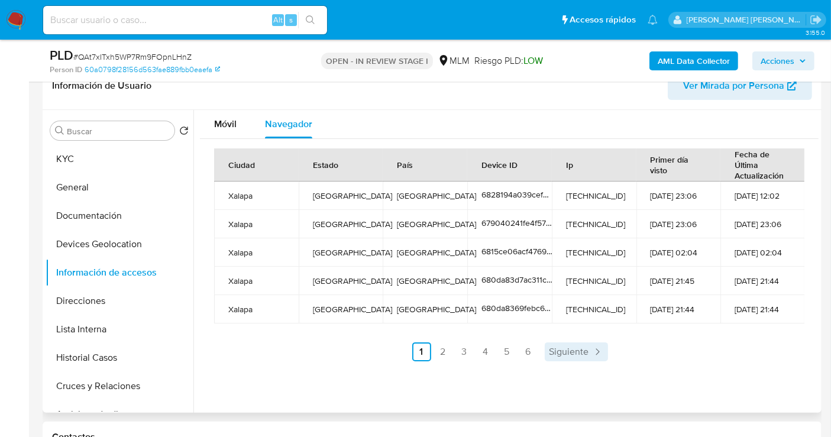
click at [574, 354] on span "Siguiente" at bounding box center [569, 351] width 40 height 9
click at [590, 355] on span "Siguiente" at bounding box center [601, 351] width 40 height 9
click at [598, 355] on span "Siguiente" at bounding box center [601, 351] width 40 height 9
click at [599, 355] on span "Siguiente" at bounding box center [601, 351] width 40 height 9
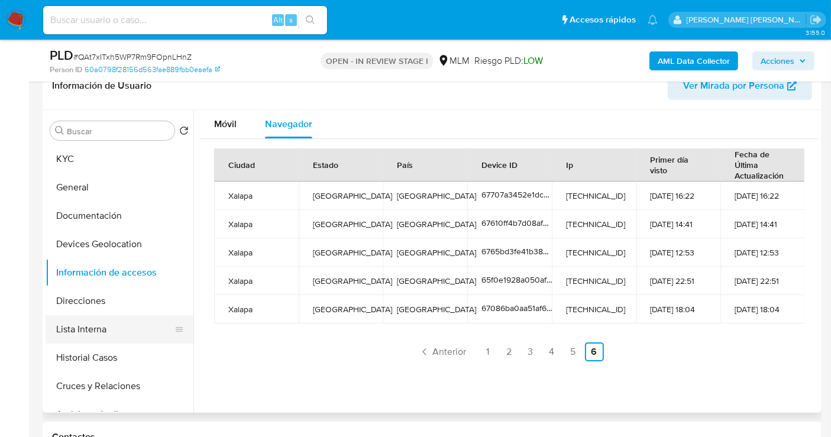
click at [90, 334] on button "Lista Interna" at bounding box center [115, 329] width 138 height 28
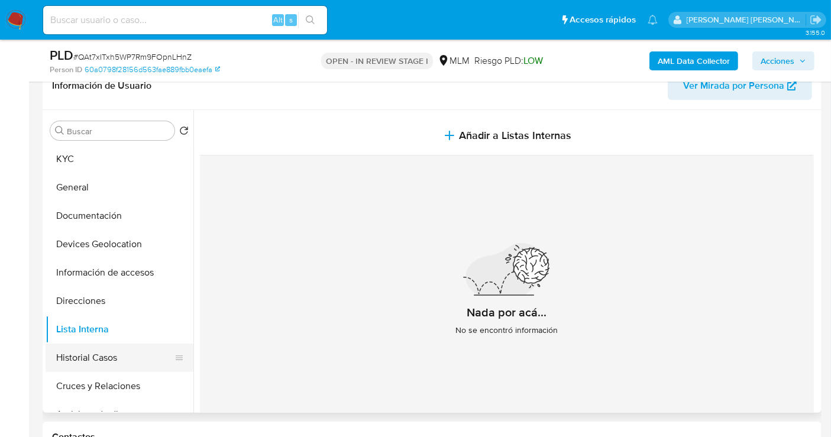
click at [114, 355] on button "Historial Casos" at bounding box center [115, 358] width 138 height 28
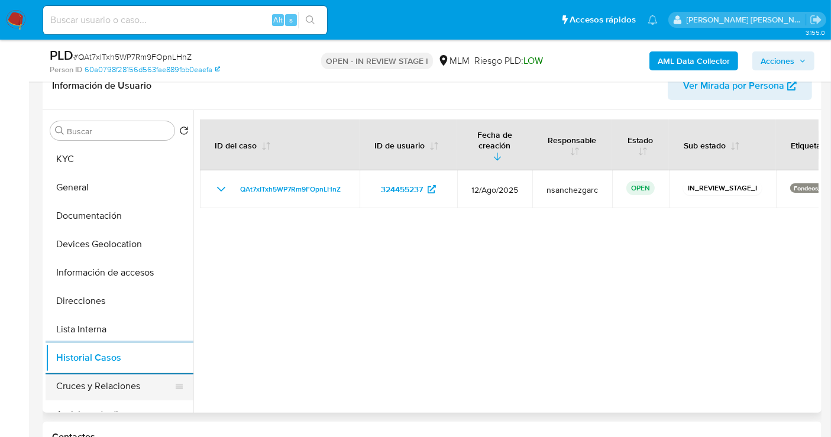
click at [103, 384] on button "Cruces y Relaciones" at bounding box center [115, 386] width 138 height 28
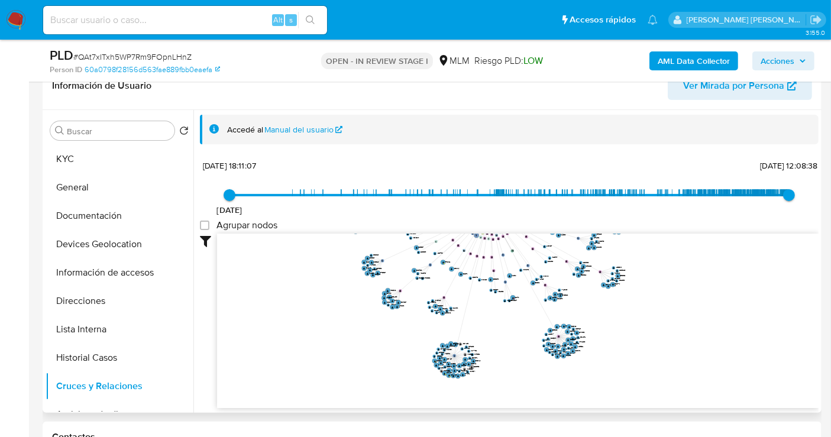
drag, startPoint x: 770, startPoint y: 321, endPoint x: 690, endPoint y: 200, distance: 145.2
click at [690, 200] on div "30/10/2020 30/10/2020, 18:11:07 21/8/2025, 12:08:38 Agrupar nodos Filtros Confi…" at bounding box center [509, 282] width 619 height 251
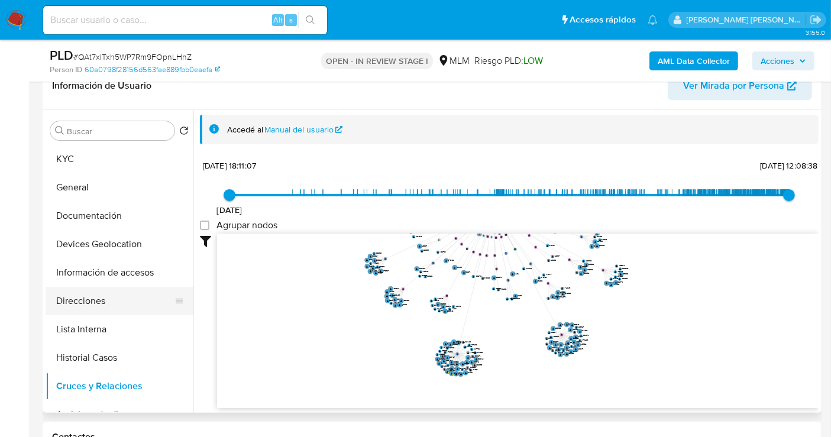
click at [83, 303] on button "Direcciones" at bounding box center [115, 301] width 138 height 28
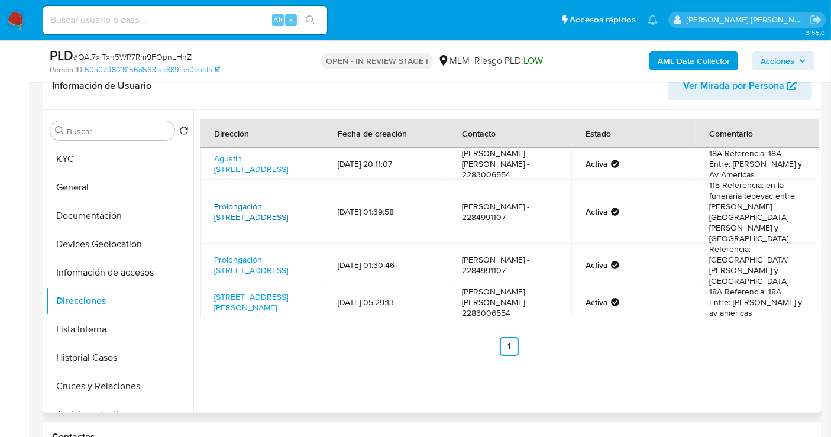
click at [242, 200] on link "Prolongación Jorullo 115, Xalapa, Veracruz, 91130, Mexico 115" at bounding box center [251, 211] width 74 height 22
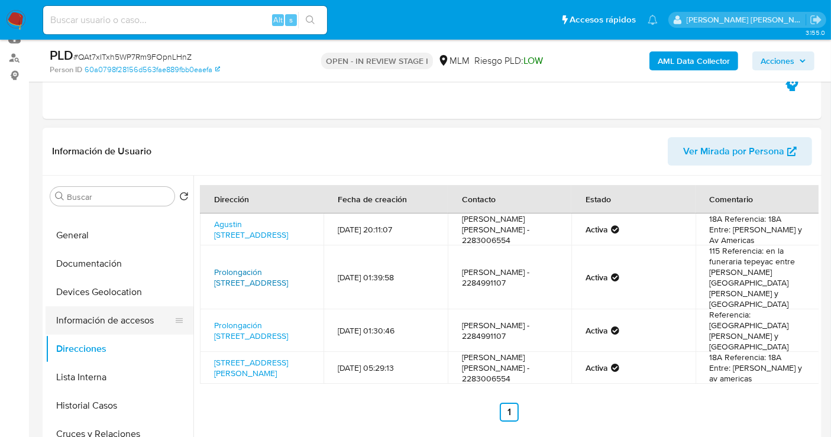
scroll to position [0, 0]
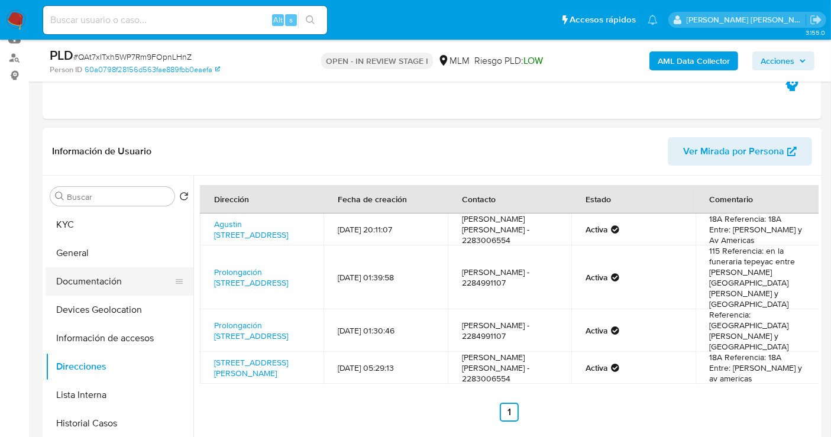
click at [96, 283] on button "Documentación" at bounding box center [115, 281] width 138 height 28
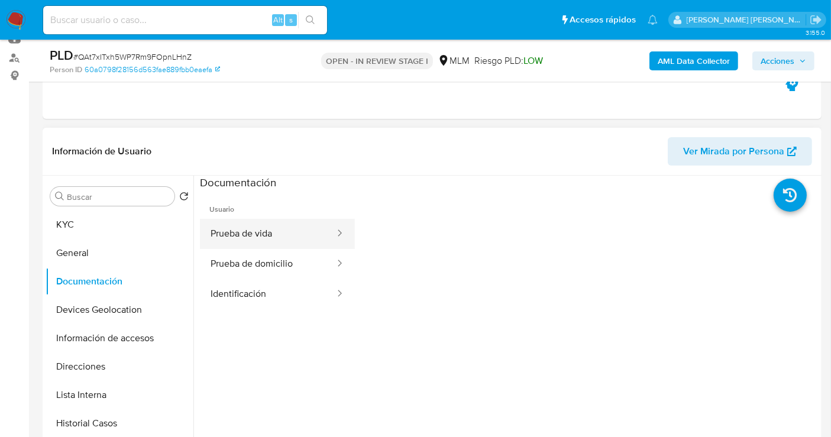
click at [244, 242] on button "Prueba de vida" at bounding box center [268, 234] width 136 height 30
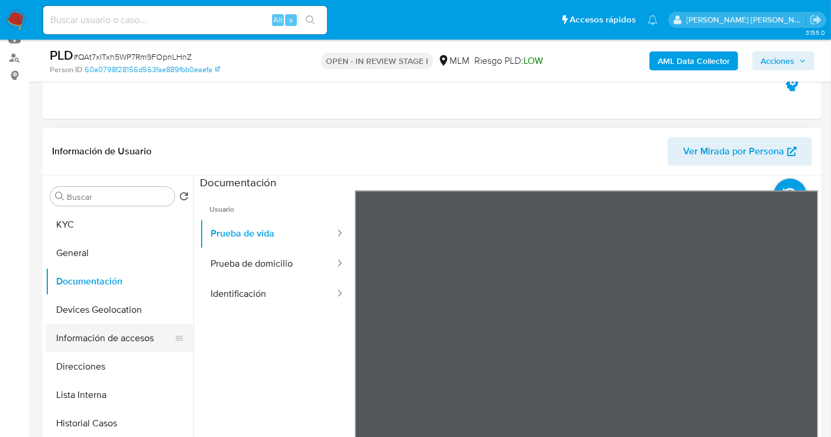
scroll to position [263, 0]
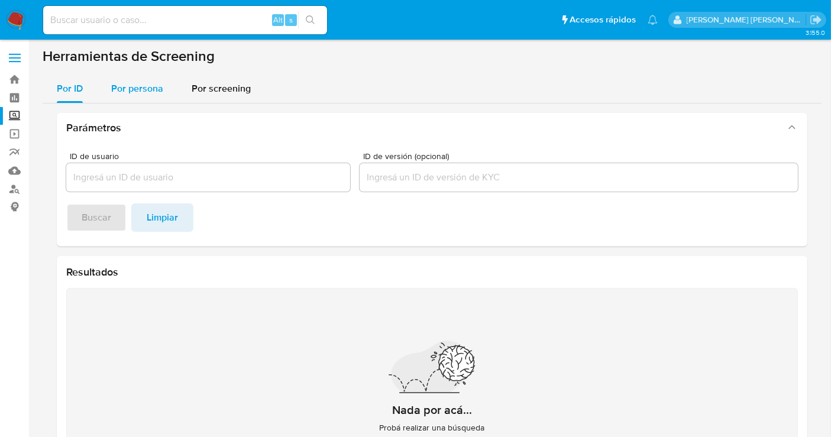
click at [131, 93] on span "Por persona" at bounding box center [137, 89] width 52 height 14
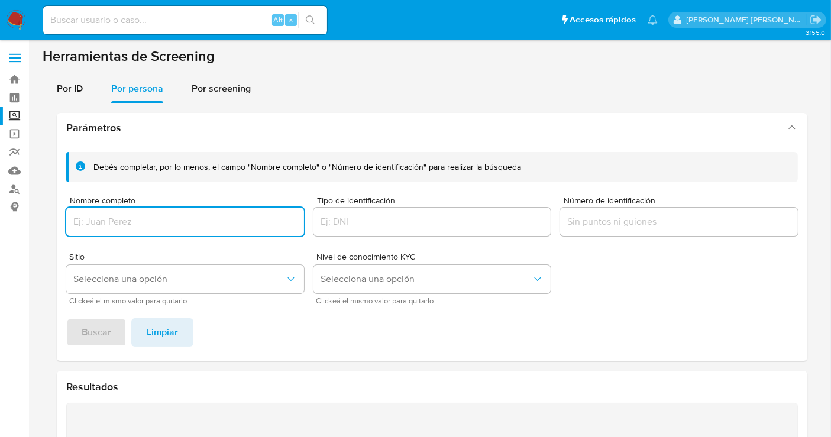
click at [103, 219] on input "Nombre completo" at bounding box center [185, 221] width 238 height 15
type input "[PERSON_NAME]"
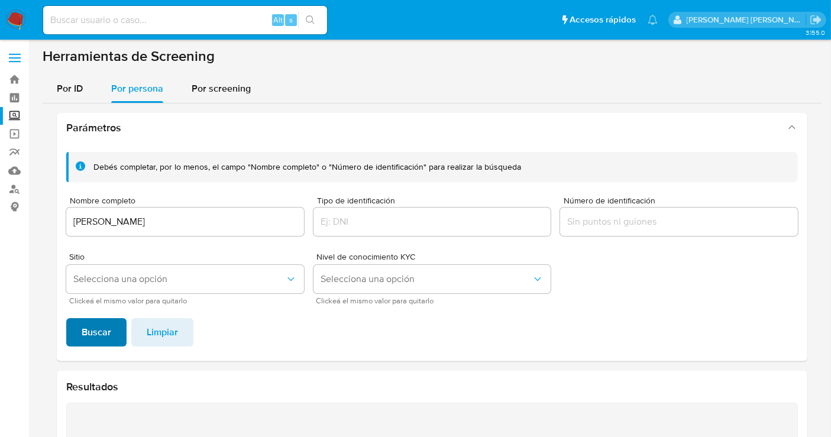
click at [106, 321] on span "Buscar" at bounding box center [97, 332] width 30 height 26
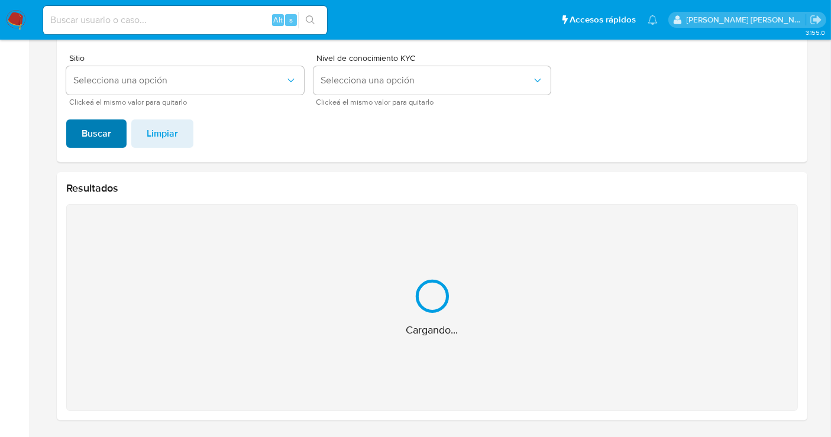
scroll to position [10, 0]
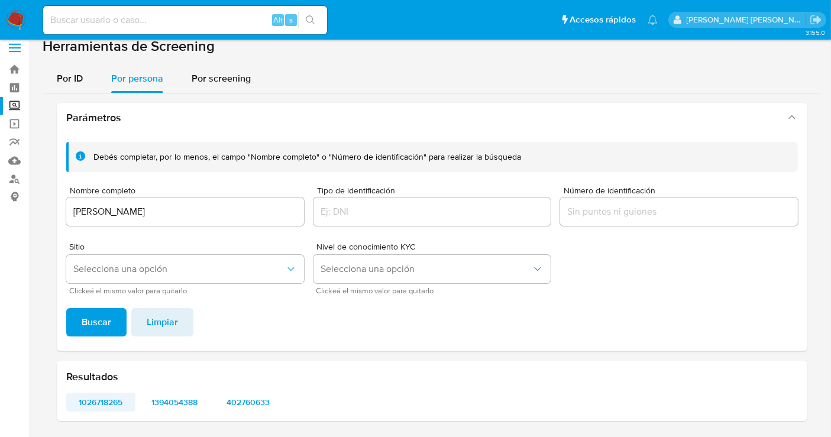
click at [108, 401] on span "1026718265" at bounding box center [101, 402] width 53 height 17
click at [174, 399] on span "1394054388" at bounding box center [174, 402] width 53 height 17
click at [269, 398] on span "402760633" at bounding box center [248, 402] width 53 height 17
click at [96, 398] on span "1026718265" at bounding box center [101, 402] width 53 height 17
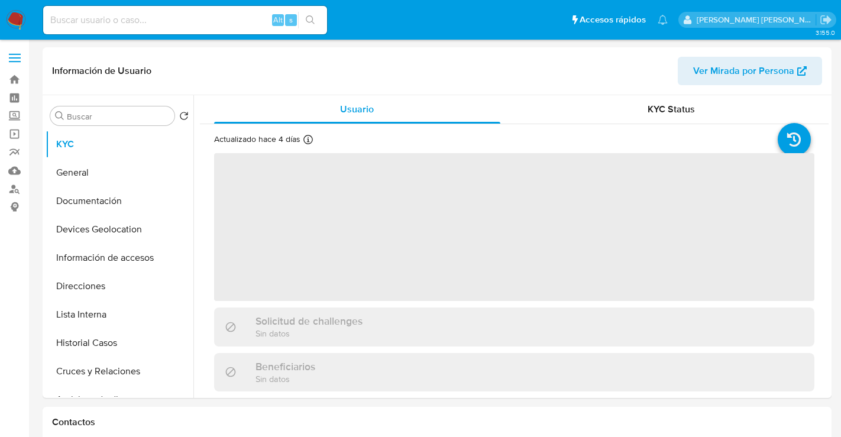
select select "10"
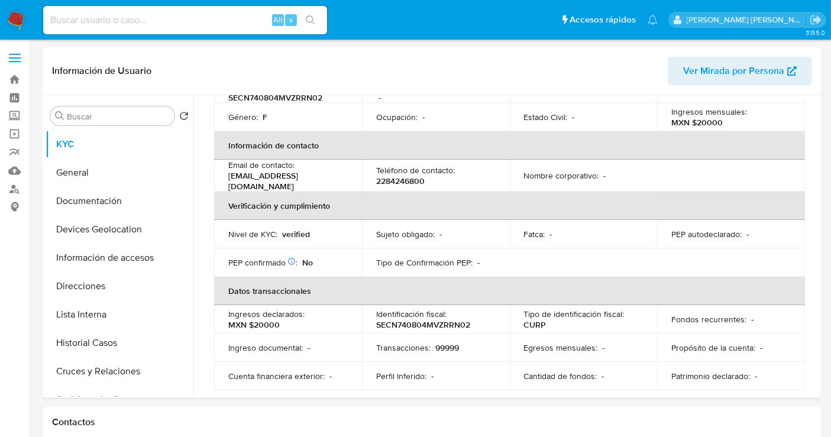
scroll to position [197, 0]
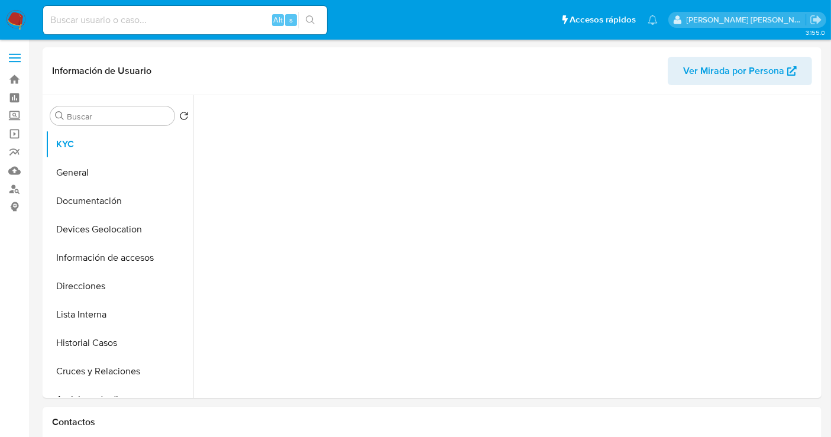
select select "10"
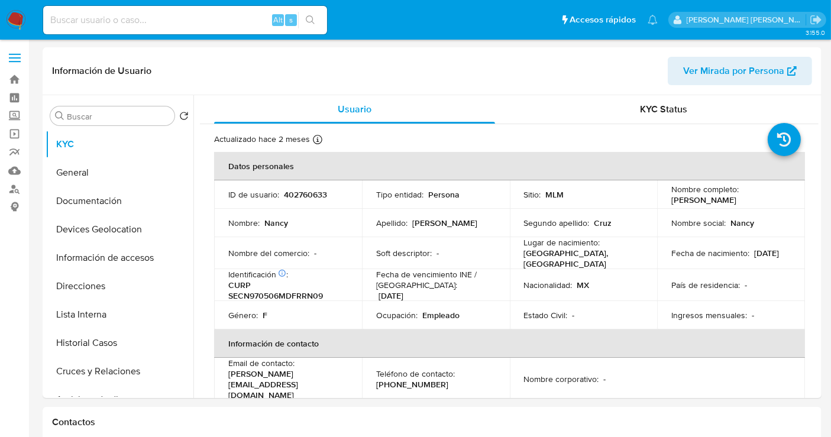
select select "10"
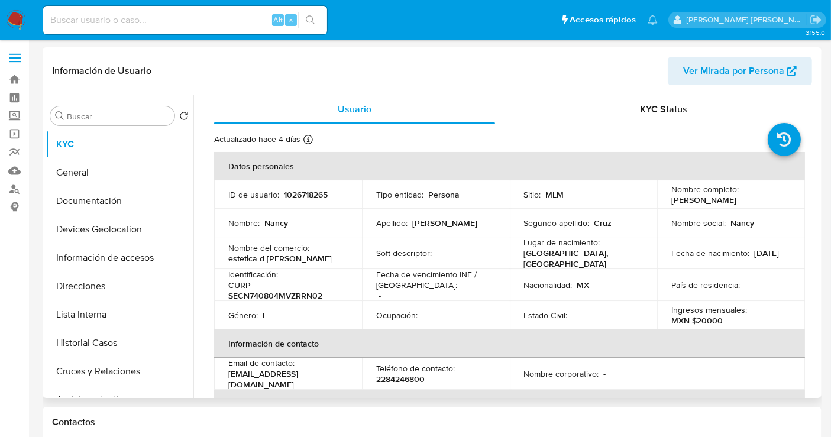
select select "10"
click at [317, 193] on p "1026718265" at bounding box center [306, 194] width 44 height 11
copy p "1026718265"
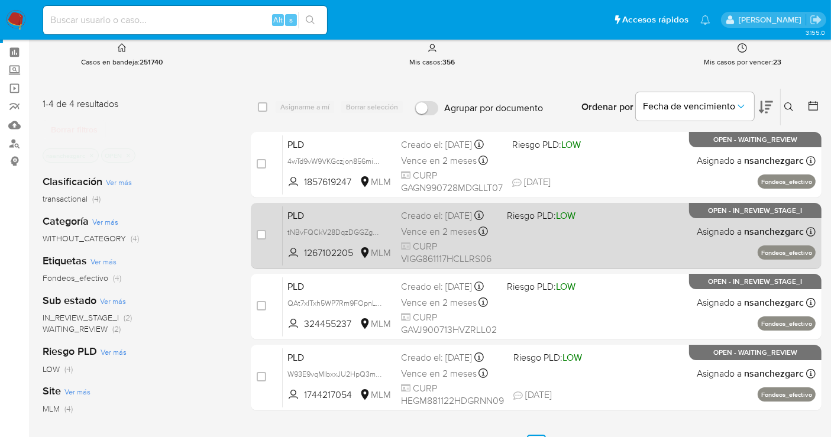
scroll to position [66, 0]
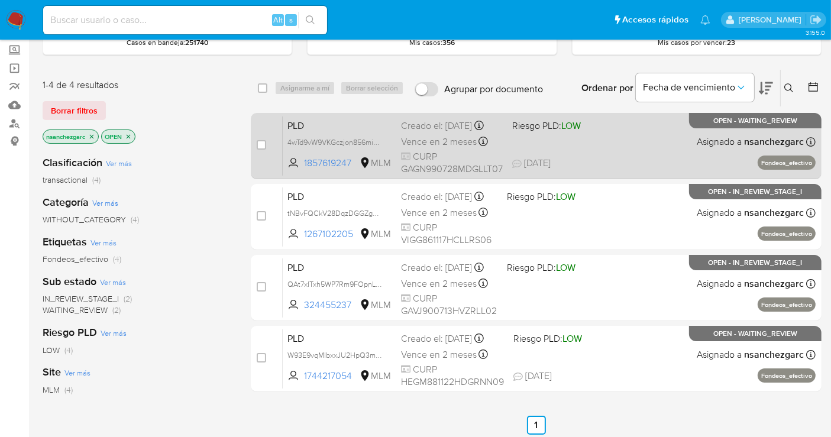
click at [441, 130] on div "Creado el: [DATE] Creado el: [DATE] 02:07:23" at bounding box center [452, 125] width 102 height 13
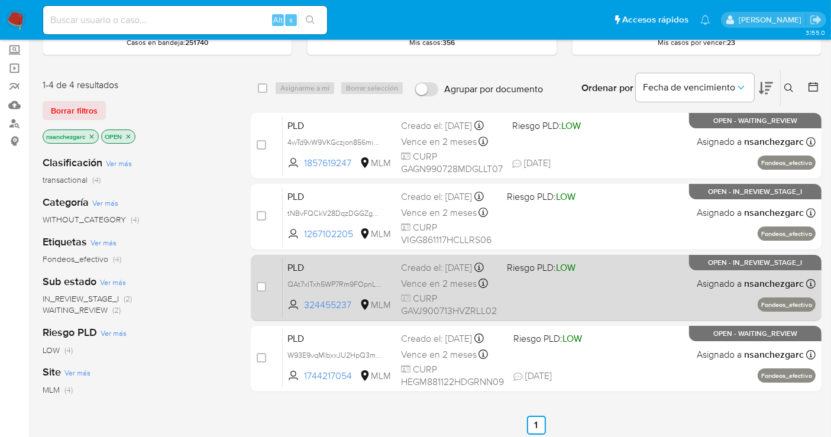
click at [436, 287] on span "Vence en 2 meses" at bounding box center [439, 283] width 76 height 13
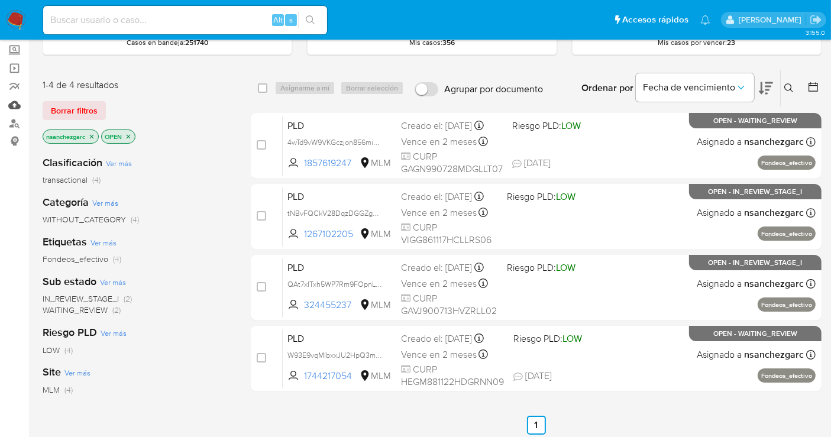
click at [14, 101] on link "Mulan" at bounding box center [70, 105] width 141 height 18
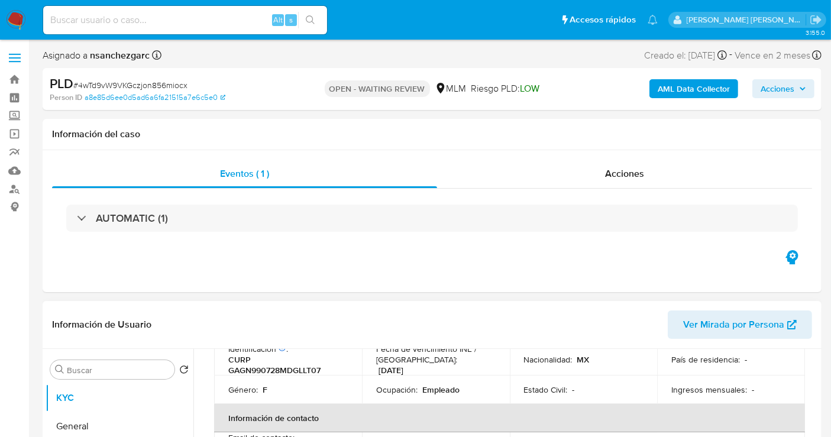
scroll to position [54, 0]
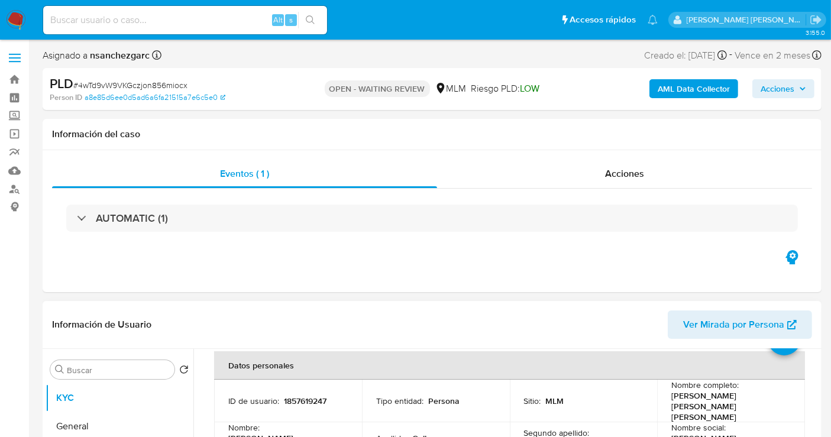
select select "10"
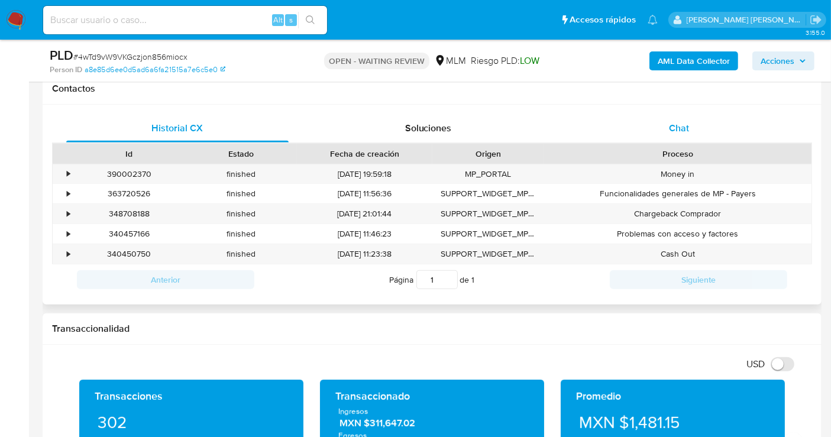
scroll to position [525, 0]
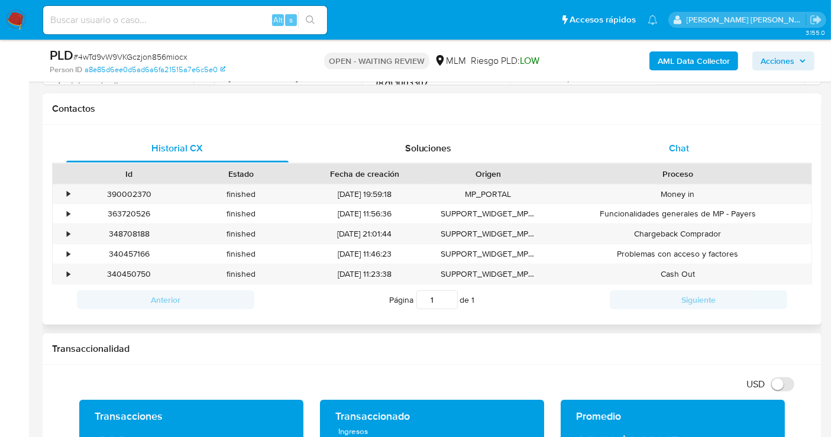
click at [670, 149] on span "Chat" at bounding box center [679, 148] width 20 height 14
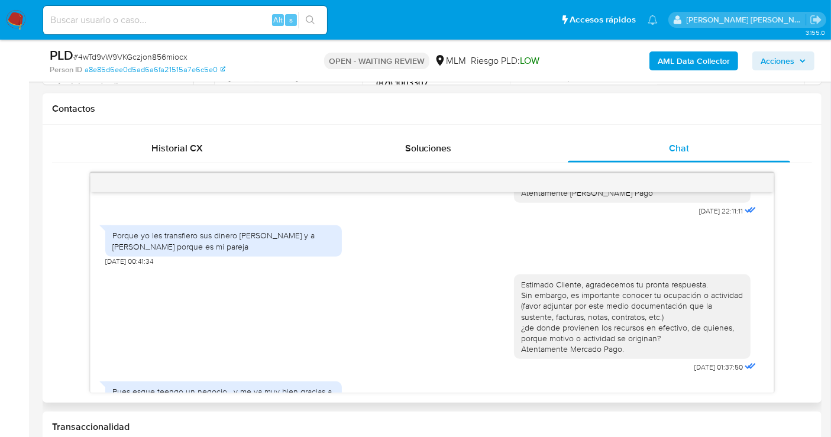
scroll to position [312, 0]
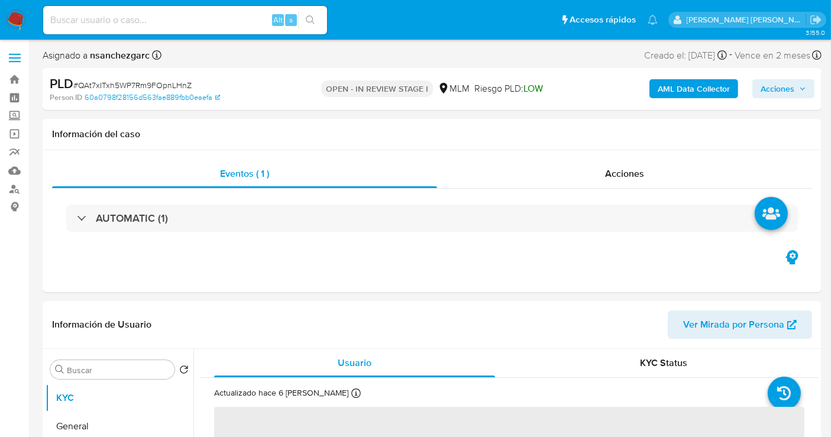
select select "10"
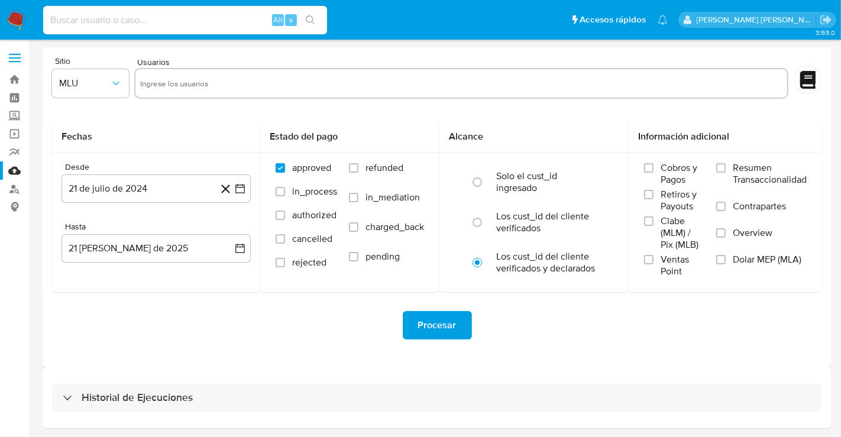
drag, startPoint x: 82, startPoint y: 22, endPoint x: 387, endPoint y: 403, distance: 487.7
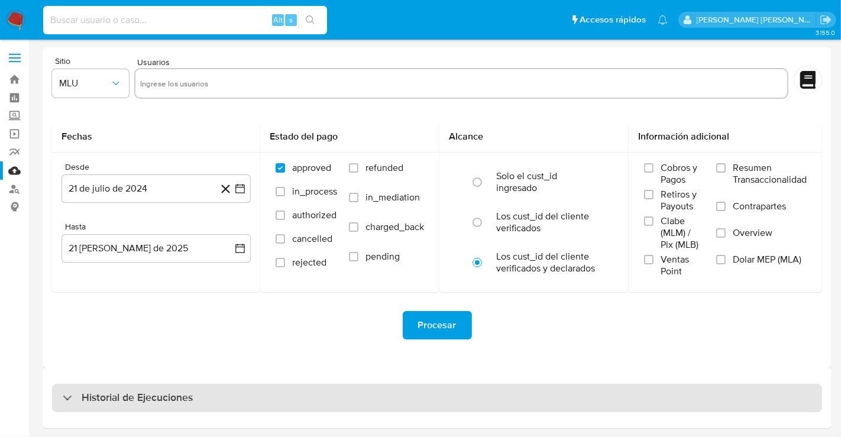
click at [83, 23] on input at bounding box center [185, 19] width 284 height 15
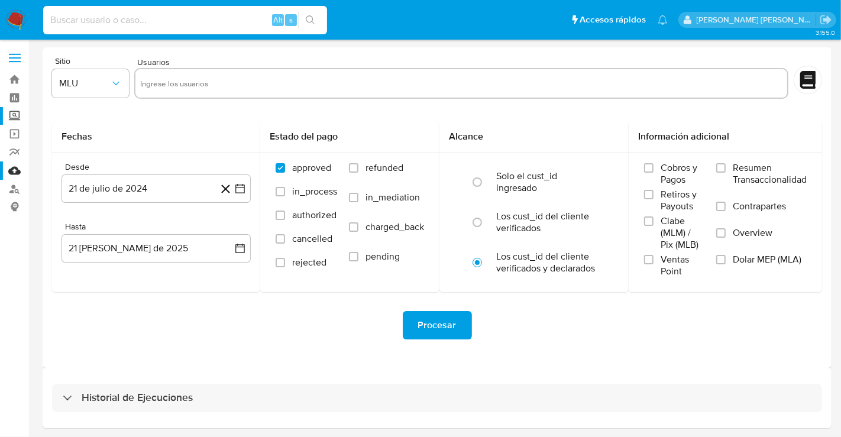
click at [10, 118] on label "Screening" at bounding box center [70, 116] width 141 height 18
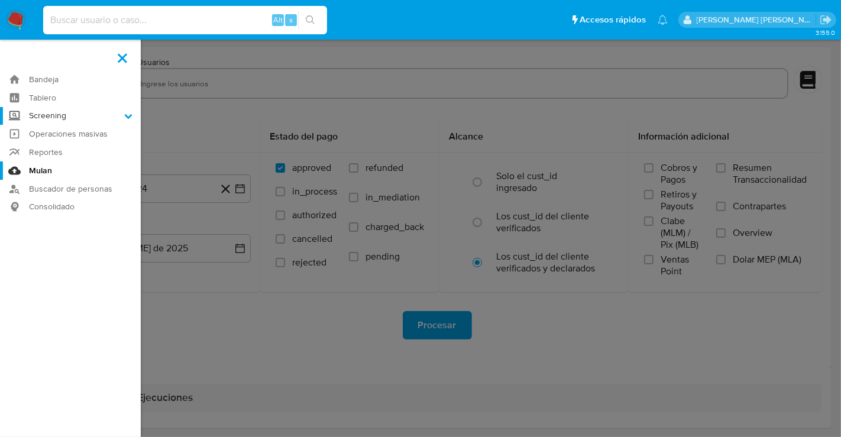
click at [0, 0] on input "Screening" at bounding box center [0, 0] width 0 height 0
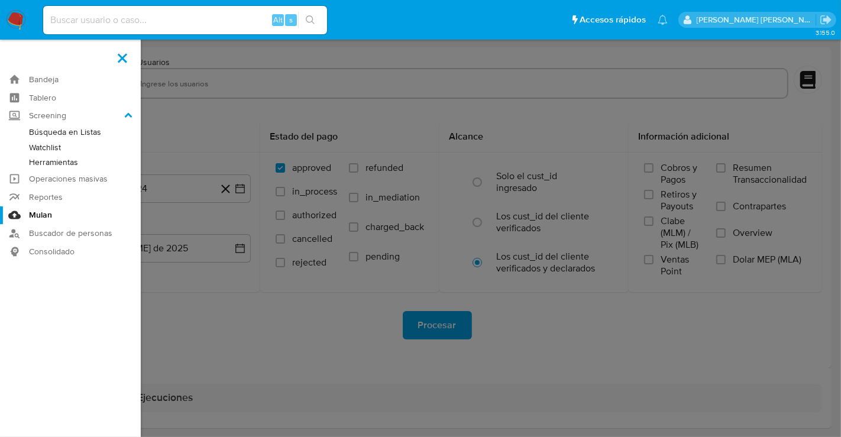
click at [42, 160] on link "Herramientas" at bounding box center [70, 162] width 141 height 15
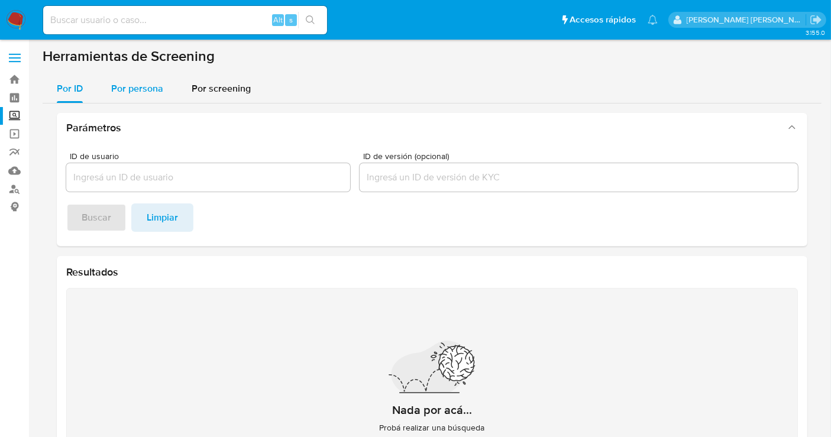
click at [134, 89] on span "Por persona" at bounding box center [137, 89] width 52 height 14
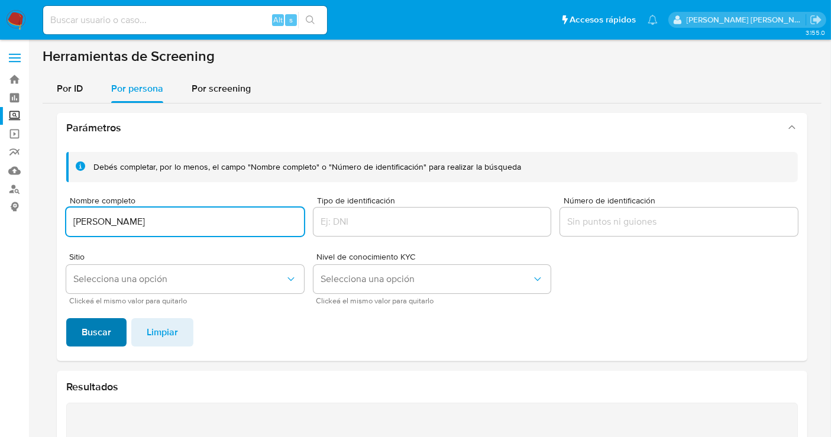
type input "[PERSON_NAME]"
click at [95, 340] on span "Buscar" at bounding box center [97, 332] width 30 height 26
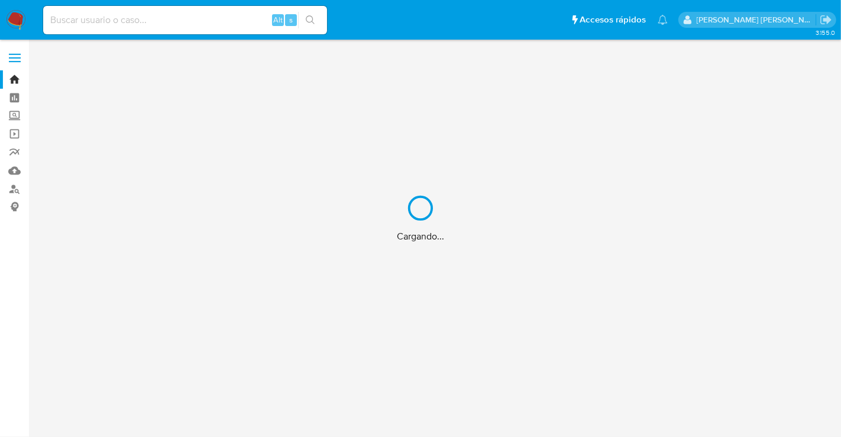
click at [86, 18] on div "Cargando..." at bounding box center [420, 218] width 841 height 437
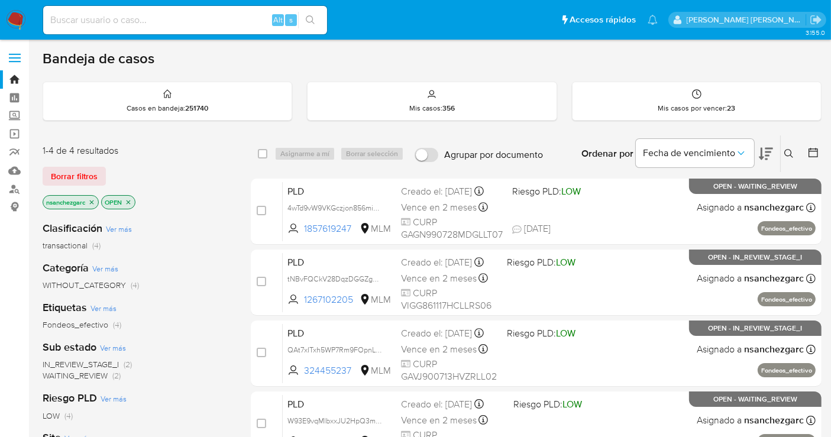
click at [89, 19] on input at bounding box center [185, 19] width 284 height 15
paste input "1902675969"
type input "1902675969"
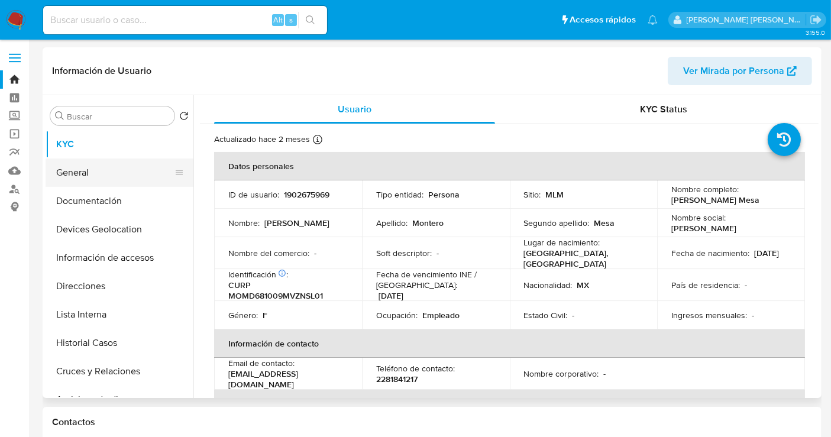
select select "10"
click at [88, 335] on button "Historial Casos" at bounding box center [115, 343] width 138 height 28
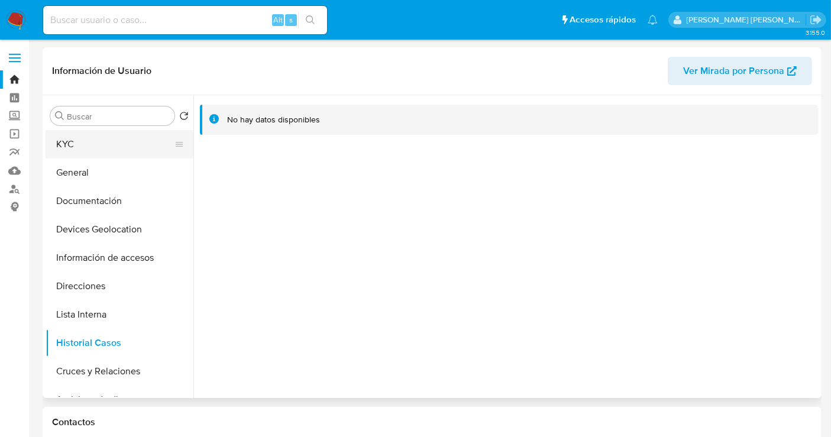
click at [74, 145] on button "KYC" at bounding box center [115, 144] width 138 height 28
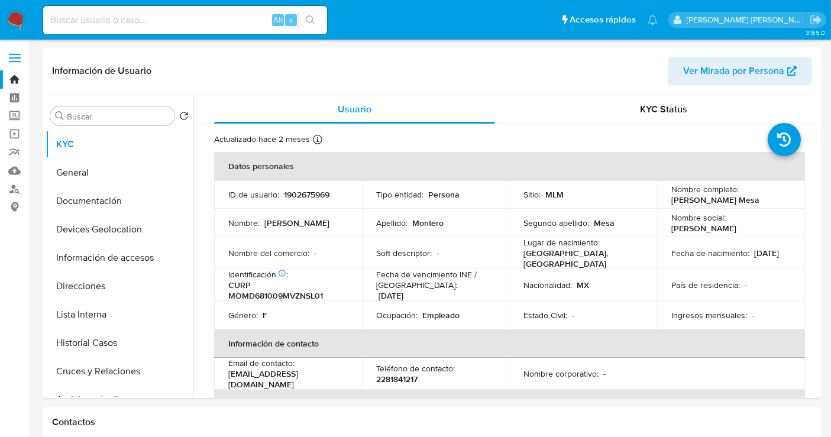
click at [66, 18] on input at bounding box center [185, 19] width 284 height 15
paste input "1765854258"
type input "1765854258"
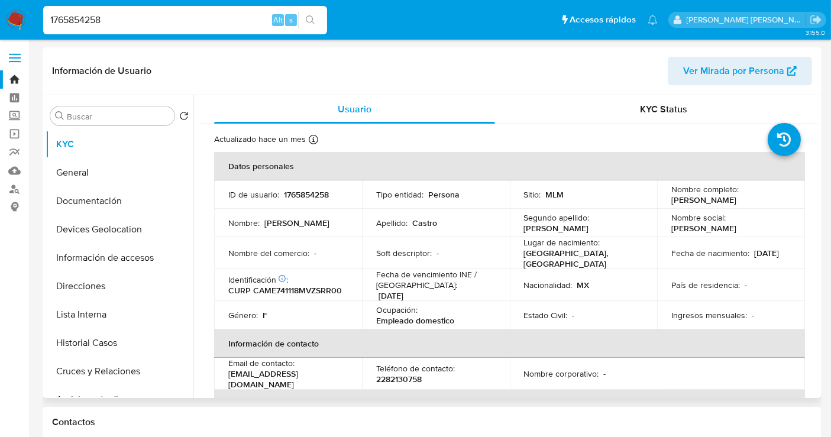
select select "10"
click at [93, 338] on button "Historial Casos" at bounding box center [115, 343] width 138 height 28
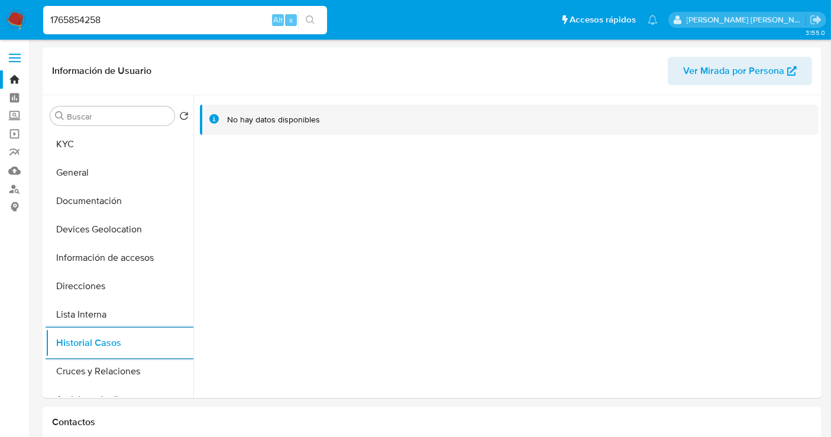
click at [77, 18] on input "1765854258" at bounding box center [185, 19] width 284 height 15
paste input "026718265"
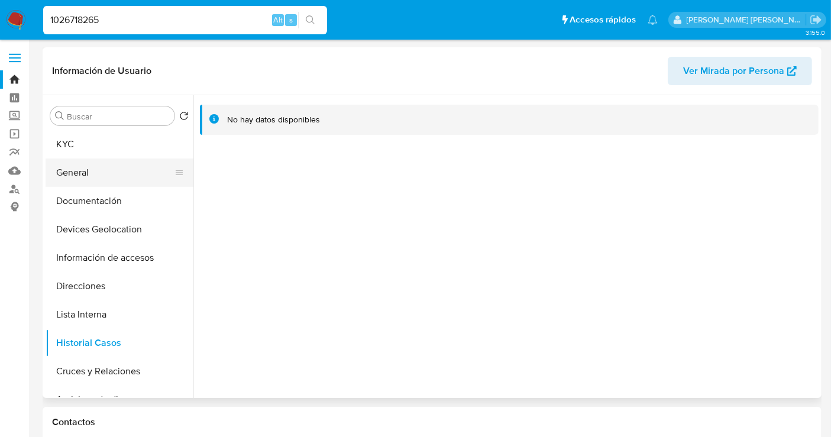
type input "1026718265"
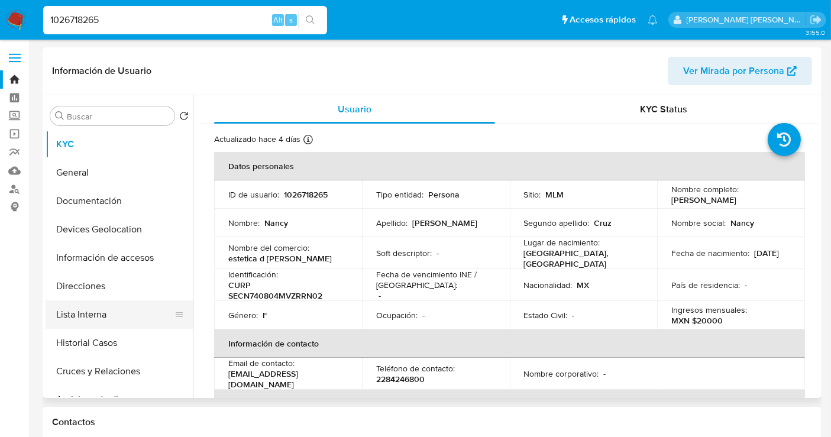
select select "10"
click at [104, 345] on button "Historial Casos" at bounding box center [115, 343] width 138 height 28
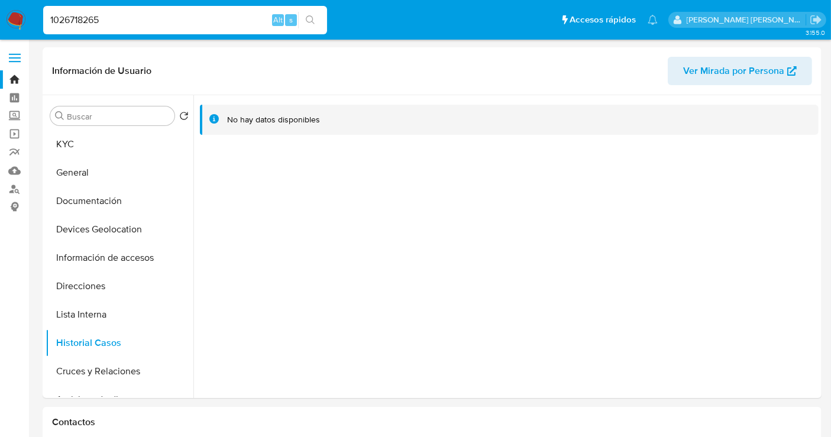
click at [88, 20] on input "1026718265" at bounding box center [185, 19] width 284 height 15
paste input "324455237"
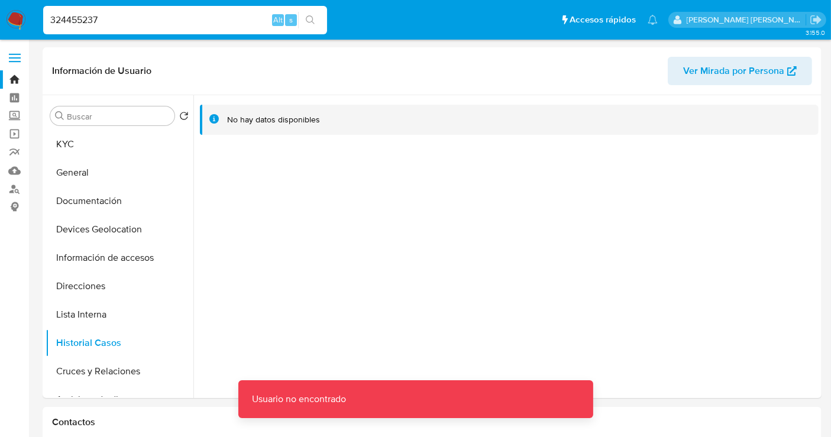
click at [137, 14] on input "324455237" at bounding box center [185, 19] width 284 height 15
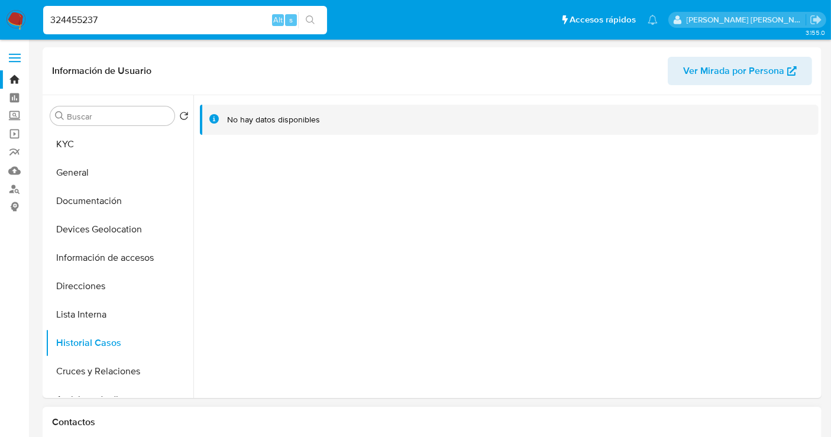
type input "324455237"
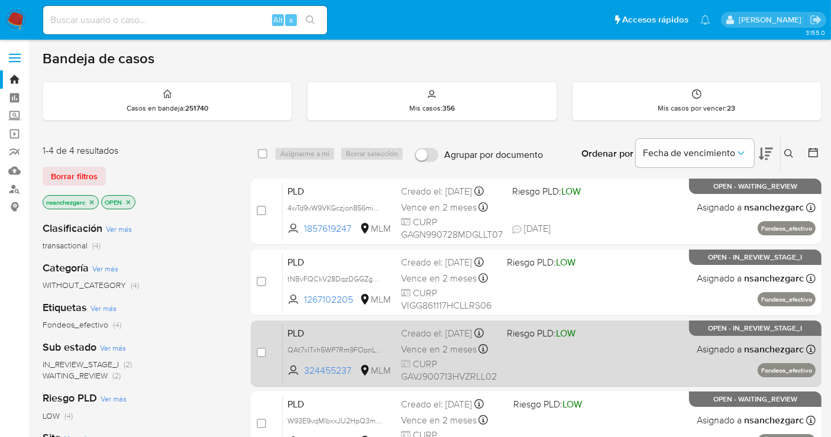
click at [415, 340] on div "Creado el: [DATE] Creado el: [DATE] 02:04:48" at bounding box center [449, 333] width 96 height 13
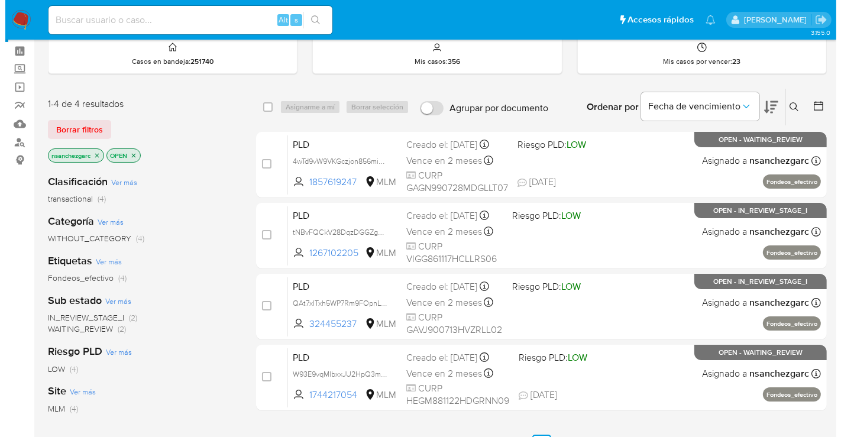
scroll to position [66, 0]
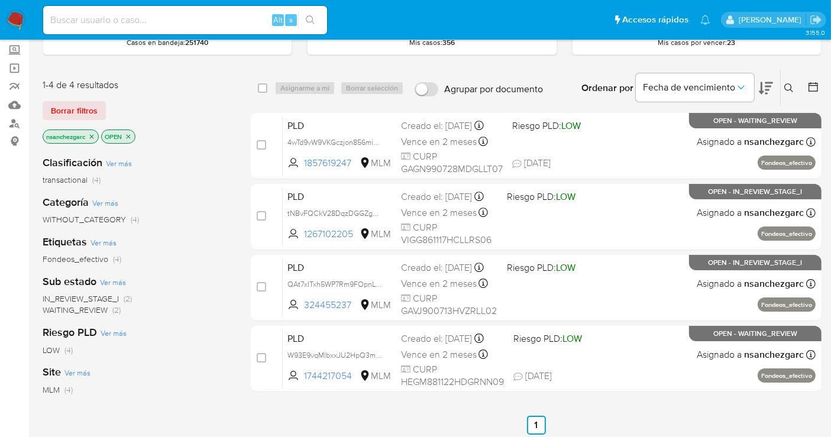
click at [785, 88] on icon at bounding box center [788, 87] width 9 height 9
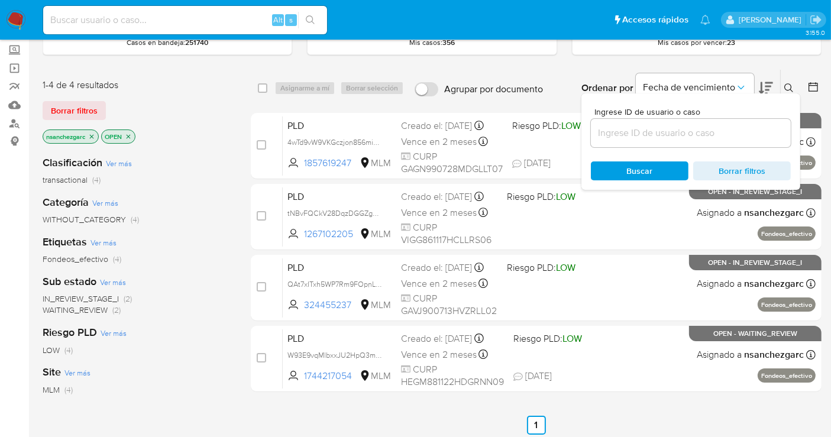
click at [618, 134] on input at bounding box center [691, 132] width 200 height 15
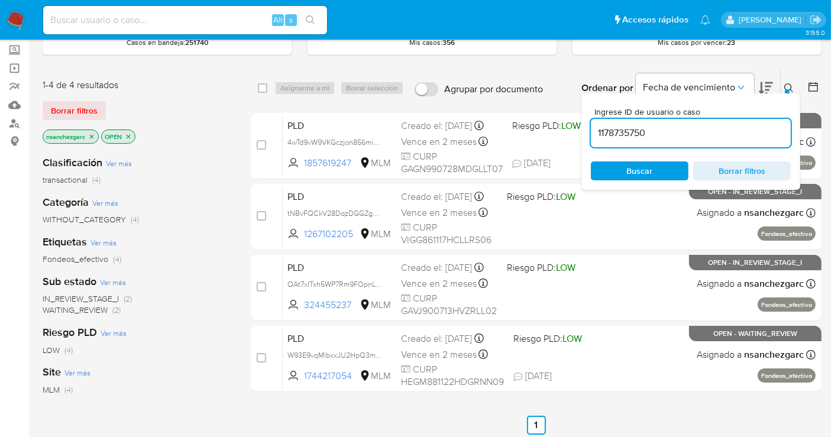
type input "1178735750"
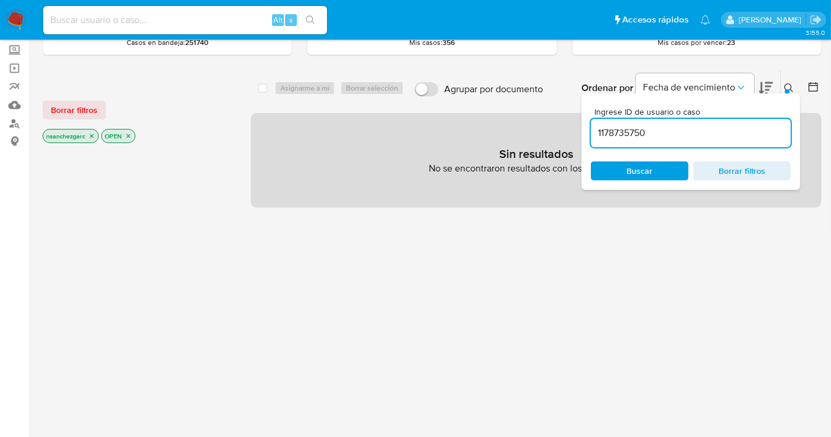
click at [92, 134] on icon "close-filter" at bounding box center [91, 135] width 7 height 7
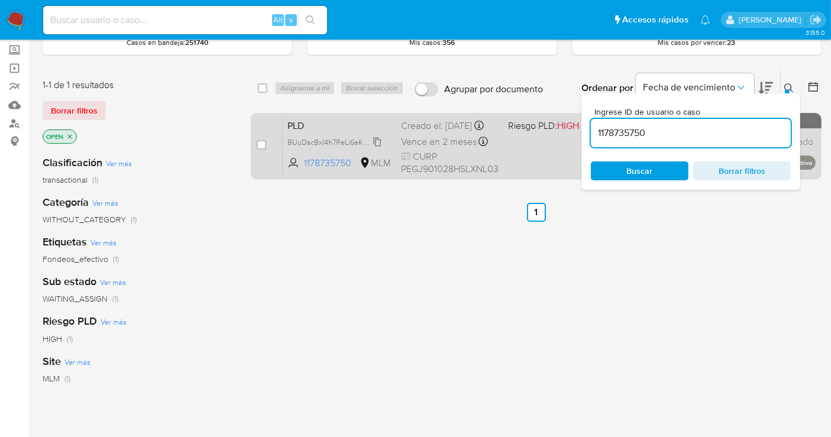
click at [379, 148] on span "BUuDscBxl4h7ReLi6aKebU9R" at bounding box center [336, 141] width 98 height 13
click at [258, 140] on input "checkbox" at bounding box center [261, 144] width 9 height 9
checkbox input "true"
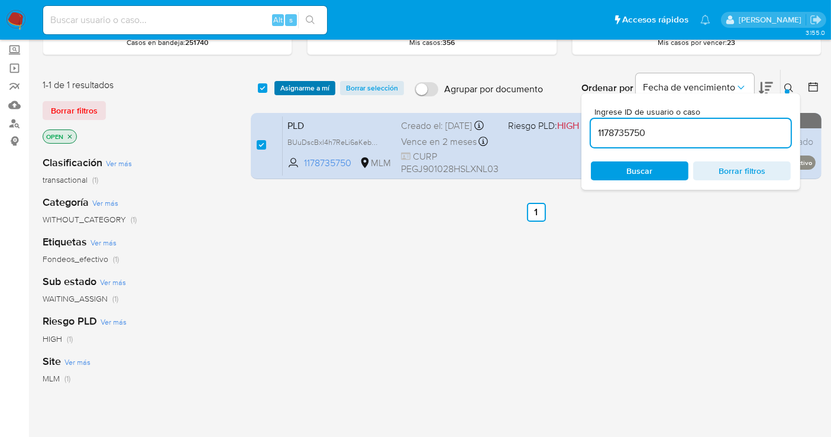
click at [302, 86] on span "Asignarme a mí" at bounding box center [304, 88] width 49 height 12
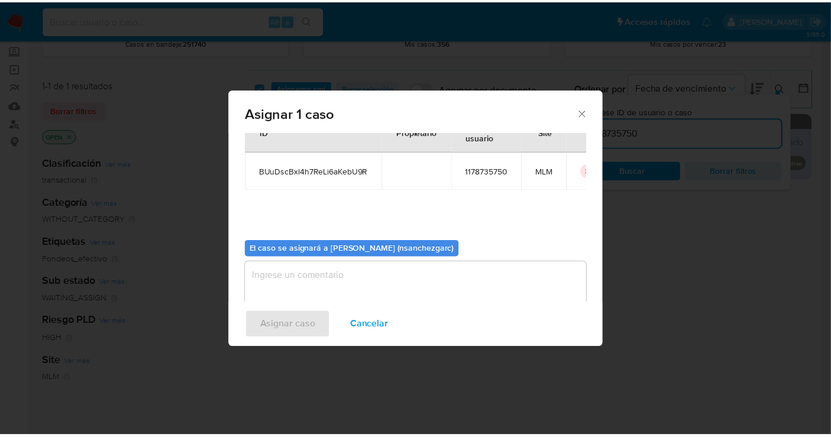
scroll to position [60, 0]
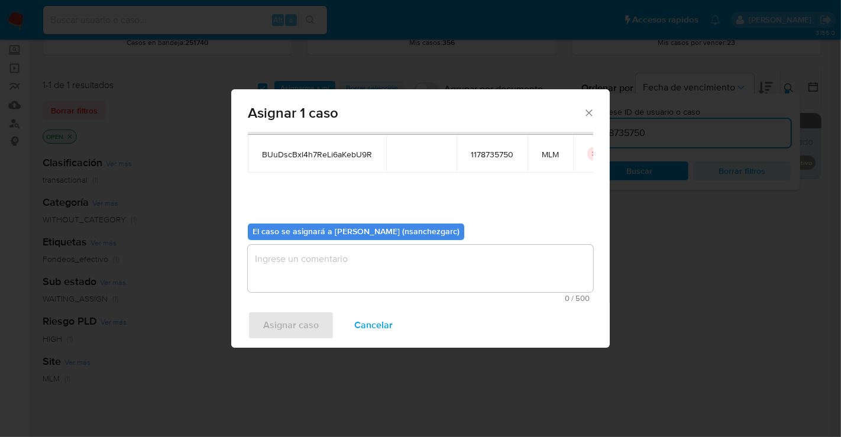
click at [279, 263] on textarea "assign-modal" at bounding box center [420, 268] width 345 height 47
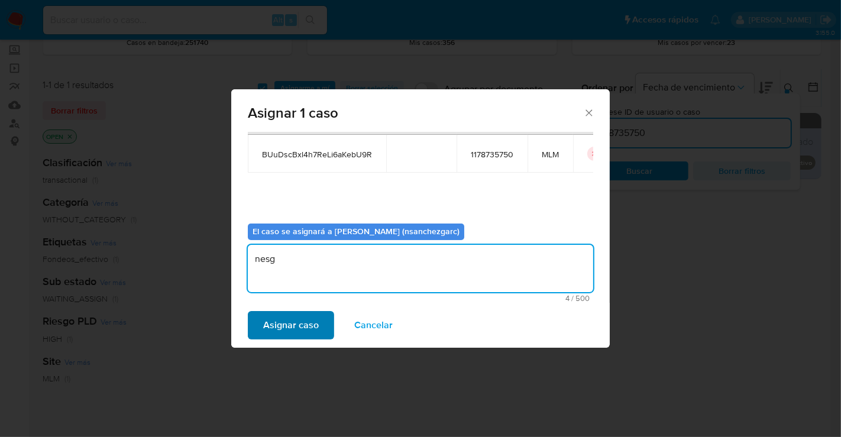
type textarea "nesg"
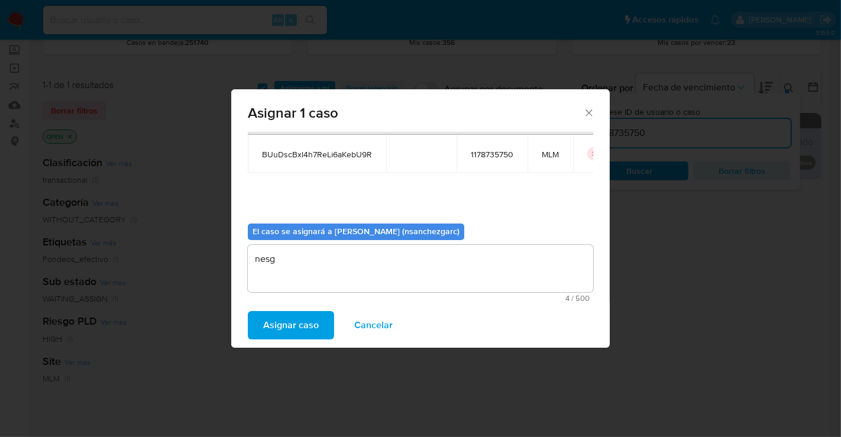
click at [293, 326] on span "Asignar caso" at bounding box center [291, 325] width 56 height 26
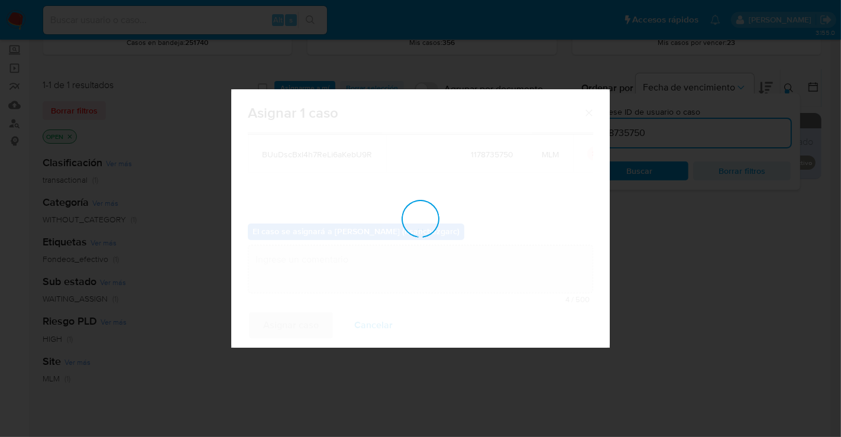
checkbox input "false"
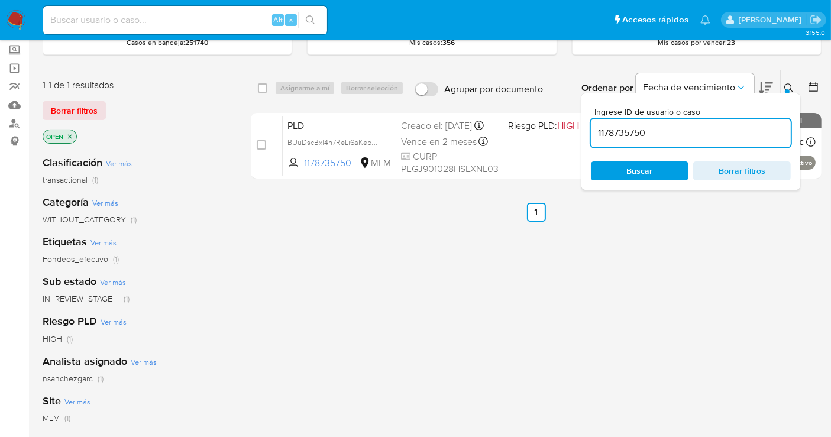
click at [788, 86] on icon at bounding box center [788, 87] width 9 height 9
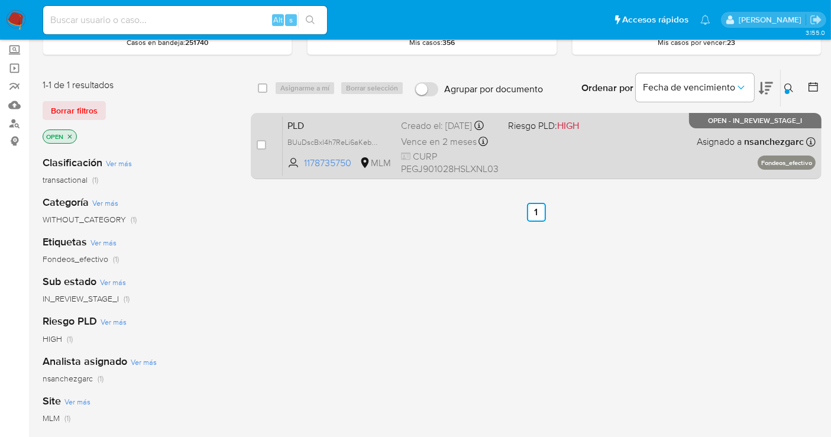
click at [422, 132] on div "Creado el: 12/08/2025 Creado el: 12/08/2025 02:07:28" at bounding box center [450, 125] width 98 height 13
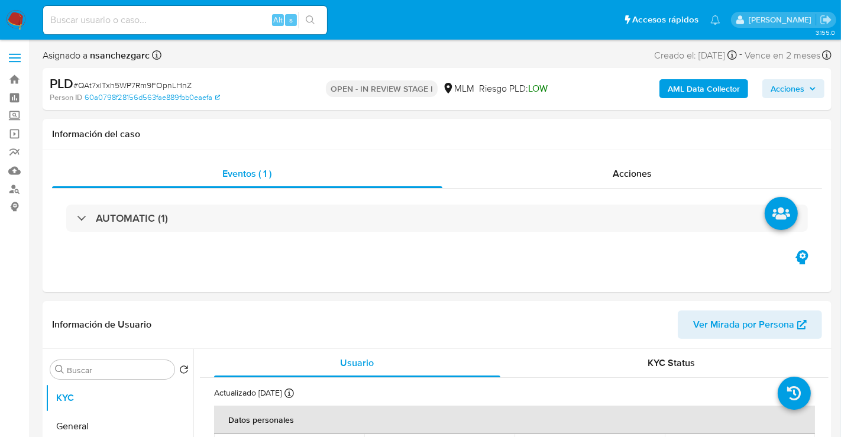
select select "10"
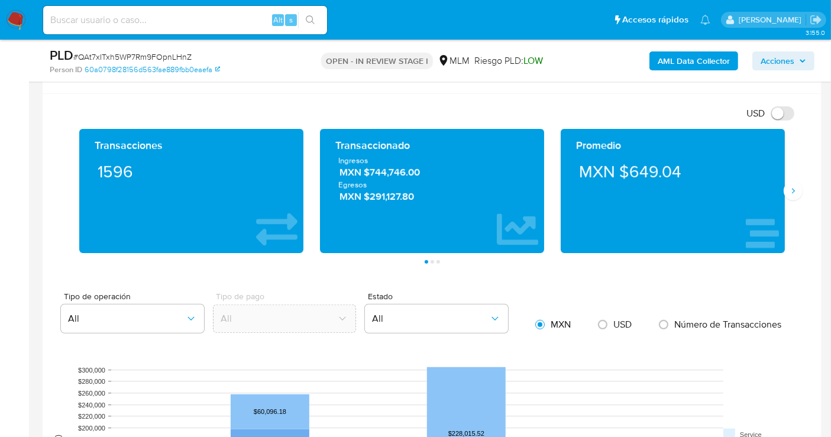
scroll to position [460, 0]
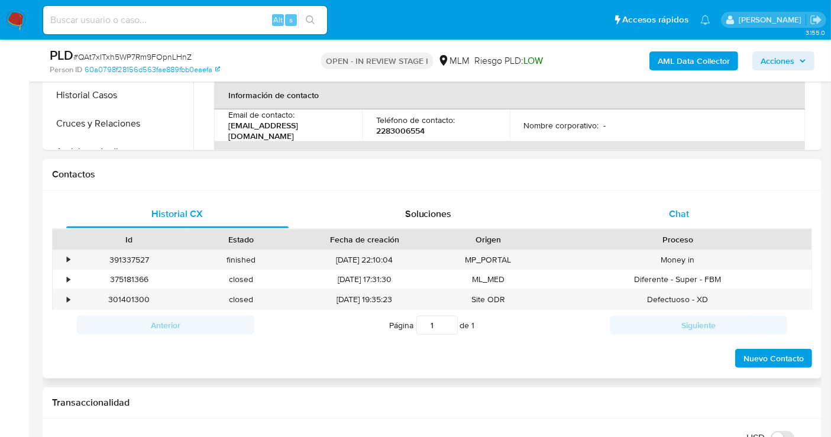
click at [669, 217] on span "Chat" at bounding box center [679, 214] width 20 height 14
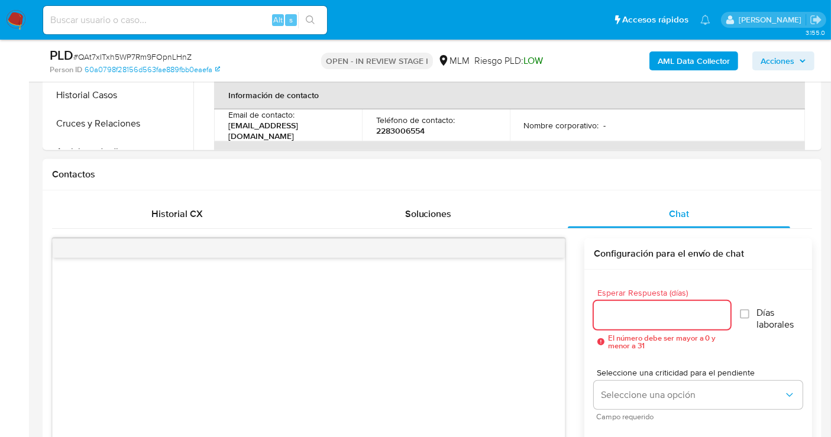
click at [642, 310] on input "Esperar Respuesta (días)" at bounding box center [662, 315] width 137 height 15
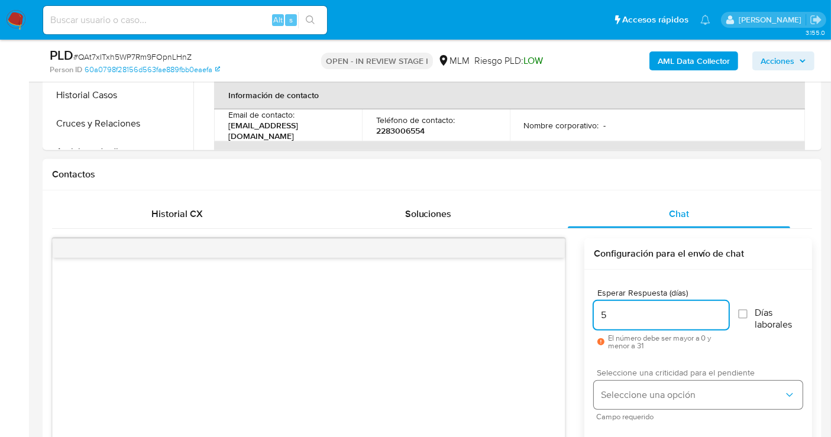
type input "5"
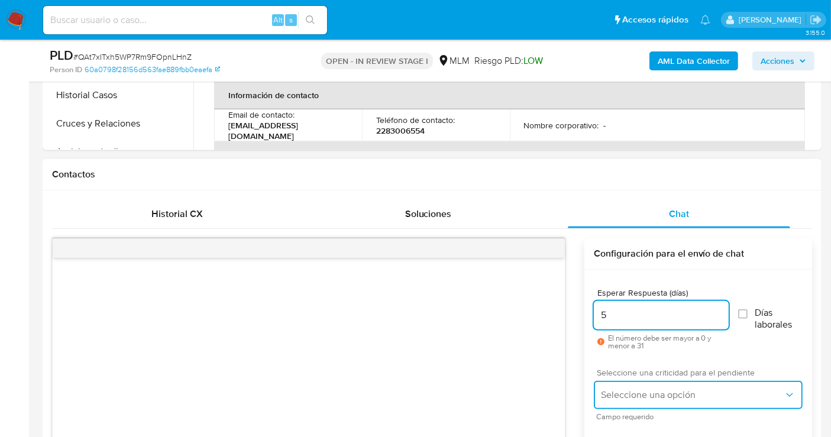
click at [656, 396] on span "Seleccione una opción" at bounding box center [692, 395] width 183 height 12
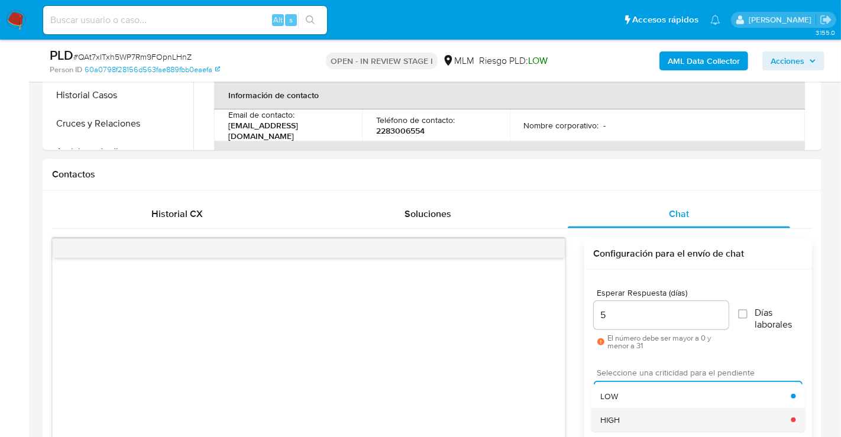
click at [632, 420] on div "HIGH" at bounding box center [695, 420] width 190 height 24
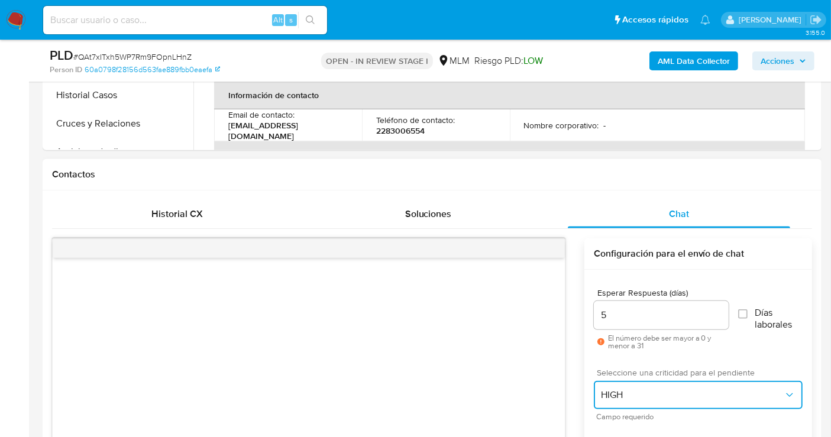
scroll to position [723, 0]
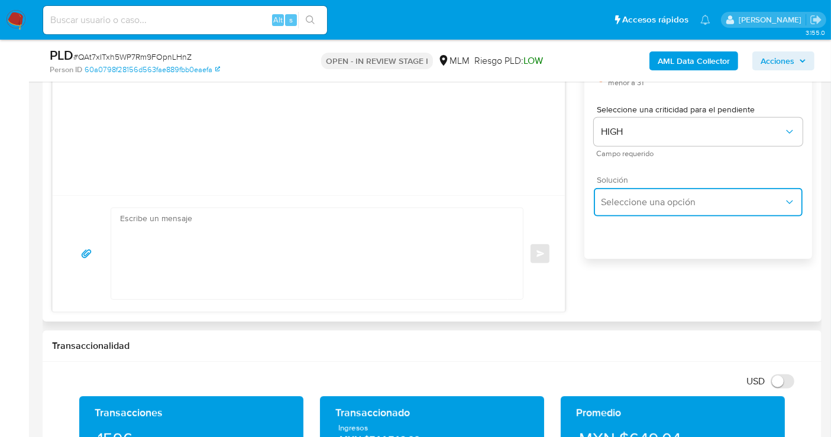
click at [632, 201] on span "Seleccione una opción" at bounding box center [692, 202] width 183 height 12
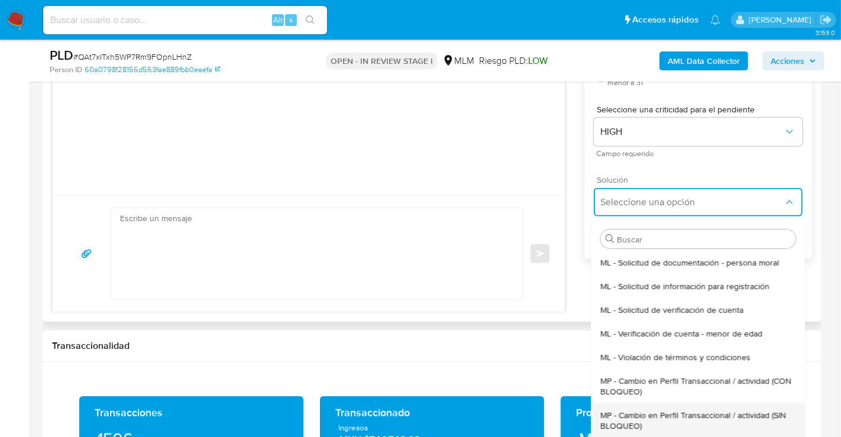
click at [632, 430] on span "MP - Cambio en Perfil Transaccional / actividad (SIN BLOQUEO)" at bounding box center [697, 420] width 195 height 21
type textarea "Estimado ,Te comunicamos que se ha identificado un cambio en el uso habitual de…"
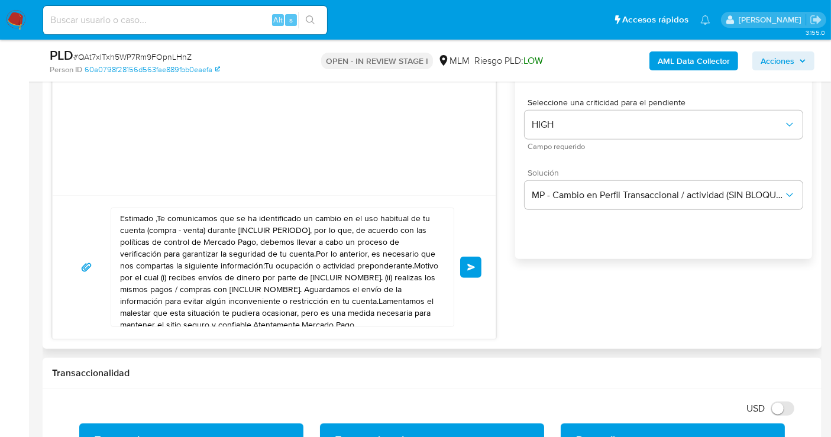
click at [163, 242] on textarea "Estimado ,Te comunicamos que se ha identificado un cambio en el uso habitual de…" at bounding box center [279, 267] width 319 height 118
paste textarea "cliente se ha identificado un cambio en el uso habitual de tu cuenta para garan…"
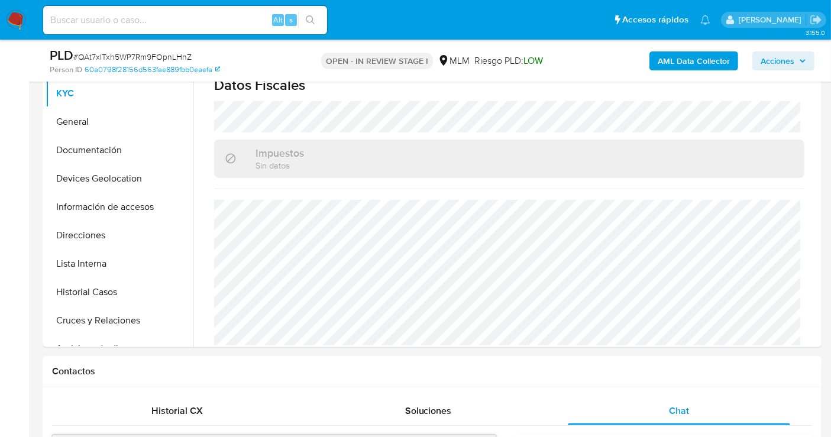
scroll to position [591, 0]
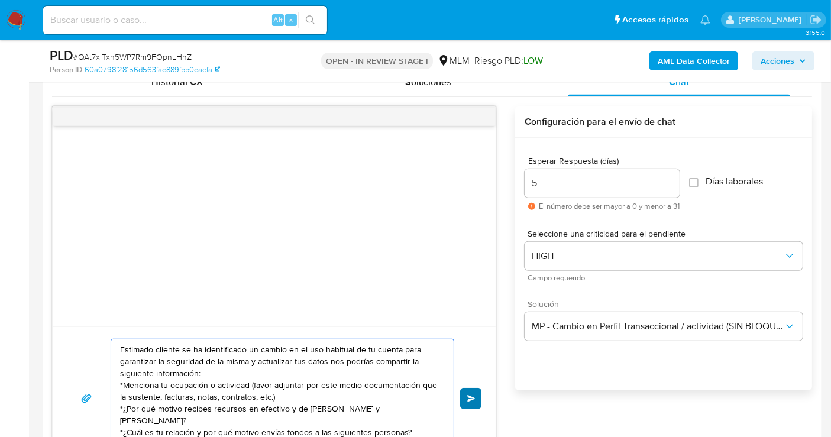
type textarea "Estimado cliente se ha identificado un cambio en el uso habitual de tu cuenta p…"
click at [470, 392] on button "Enviar" at bounding box center [470, 398] width 21 height 21
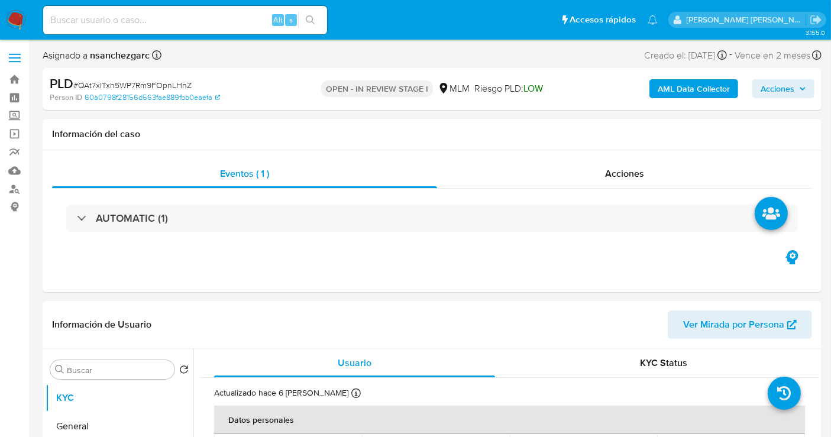
select select "10"
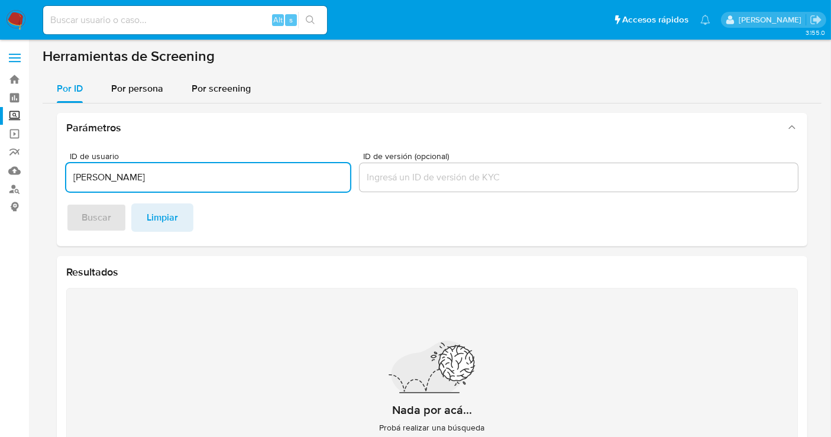
type input "[PERSON_NAME]"
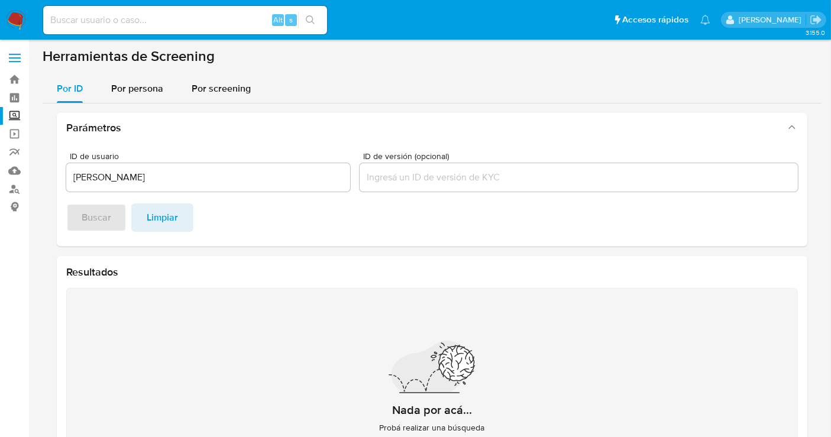
click at [97, 224] on footer "Buscar Limpiar" at bounding box center [432, 217] width 732 height 28
click at [105, 221] on footer "Buscar Limpiar" at bounding box center [432, 217] width 732 height 28
click at [268, 214] on footer "Buscar Limpiar" at bounding box center [432, 217] width 732 height 28
click at [142, 90] on span "Por persona" at bounding box center [137, 89] width 52 height 14
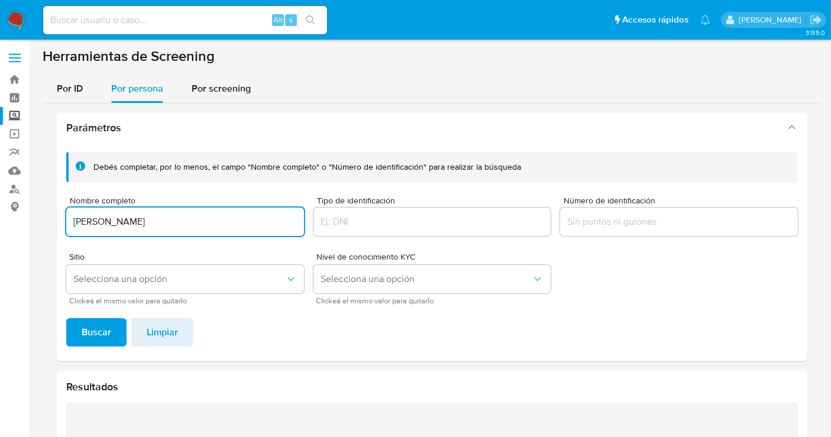
type input "[PERSON_NAME]"
click at [93, 313] on div "Debés completar, por lo menos, el campo "Nombre completo" o "Número de identifi…" at bounding box center [432, 252] width 751 height 218
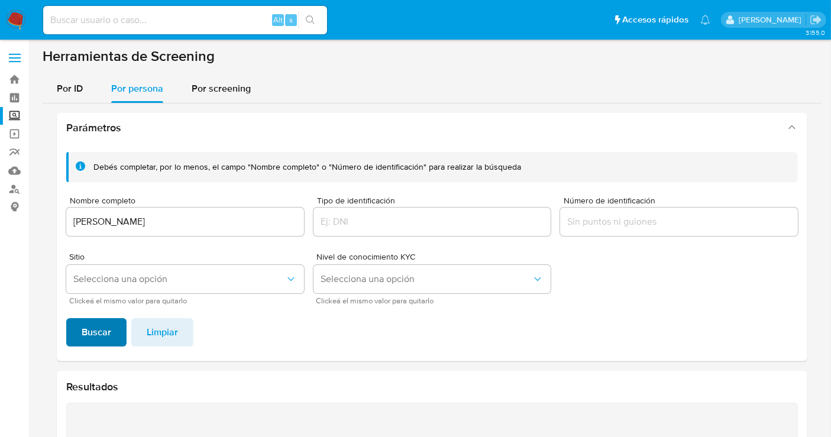
click at [93, 331] on span "Buscar" at bounding box center [97, 332] width 30 height 26
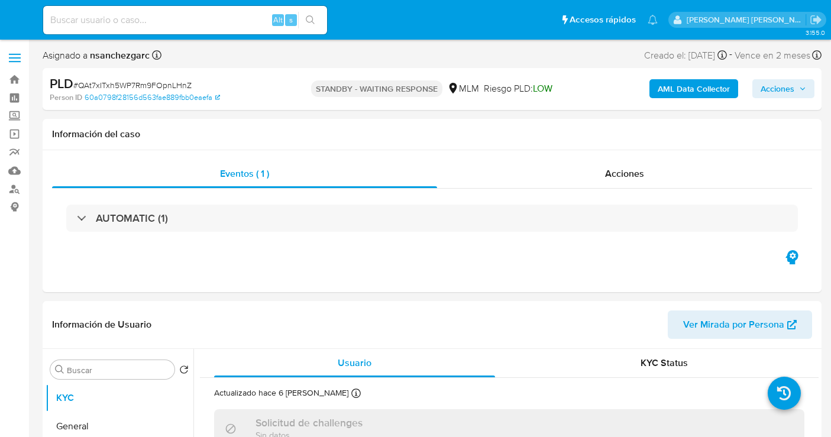
select select "10"
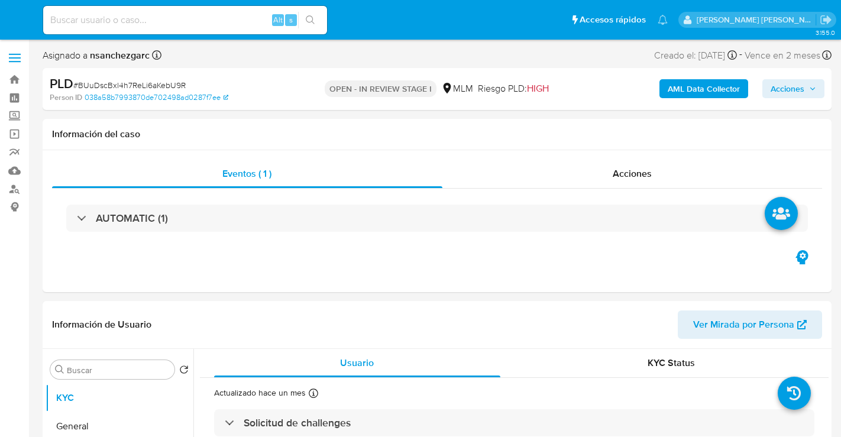
select select "10"
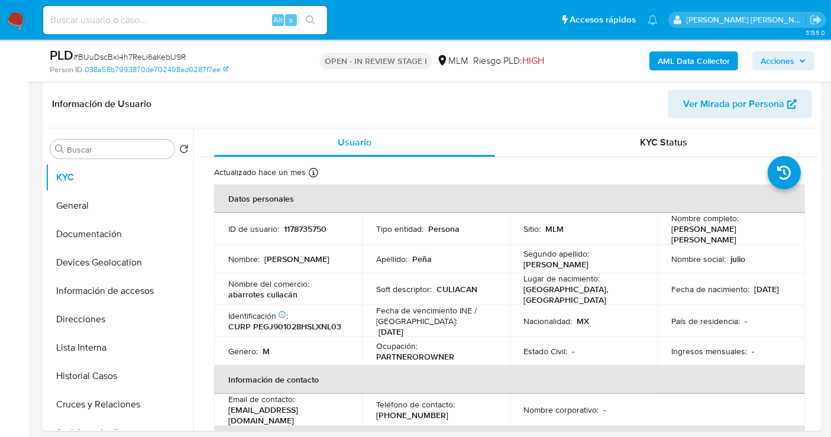
scroll to position [197, 0]
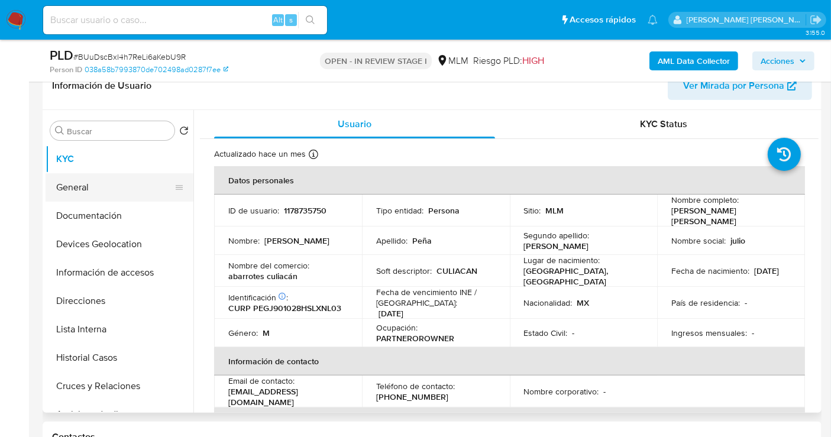
click at [81, 182] on button "General" at bounding box center [115, 187] width 138 height 28
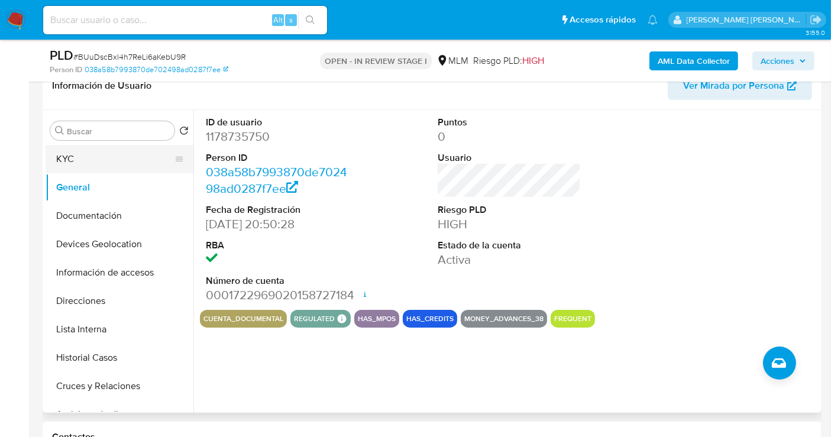
click at [77, 159] on button "KYC" at bounding box center [115, 159] width 138 height 28
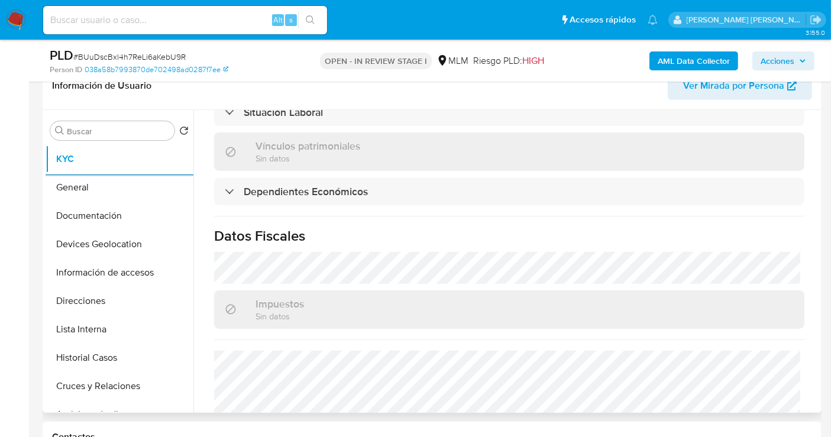
scroll to position [723, 0]
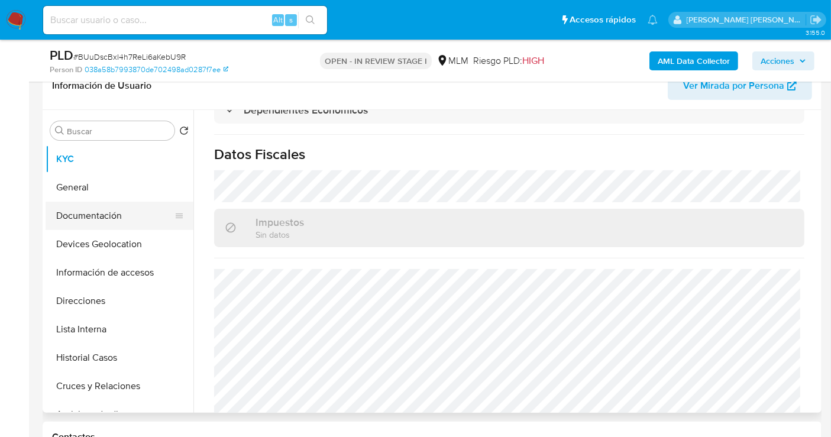
click at [80, 222] on button "Documentación" at bounding box center [115, 216] width 138 height 28
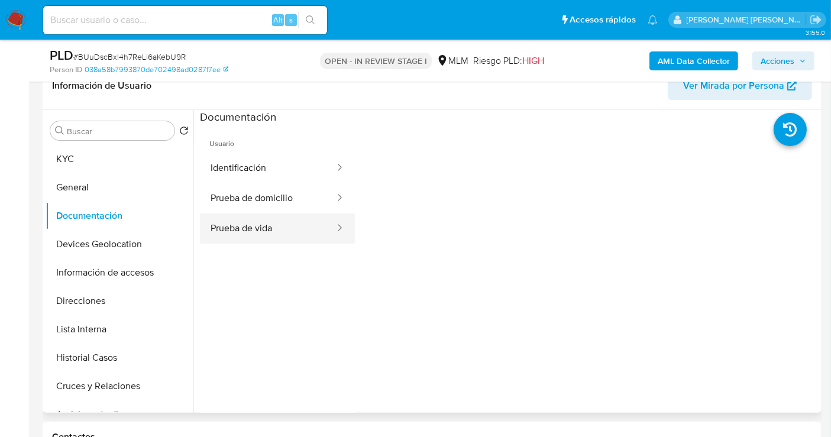
click at [261, 223] on button "Prueba de vida" at bounding box center [268, 229] width 136 height 30
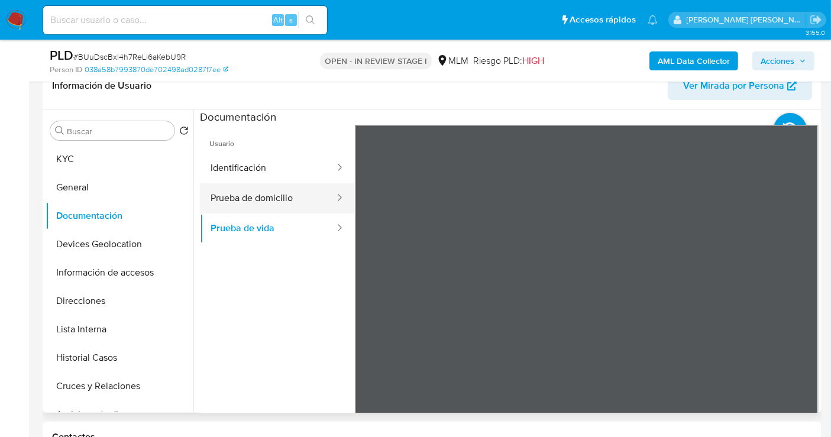
click at [248, 205] on button "Prueba de domicilio" at bounding box center [268, 198] width 136 height 30
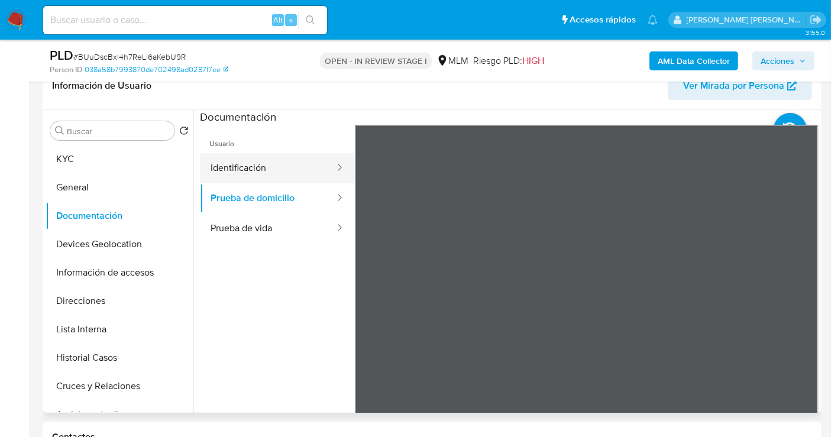
click at [241, 173] on button "Identificación" at bounding box center [268, 168] width 136 height 30
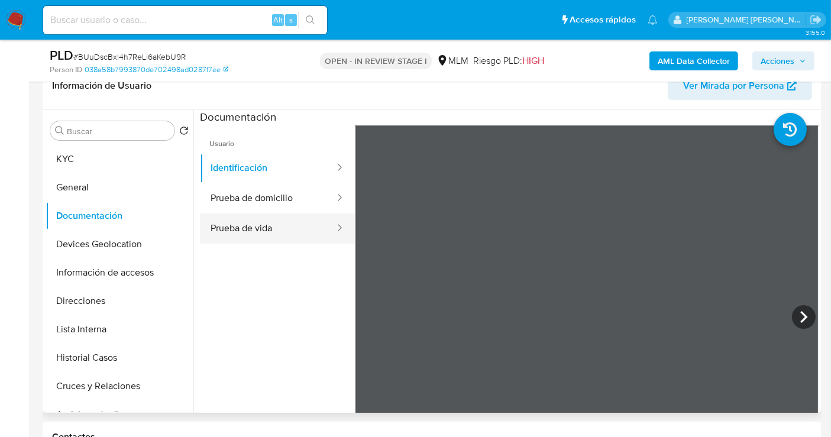
click at [260, 231] on button "Prueba de vida" at bounding box center [268, 229] width 136 height 30
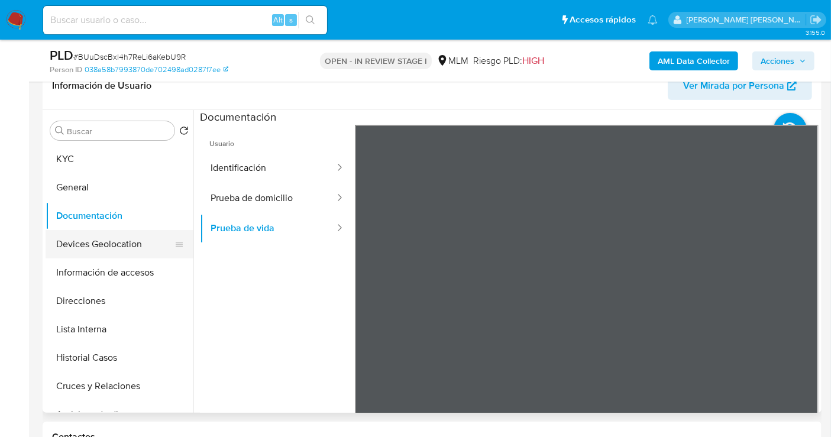
click at [85, 248] on button "Devices Geolocation" at bounding box center [115, 244] width 138 height 28
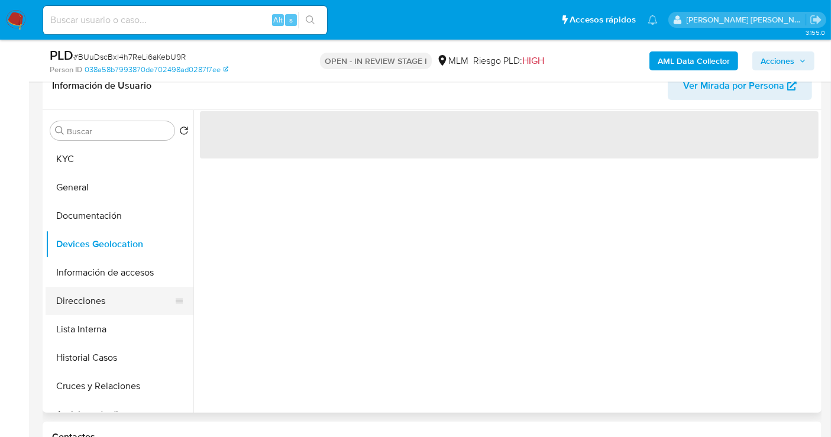
click at [95, 308] on button "Direcciones" at bounding box center [115, 301] width 138 height 28
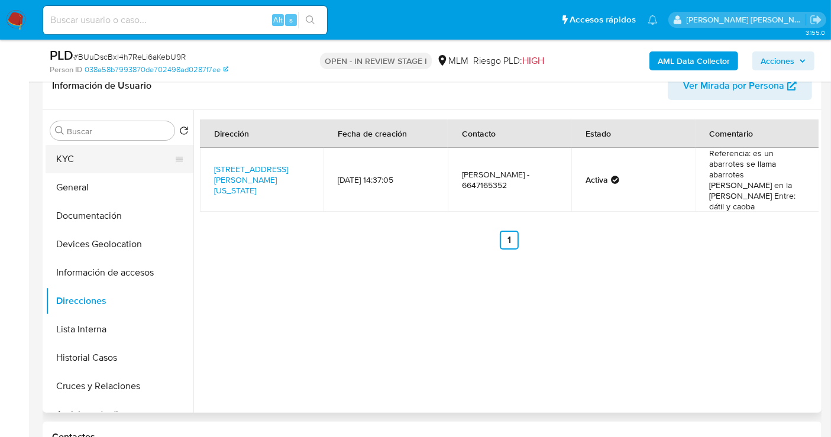
click at [101, 152] on button "KYC" at bounding box center [115, 159] width 138 height 28
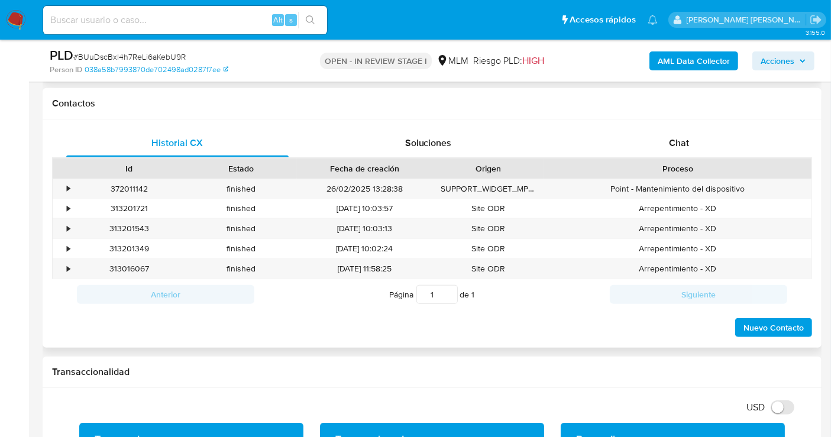
scroll to position [788, 0]
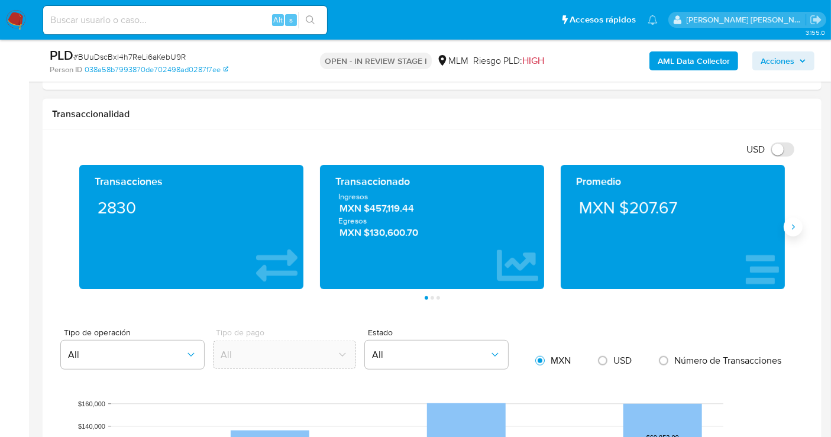
click at [793, 222] on icon "Siguiente" at bounding box center [792, 226] width 9 height 9
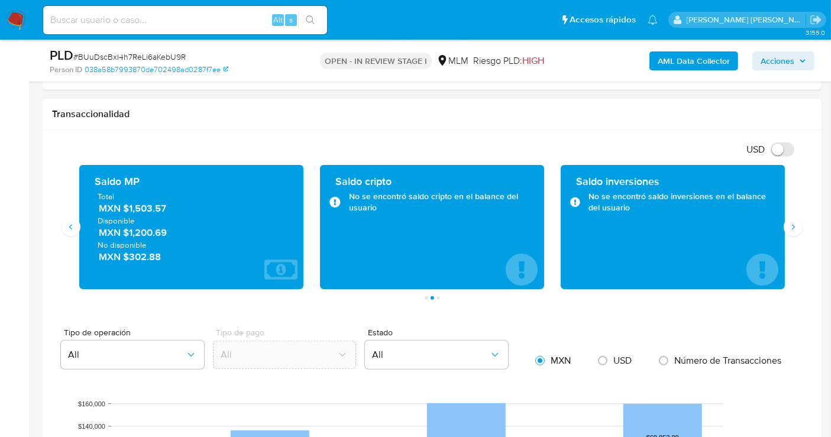
click at [137, 205] on span "MXN $1,503.57" at bounding box center [192, 209] width 186 height 14
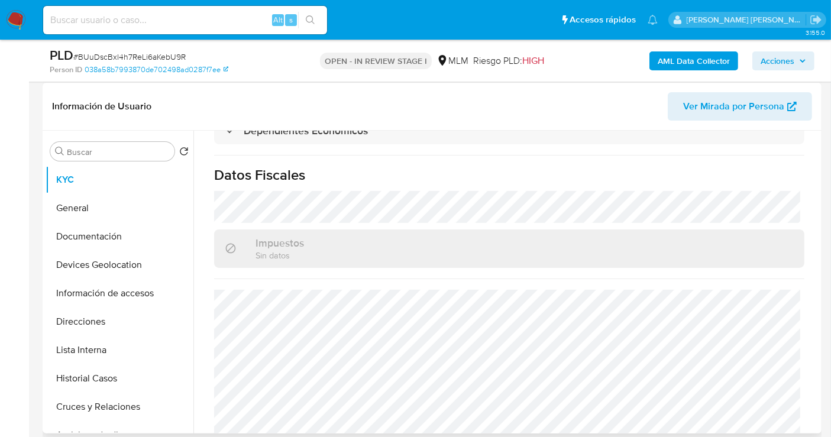
scroll to position [197, 0]
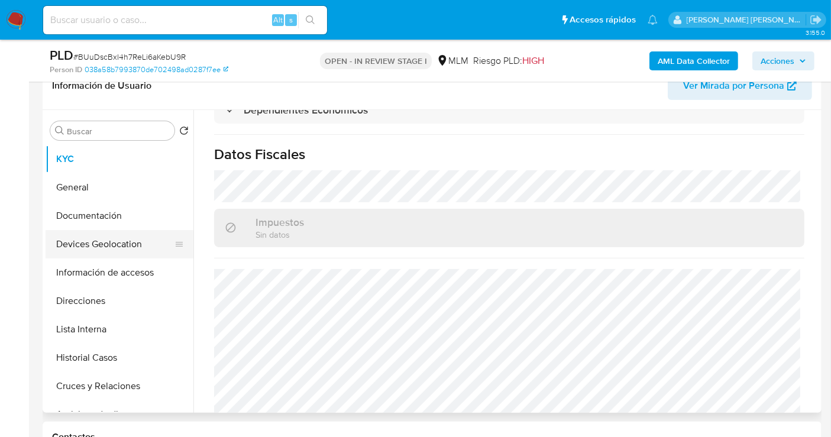
click at [99, 245] on button "Devices Geolocation" at bounding box center [115, 244] width 138 height 28
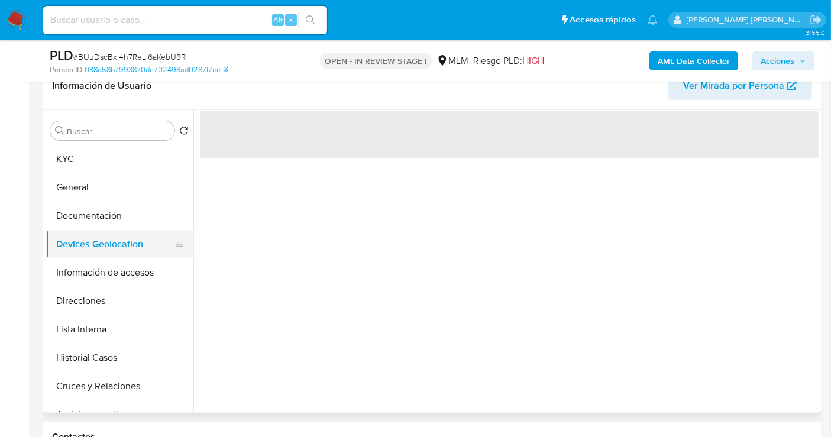
scroll to position [0, 0]
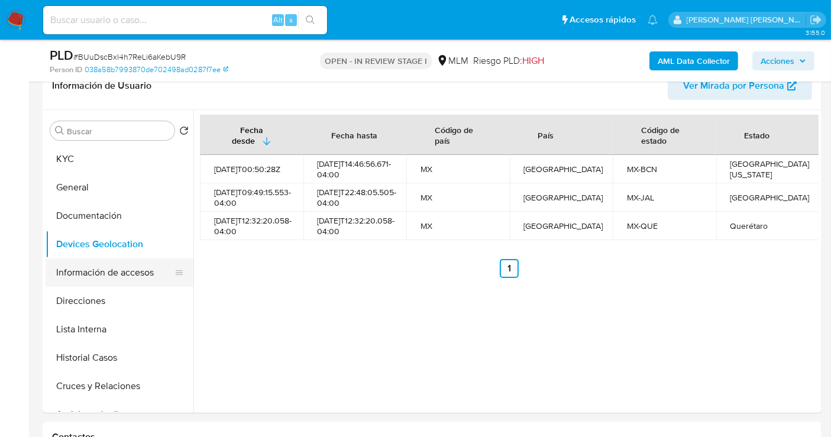
click at [132, 269] on button "Información de accesos" at bounding box center [115, 272] width 138 height 28
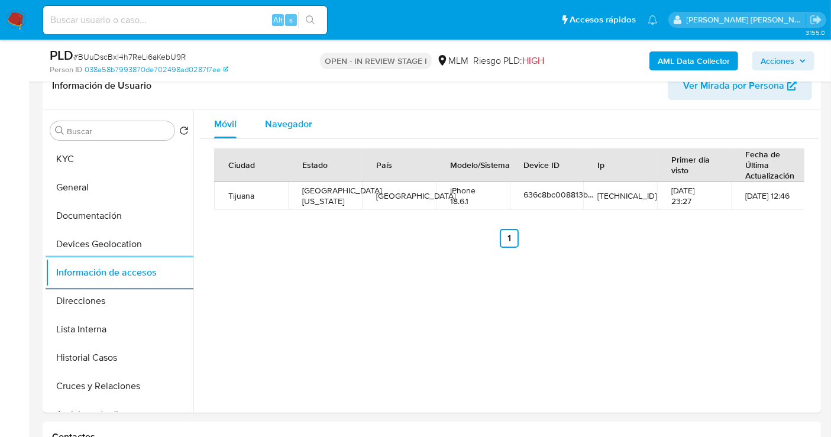
click at [297, 125] on span "Navegador" at bounding box center [288, 124] width 47 height 14
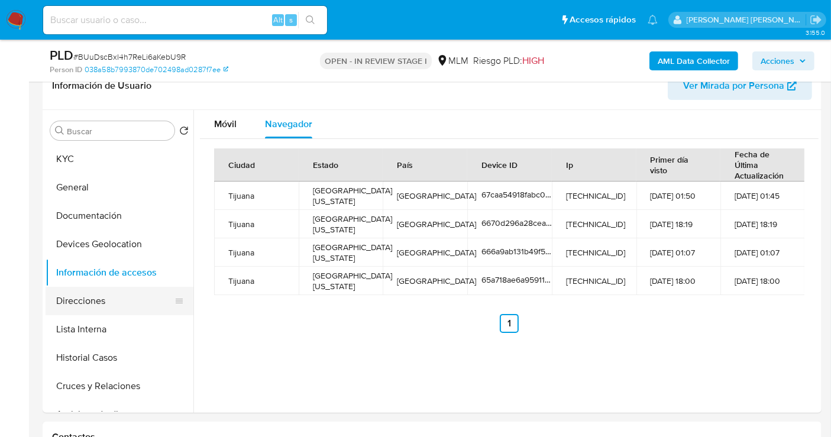
click at [88, 299] on button "Direcciones" at bounding box center [115, 301] width 138 height 28
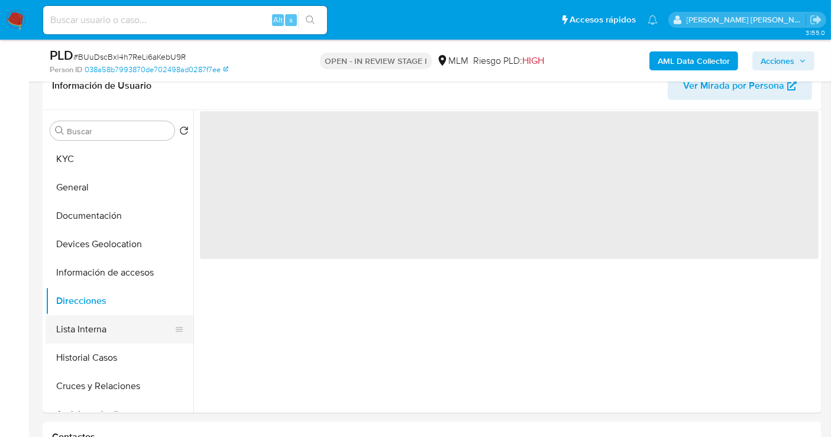
click at [106, 321] on button "Lista Interna" at bounding box center [115, 329] width 138 height 28
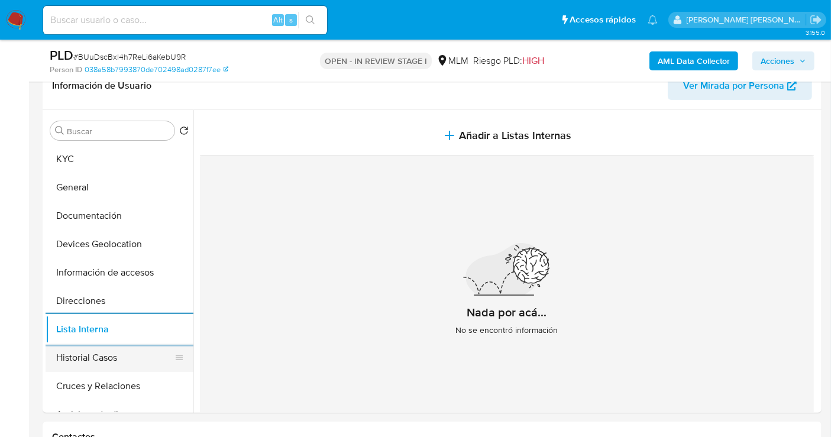
click at [133, 361] on button "Historial Casos" at bounding box center [115, 358] width 138 height 28
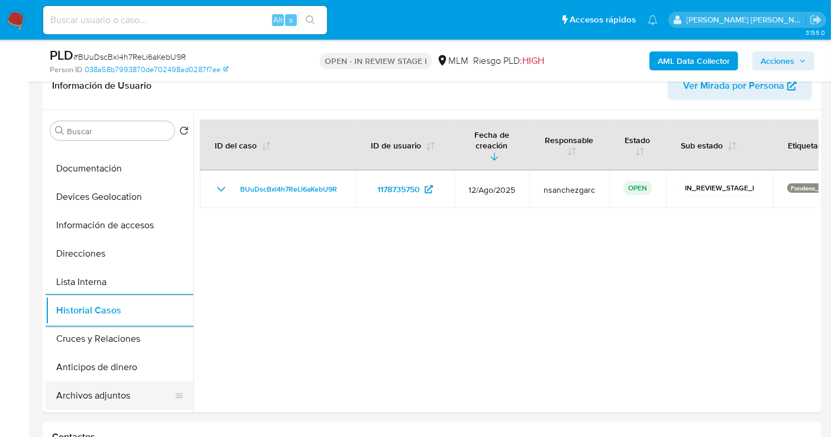
scroll to position [66, 0]
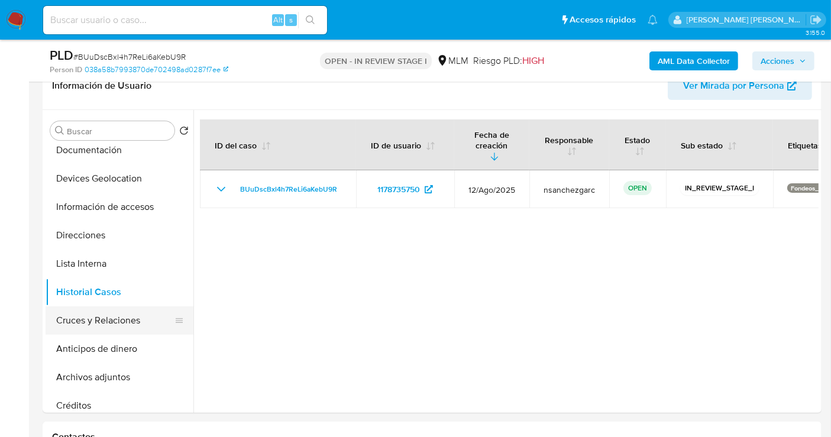
click at [91, 321] on button "Cruces y Relaciones" at bounding box center [115, 320] width 138 height 28
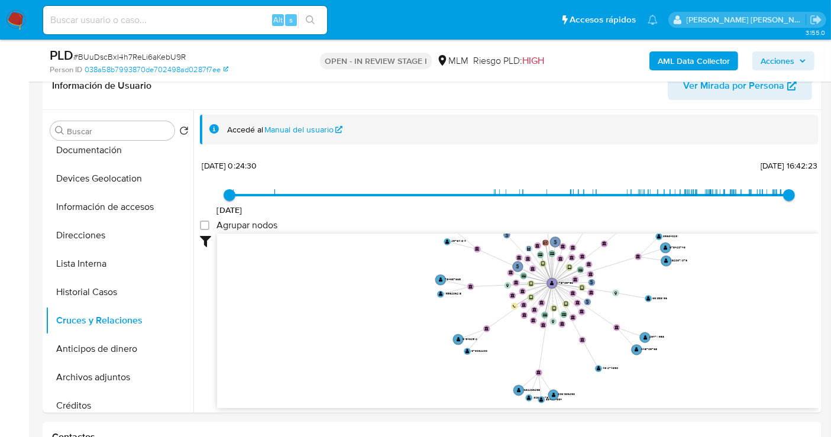
drag, startPoint x: 774, startPoint y: 298, endPoint x: 760, endPoint y: 239, distance: 60.7
click at [760, 239] on icon "user-1178735750  1178735750 phone-5107366c9c27b0d3b6942ae40999cb75  person-03…" at bounding box center [517, 320] width 601 height 172
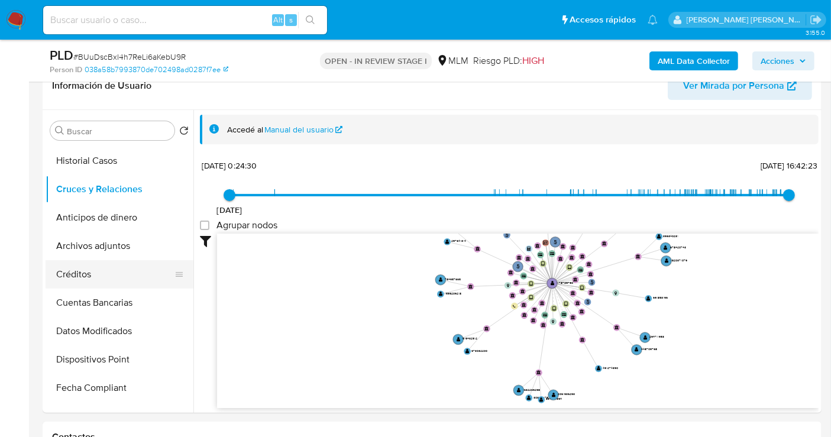
scroll to position [0, 0]
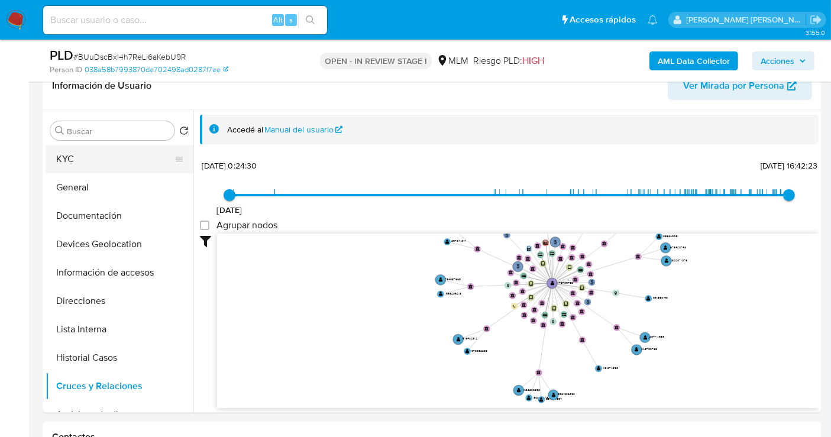
click at [93, 161] on button "KYC" at bounding box center [115, 159] width 138 height 28
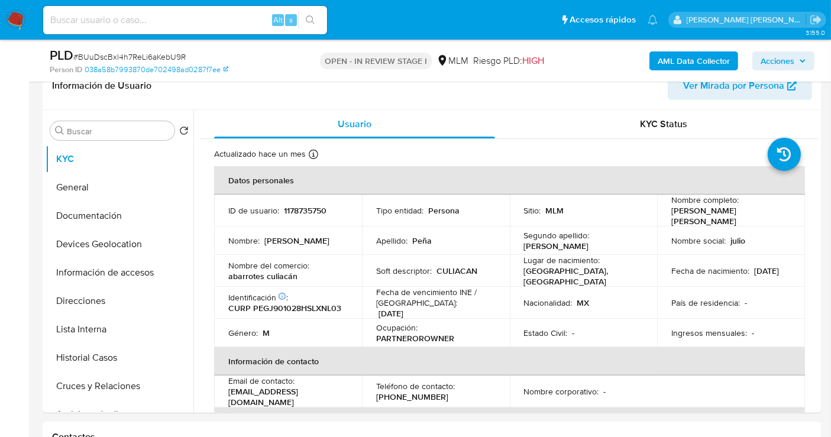
drag, startPoint x: 316, startPoint y: 394, endPoint x: 265, endPoint y: 394, distance: 50.9
click at [265, 394] on td "Email de contacto : [EMAIL_ADDRESS][DOMAIN_NAME]" at bounding box center [288, 392] width 148 height 32
drag, startPoint x: 306, startPoint y: 273, endPoint x: 218, endPoint y: 273, distance: 87.5
click at [218, 273] on td "Nombre del comercio : abarrotes culiacán" at bounding box center [288, 271] width 148 height 32
copy p "abarrotes culiacán"
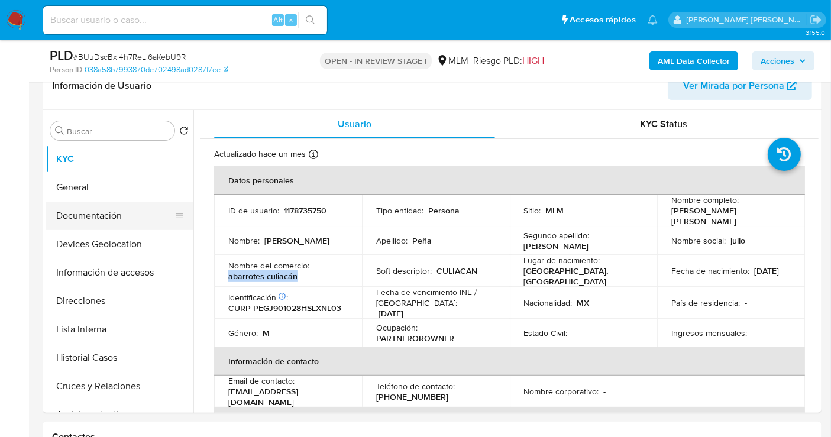
click at [101, 212] on button "Documentación" at bounding box center [115, 216] width 138 height 28
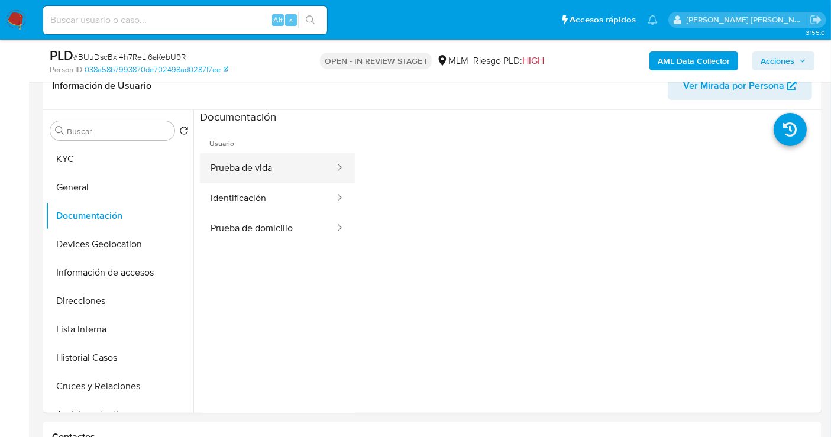
click at [262, 164] on button "Prueba de vida" at bounding box center [268, 168] width 136 height 30
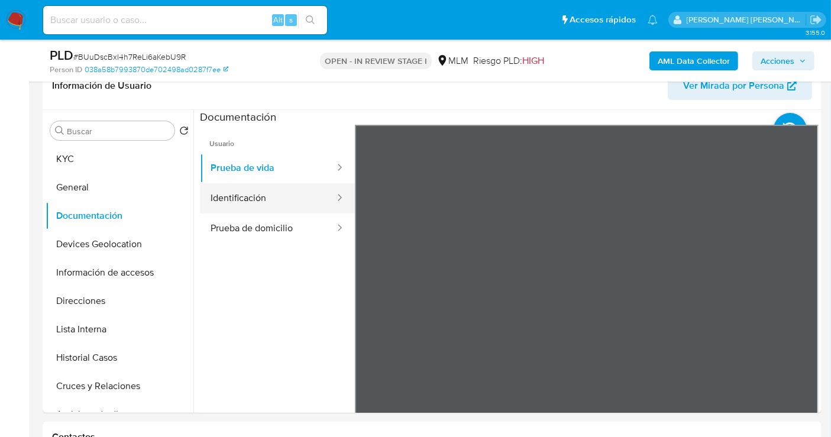
click at [235, 190] on button "Identificación" at bounding box center [268, 198] width 136 height 30
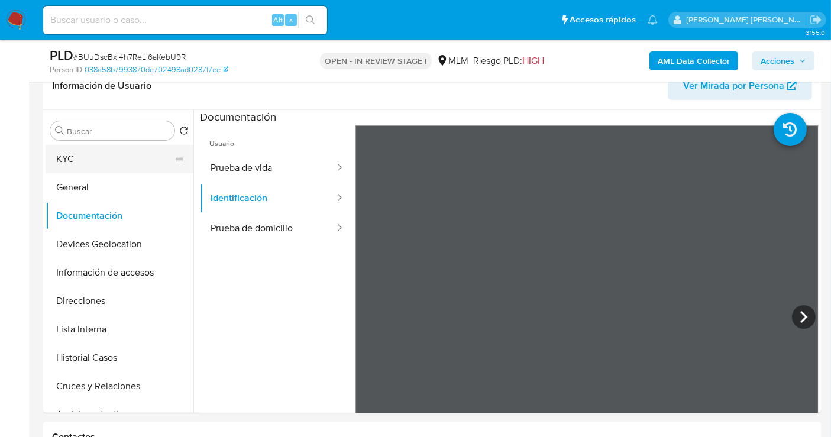
click at [77, 156] on button "KYC" at bounding box center [115, 159] width 138 height 28
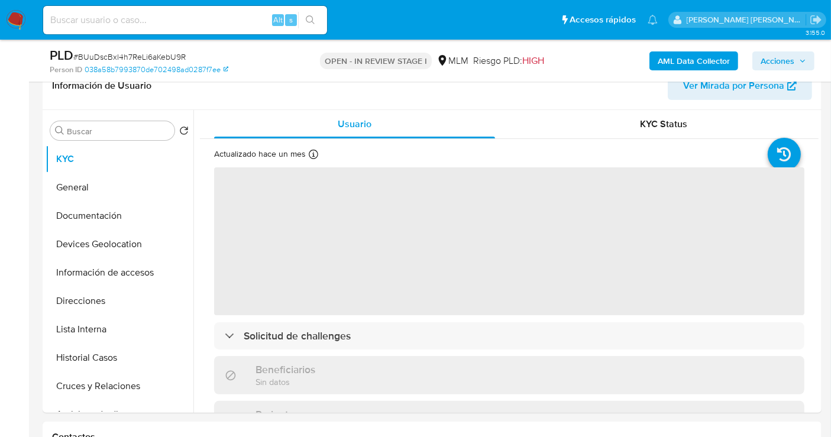
scroll to position [66, 0]
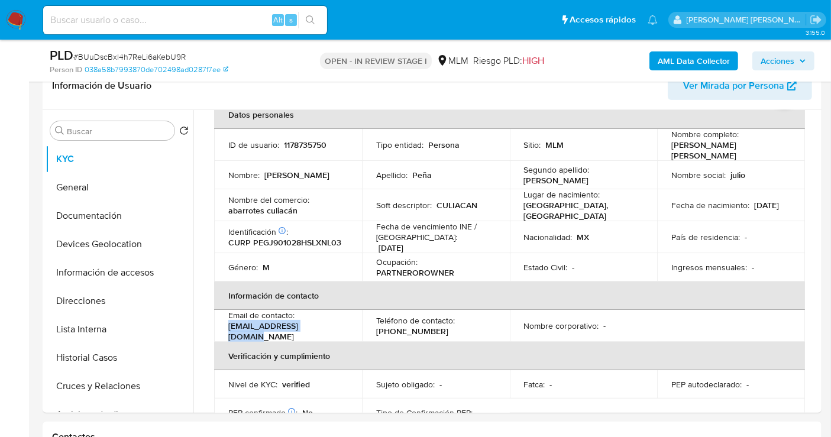
drag, startPoint x: 314, startPoint y: 325, endPoint x: 228, endPoint y: 326, distance: 85.8
click at [228, 326] on div "Email de contacto : [EMAIL_ADDRESS][DOMAIN_NAME]" at bounding box center [287, 326] width 119 height 32
copy p "[EMAIL_ADDRESS][DOMAIN_NAME]"
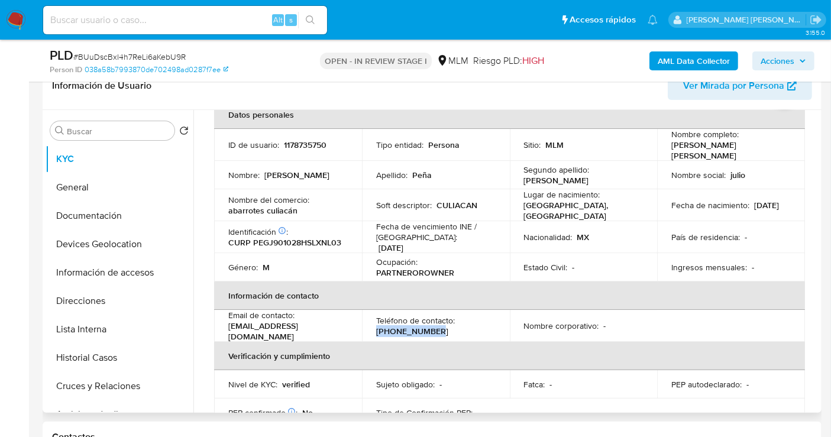
drag, startPoint x: 432, startPoint y: 325, endPoint x: 361, endPoint y: 328, distance: 71.0
click at [362, 328] on td "Teléfono de contacto : [PHONE_NUMBER]" at bounding box center [436, 326] width 148 height 32
copy p "[PHONE_NUMBER]"
click at [60, 293] on button "Direcciones" at bounding box center [115, 301] width 138 height 28
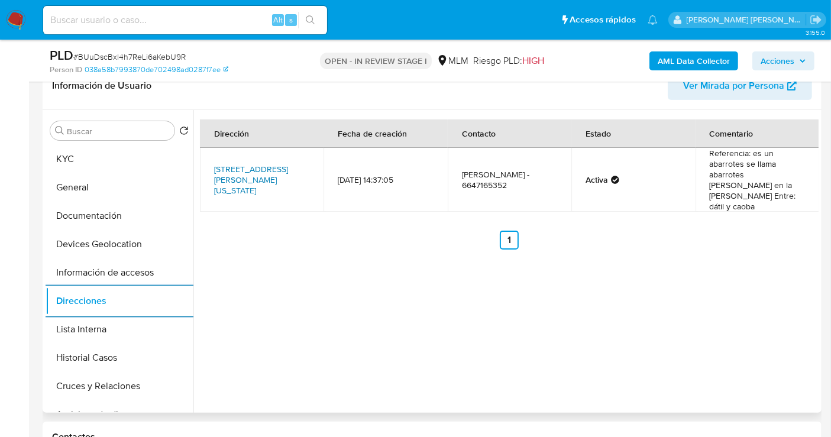
click at [225, 177] on link "[STREET_ADDRESS][PERSON_NAME][US_STATE]" at bounding box center [251, 179] width 74 height 33
drag, startPoint x: 213, startPoint y: 179, endPoint x: 277, endPoint y: 182, distance: 63.9
click at [277, 182] on td "[STREET_ADDRESS][PERSON_NAME][US_STATE]" at bounding box center [262, 180] width 124 height 64
copy link "[US_STATE], 22525"
